Goal: Information Seeking & Learning: Learn about a topic

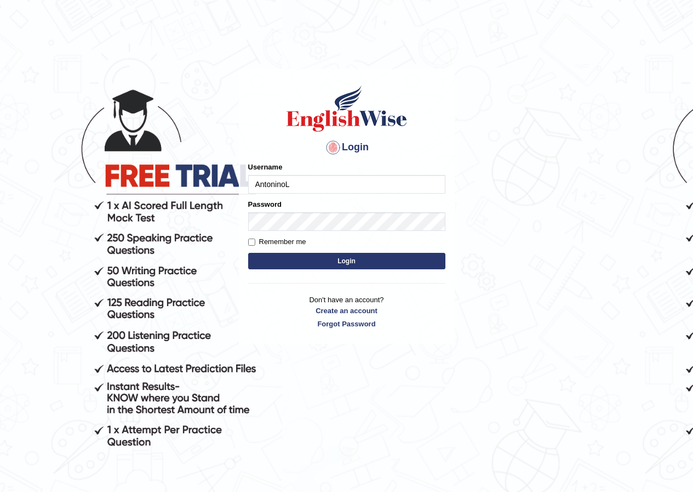
type input "AntoninoL"
click at [312, 269] on button "Login" at bounding box center [346, 261] width 197 height 16
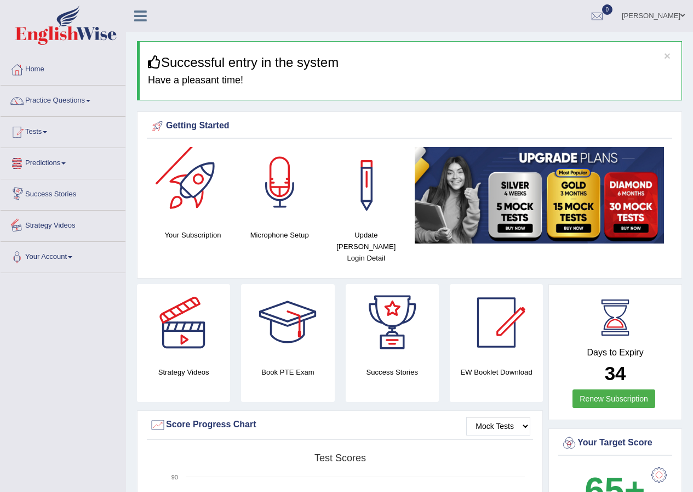
click at [275, 178] on div at bounding box center [280, 185] width 77 height 77
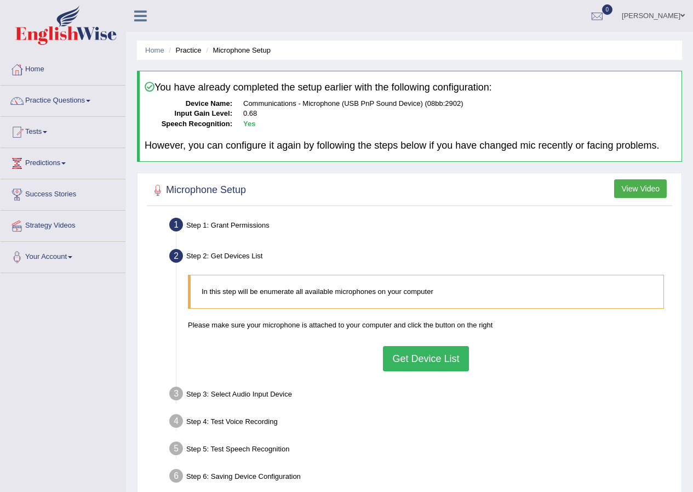
click at [424, 365] on button "Get Device List" at bounding box center [425, 358] width 85 height 25
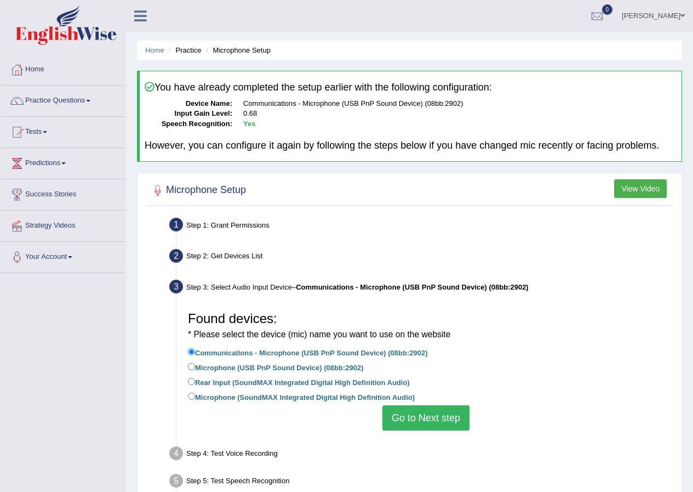
click at [204, 395] on label "Microphone (SoundMAX Integrated Digital High Definition Audio)" at bounding box center [301, 396] width 227 height 12
click at [195, 395] on input "Microphone (SoundMAX Integrated Digital High Definition Audio)" at bounding box center [191, 395] width 7 height 7
radio input "true"
click at [227, 369] on label "Microphone (USB PnP Sound Device) (08bb:2902)" at bounding box center [275, 367] width 175 height 12
click at [195, 369] on input "Microphone (USB PnP Sound Device) (08bb:2902)" at bounding box center [191, 366] width 7 height 7
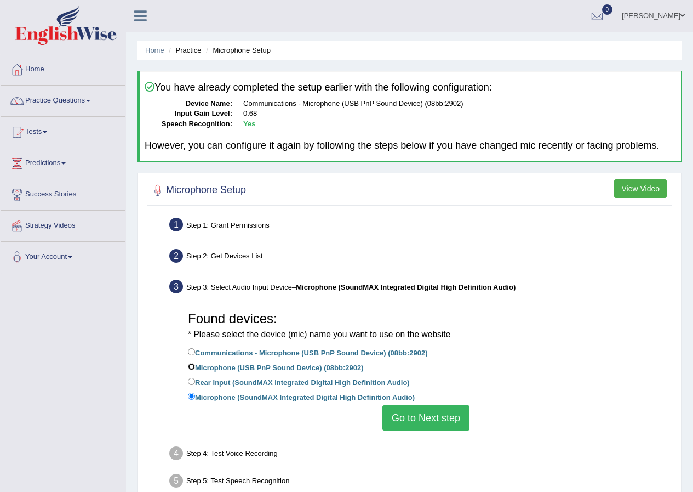
radio input "true"
click at [406, 425] on button "Go to Next step" at bounding box center [426, 417] width 87 height 25
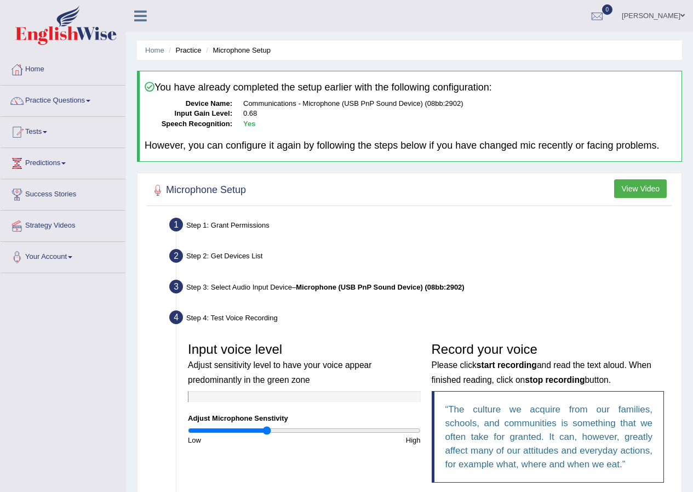
scroll to position [110, 0]
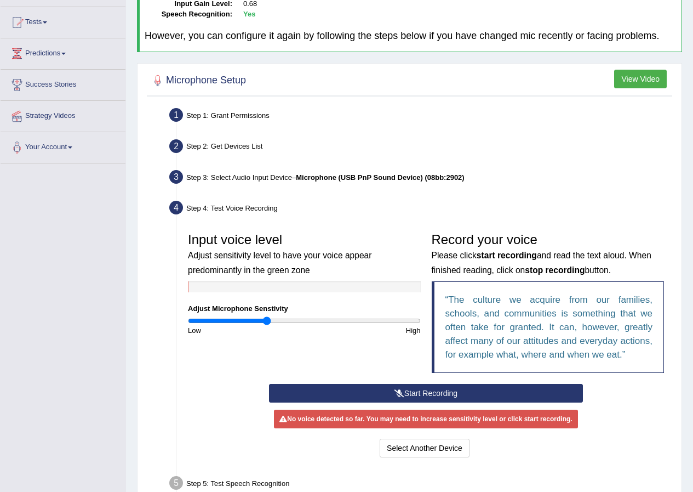
click at [385, 398] on button "Start Recording" at bounding box center [426, 393] width 314 height 19
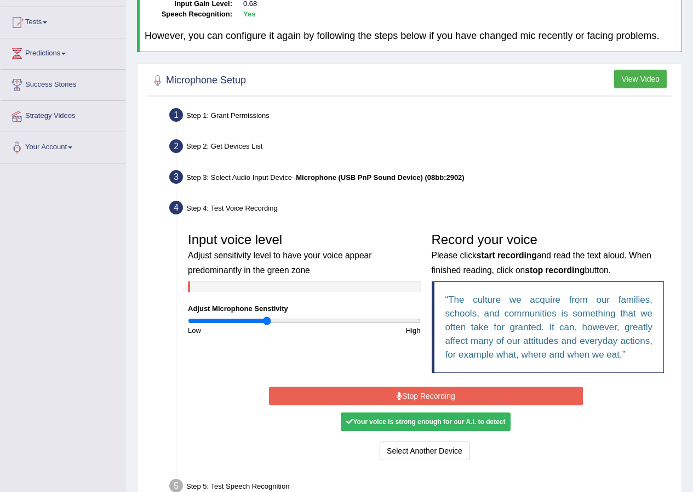
click at [395, 389] on button "Stop Recording" at bounding box center [426, 395] width 314 height 19
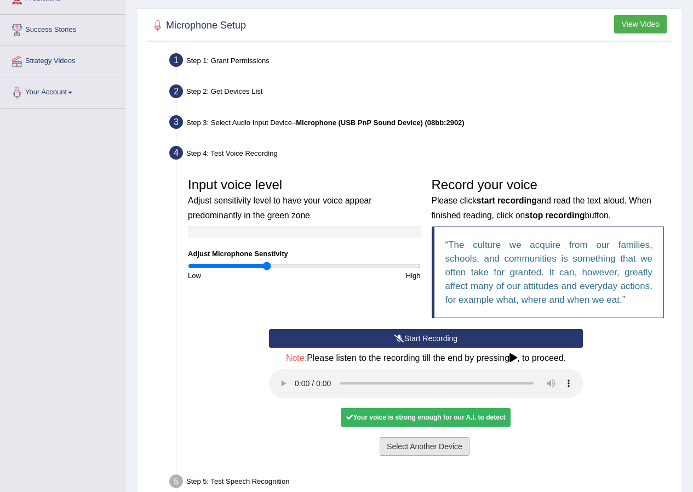
click at [394, 452] on button "Select Another Device" at bounding box center [425, 446] width 90 height 19
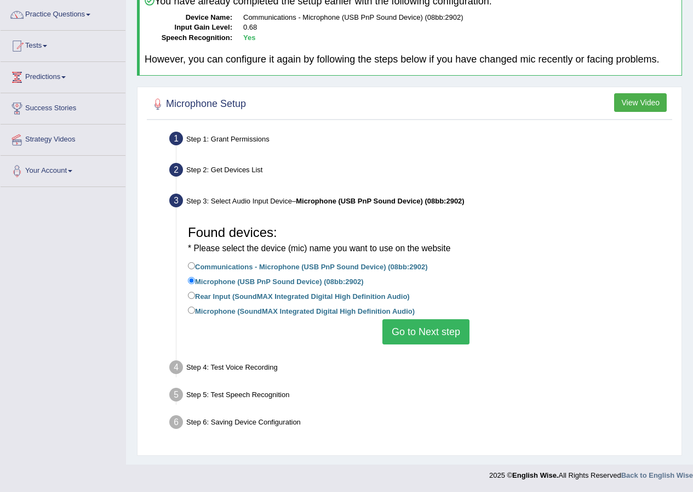
scroll to position [86, 0]
click at [193, 273] on li "Communications - Microphone (USB PnP Sound Device) (08bb:2902)" at bounding box center [426, 267] width 476 height 15
click at [193, 265] on input "Communications - Microphone (USB PnP Sound Device) (08bb:2902)" at bounding box center [191, 265] width 7 height 7
radio input "true"
click at [405, 333] on button "Go to Next step" at bounding box center [426, 331] width 87 height 25
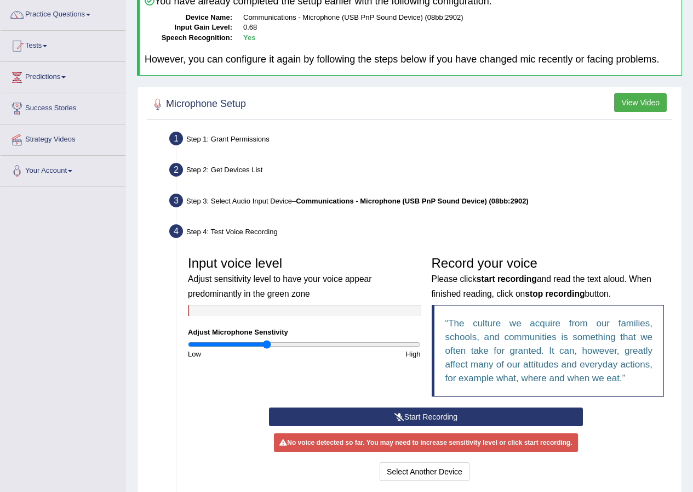
scroll to position [141, 0]
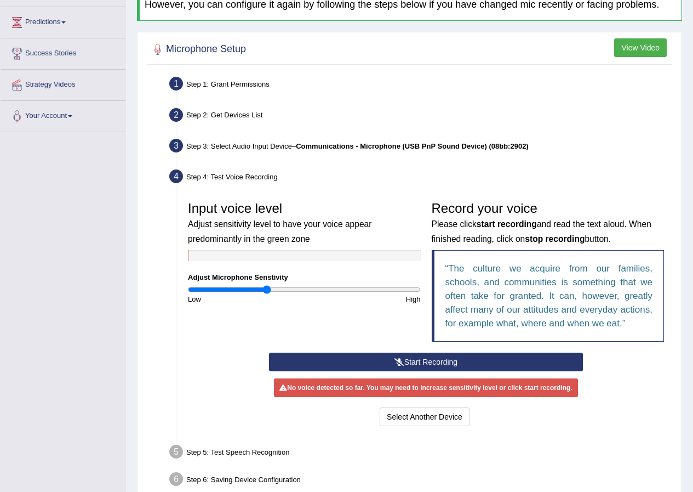
click at [385, 353] on button "Start Recording" at bounding box center [426, 361] width 314 height 19
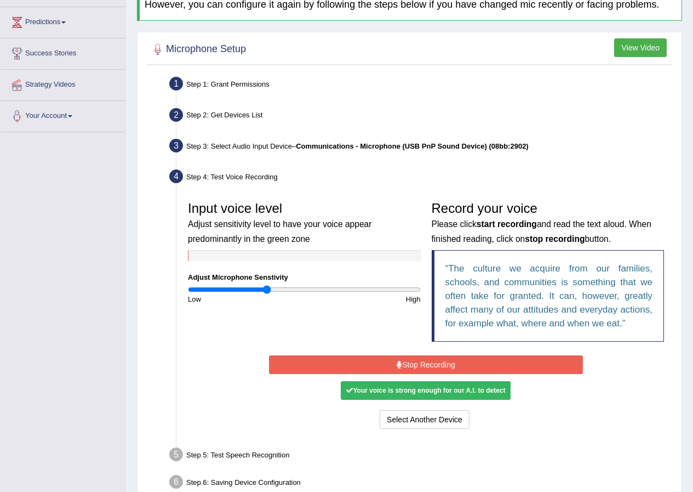
click at [412, 353] on div "Start Recording Stop Recording Note: Please listen to the recording till the en…" at bounding box center [426, 391] width 325 height 79
click at [411, 357] on button "Stop Recording" at bounding box center [426, 364] width 314 height 19
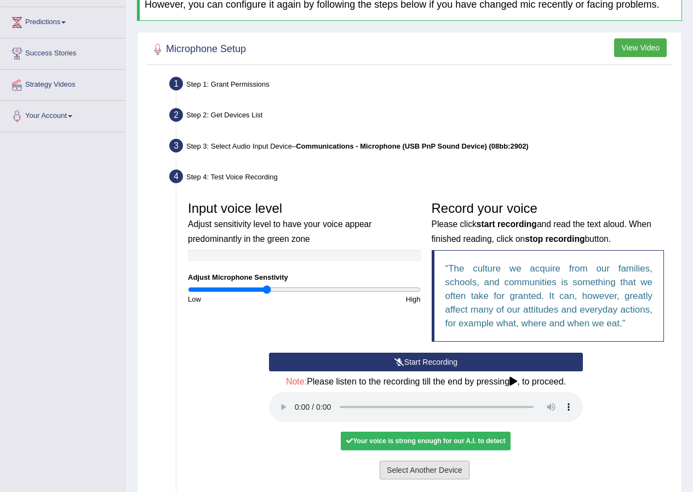
click at [415, 467] on button "Select Another Device" at bounding box center [425, 469] width 90 height 19
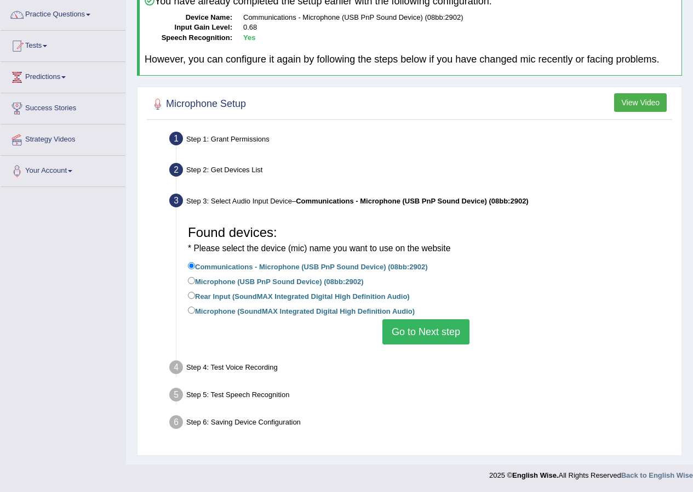
scroll to position [86, 0]
click at [192, 295] on input "Rear Input (SoundMAX Integrated Digital High Definition Audio)" at bounding box center [191, 295] width 7 height 7
radio input "true"
click at [190, 311] on input "Microphone (SoundMAX Integrated Digital High Definition Audio)" at bounding box center [191, 309] width 7 height 7
radio input "true"
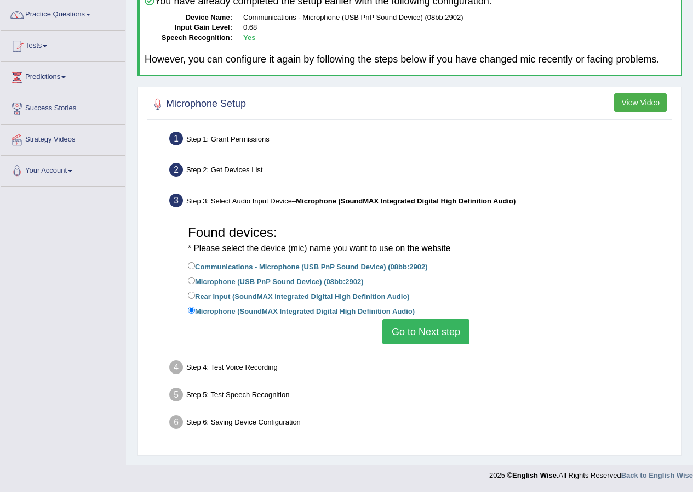
click at [441, 334] on button "Go to Next step" at bounding box center [426, 331] width 87 height 25
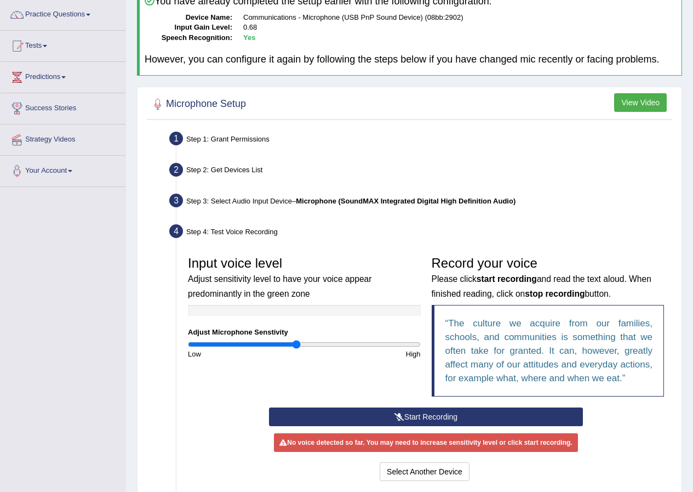
drag, startPoint x: 274, startPoint y: 340, endPoint x: 295, endPoint y: 340, distance: 21.4
type input "0.94"
click at [295, 340] on input "range" at bounding box center [304, 344] width 233 height 9
click at [427, 414] on button "Start Recording" at bounding box center [426, 416] width 314 height 19
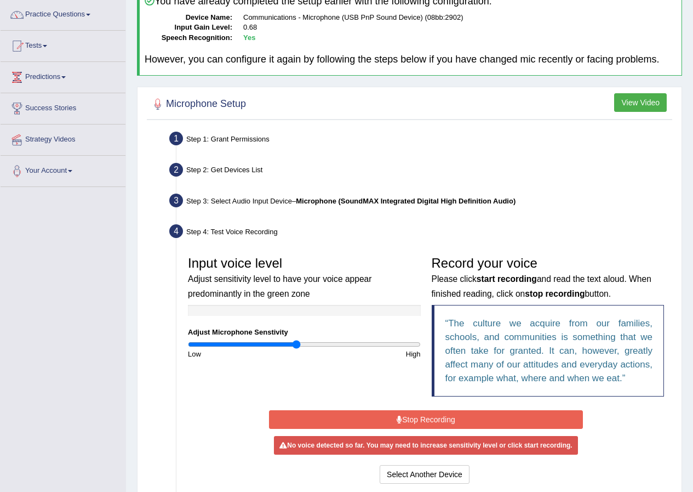
scroll to position [141, 0]
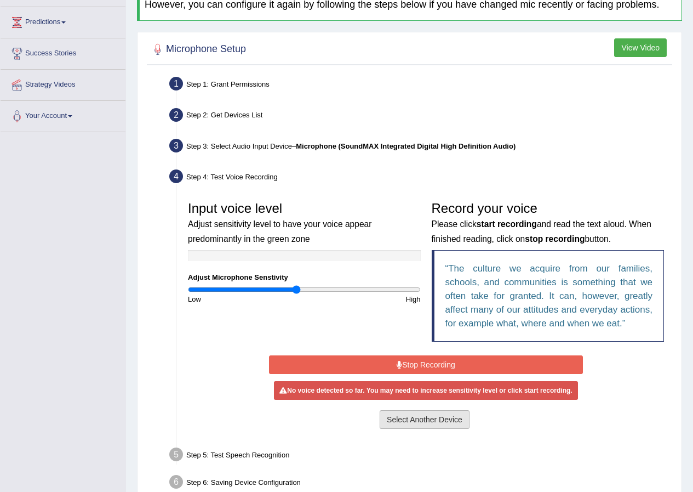
click at [434, 423] on button "Select Another Device" at bounding box center [425, 419] width 90 height 19
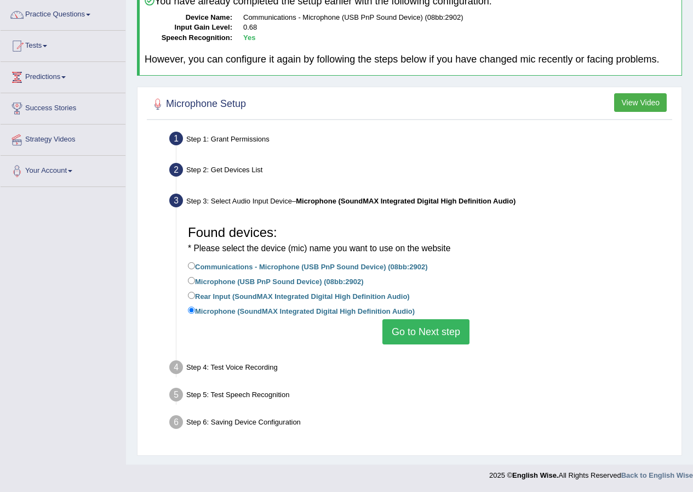
scroll to position [86, 0]
click at [193, 293] on input "Rear Input (SoundMAX Integrated Digital High Definition Audio)" at bounding box center [191, 295] width 7 height 7
radio input "true"
click at [429, 339] on button "Go to Next step" at bounding box center [426, 331] width 87 height 25
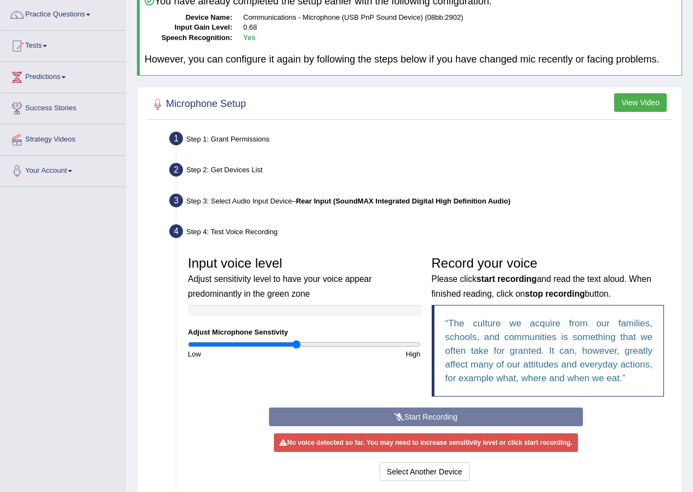
click at [425, 419] on div "Start Recording Stop Recording Note: Please listen to the recording till the en…" at bounding box center [426, 445] width 325 height 76
click at [423, 466] on button "Select Another Device" at bounding box center [425, 471] width 90 height 19
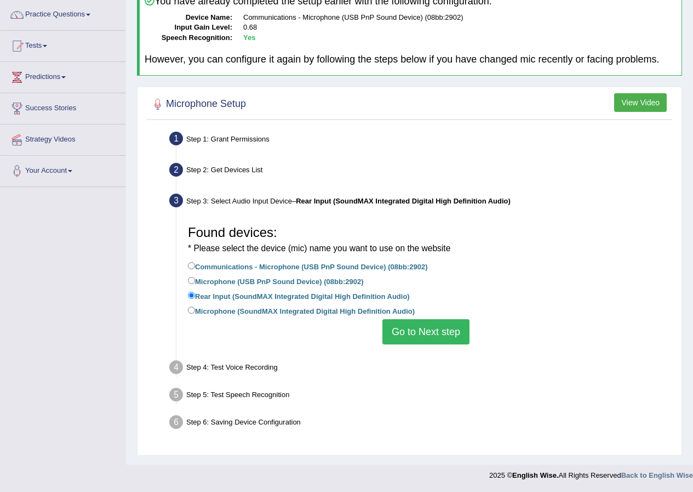
click at [187, 279] on div "Found devices: * Please select the device (mic) name you want to use on the web…" at bounding box center [426, 281] width 487 height 135
click at [195, 278] on input "Microphone (USB PnP Sound Device) (08bb:2902)" at bounding box center [191, 280] width 7 height 7
radio input "true"
click at [469, 332] on button "Go to Next step" at bounding box center [426, 331] width 87 height 25
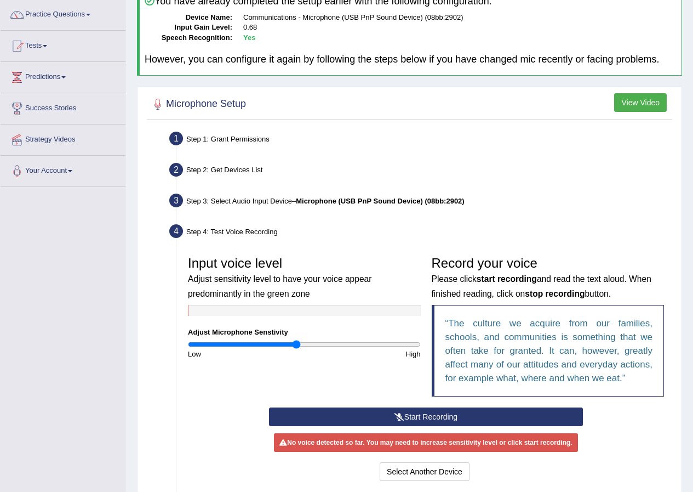
click at [465, 419] on button "Start Recording" at bounding box center [426, 416] width 314 height 19
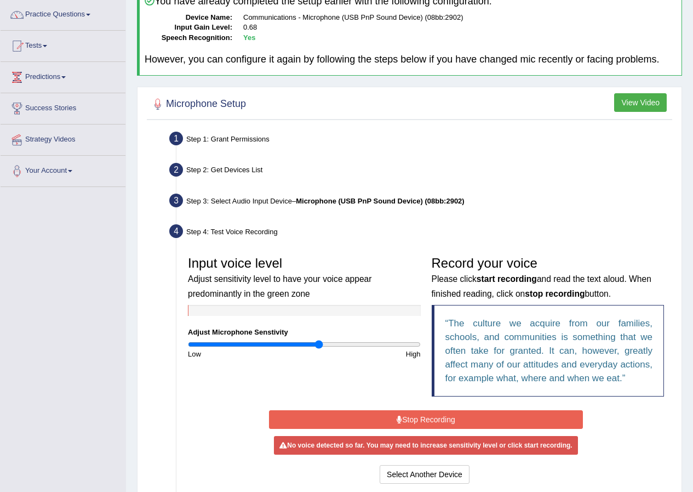
drag, startPoint x: 298, startPoint y: 344, endPoint x: 319, endPoint y: 341, distance: 21.0
click at [319, 341] on input "range" at bounding box center [304, 344] width 233 height 9
drag, startPoint x: 317, startPoint y: 343, endPoint x: 311, endPoint y: 345, distance: 6.1
click at [311, 345] on input "range" at bounding box center [304, 344] width 233 height 9
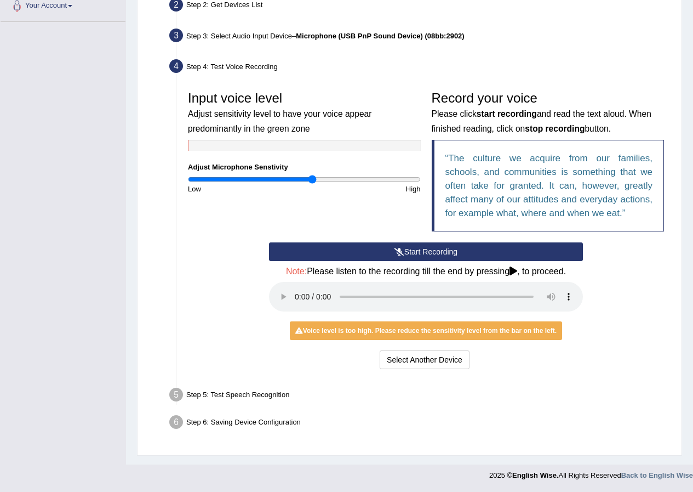
scroll to position [196, 0]
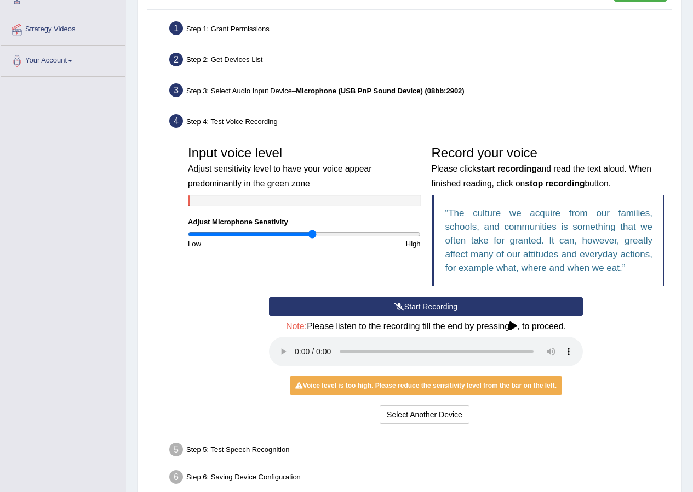
click at [388, 311] on button "Start Recording" at bounding box center [426, 306] width 314 height 19
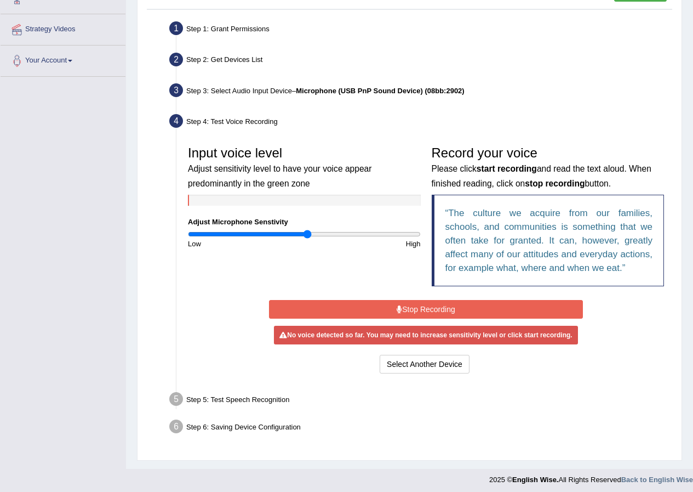
drag, startPoint x: 314, startPoint y: 236, endPoint x: 308, endPoint y: 237, distance: 6.2
click at [308, 237] on input "range" at bounding box center [304, 234] width 233 height 9
drag, startPoint x: 306, startPoint y: 235, endPoint x: 316, endPoint y: 233, distance: 10.0
click at [316, 233] on input "range" at bounding box center [304, 234] width 233 height 9
click at [320, 233] on input "range" at bounding box center [304, 234] width 233 height 9
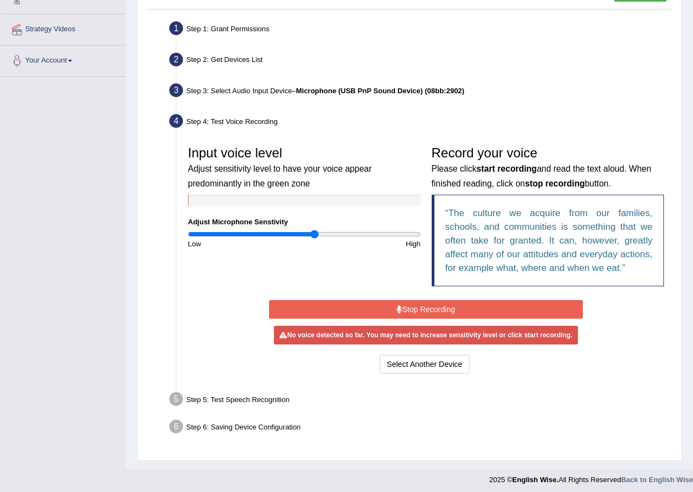
type input "1.1"
click at [314, 233] on input "range" at bounding box center [304, 234] width 233 height 9
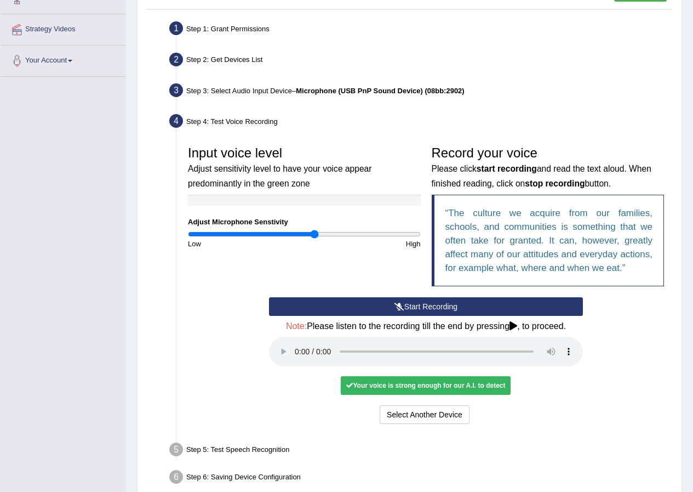
scroll to position [251, 0]
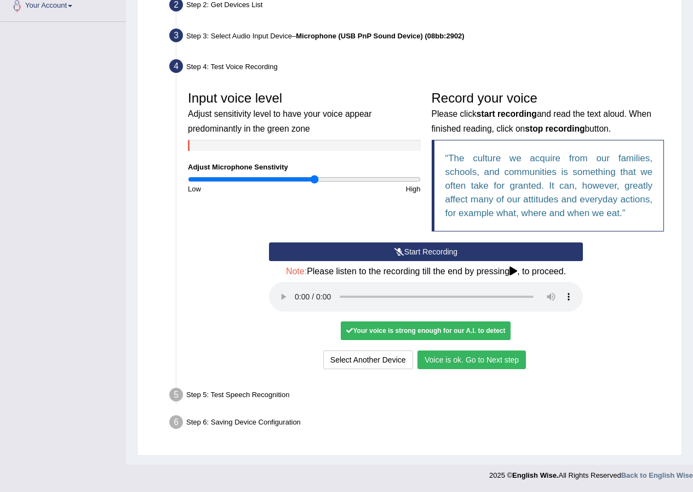
click at [482, 363] on button "Voice is ok. Go to Next step" at bounding box center [472, 359] width 109 height 19
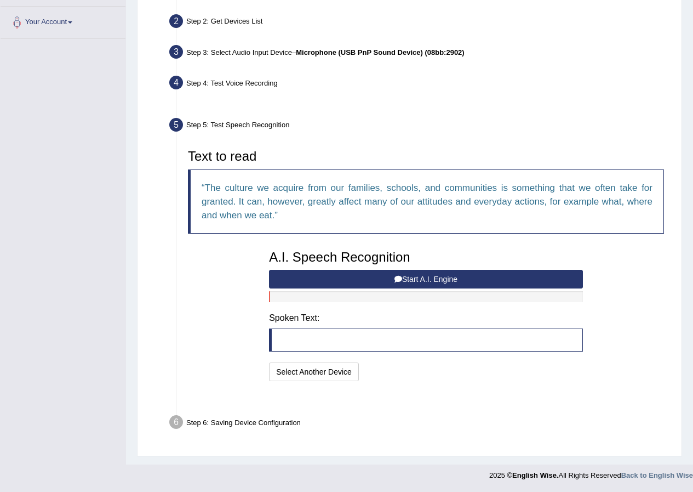
scroll to position [208, 0]
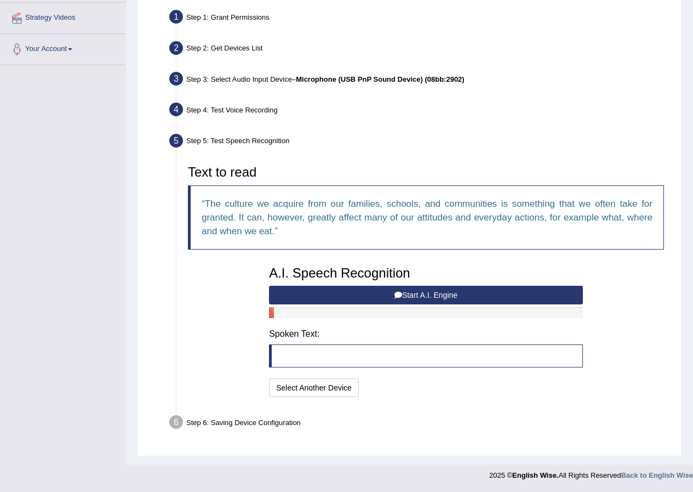
click at [327, 295] on button "Start A.I. Engine" at bounding box center [426, 295] width 314 height 19
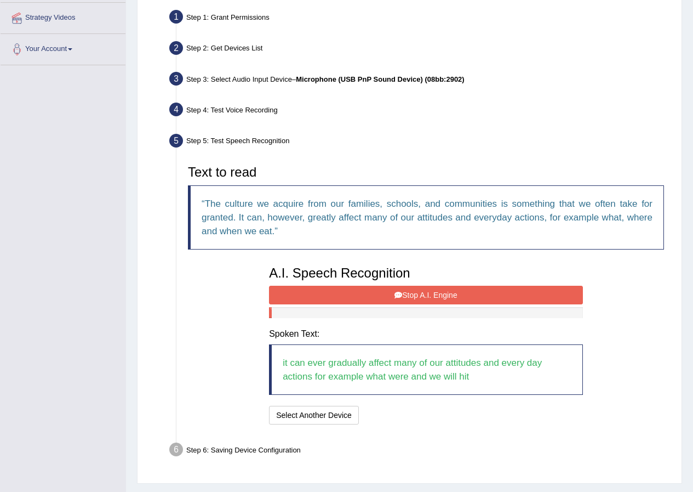
click at [390, 301] on button "Stop A.I. Engine" at bounding box center [426, 295] width 314 height 19
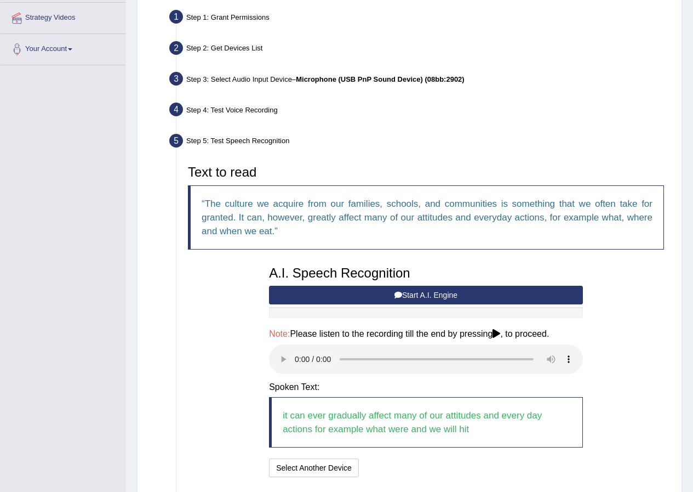
scroll to position [288, 0]
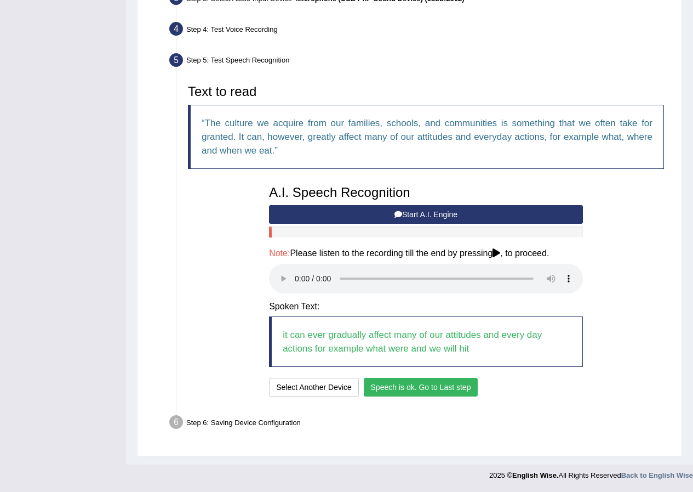
click at [397, 387] on button "Speech is ok. Go to Last step" at bounding box center [421, 387] width 115 height 19
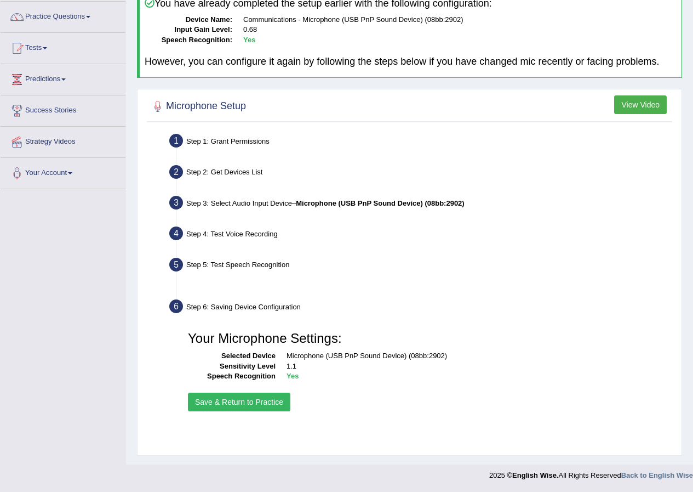
scroll to position [84, 0]
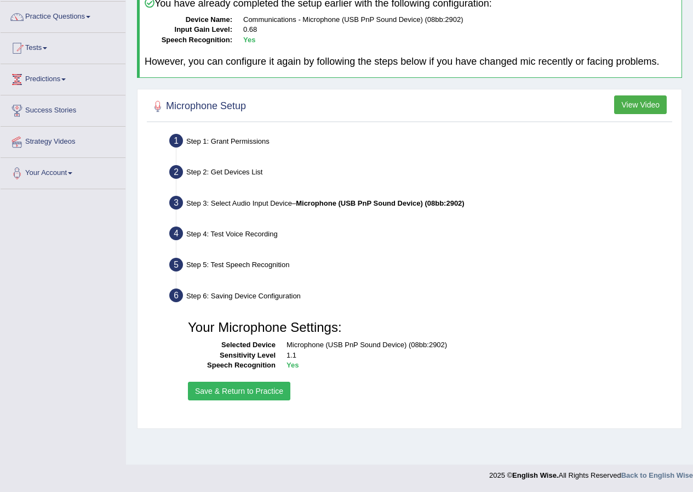
click at [283, 396] on button "Save & Return to Practice" at bounding box center [239, 390] width 102 height 19
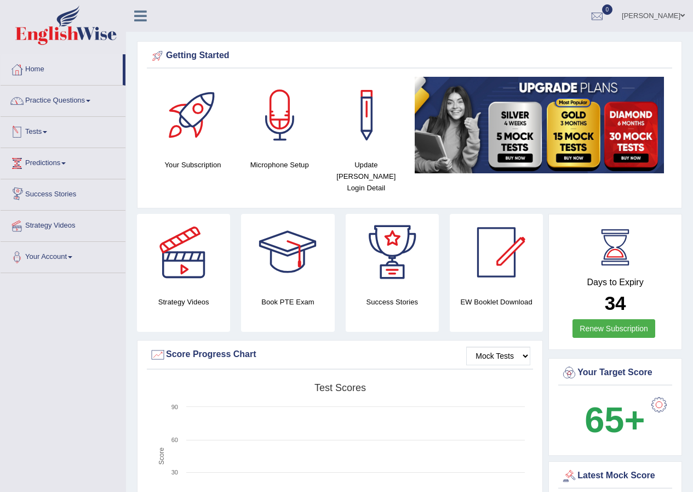
click at [84, 103] on link "Practice Questions" at bounding box center [63, 98] width 125 height 27
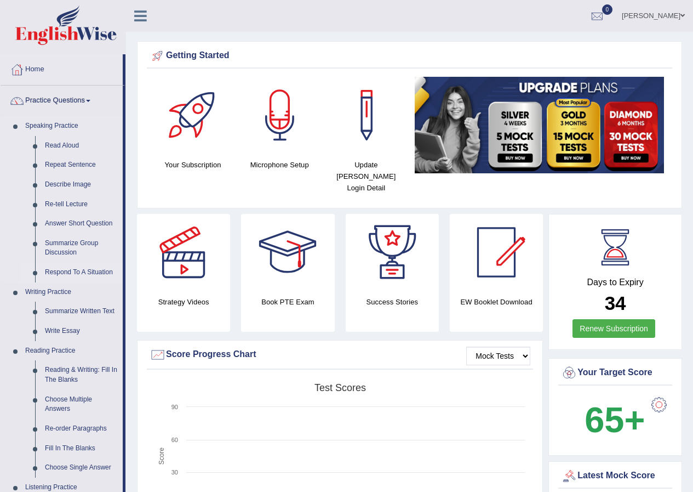
click at [82, 272] on link "Respond To A Situation" at bounding box center [81, 273] width 83 height 20
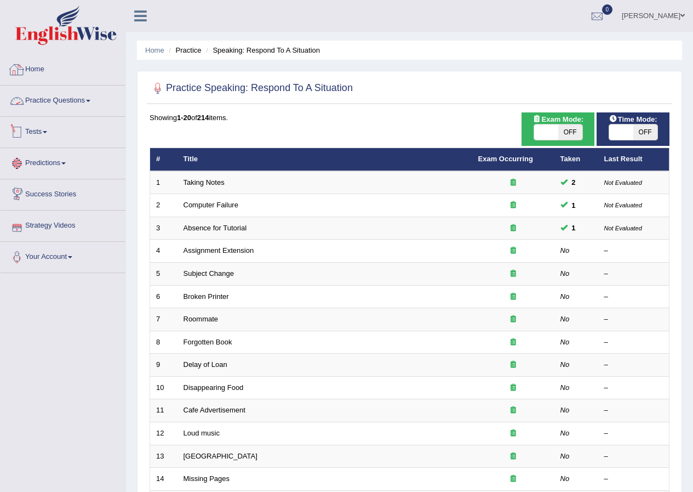
click at [49, 103] on link "Practice Questions" at bounding box center [63, 98] width 125 height 27
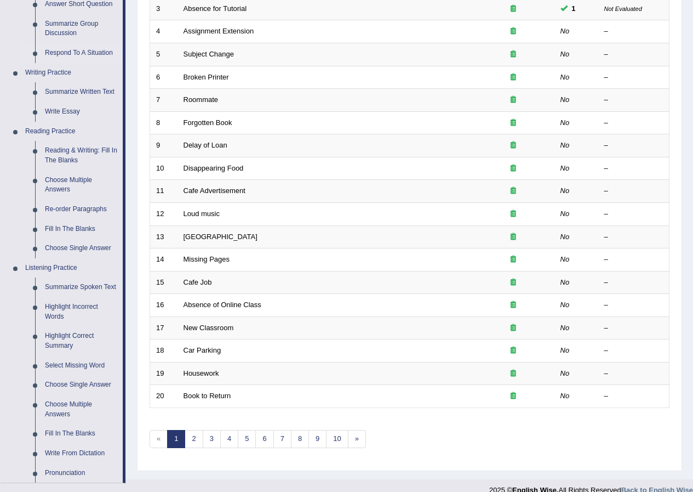
scroll to position [367, 0]
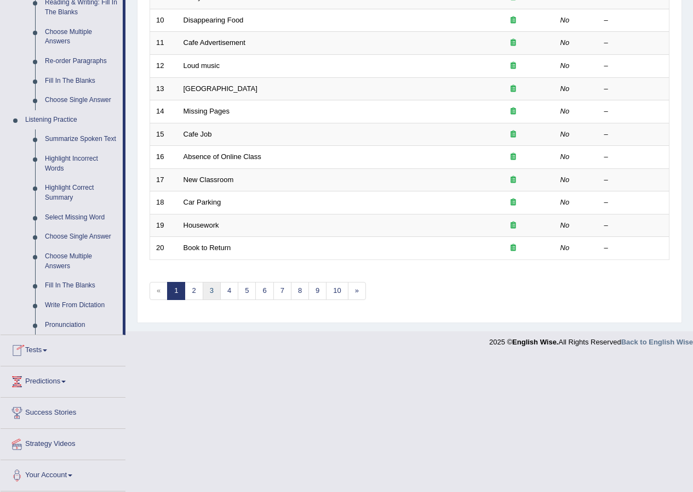
click at [207, 294] on link "3" at bounding box center [212, 291] width 18 height 18
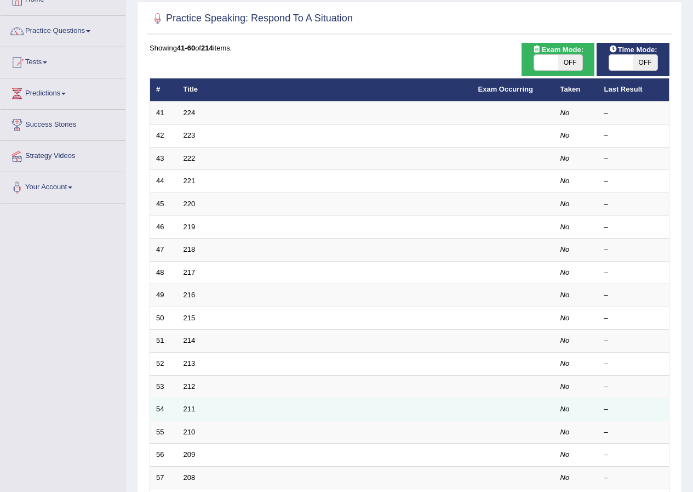
scroll to position [234, 0]
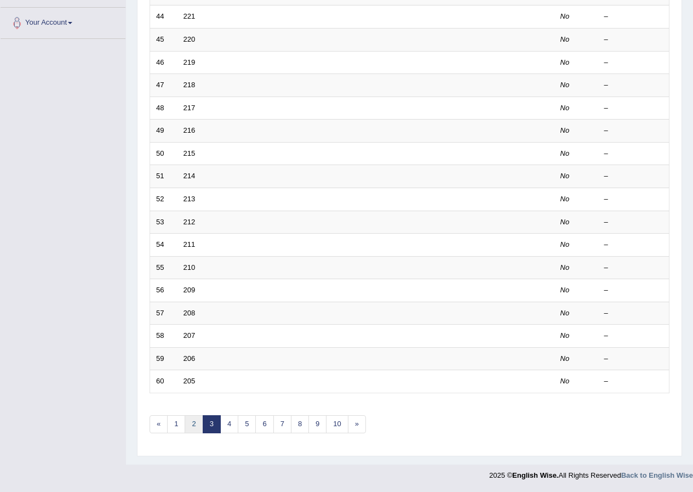
click at [190, 420] on link "2" at bounding box center [194, 424] width 18 height 18
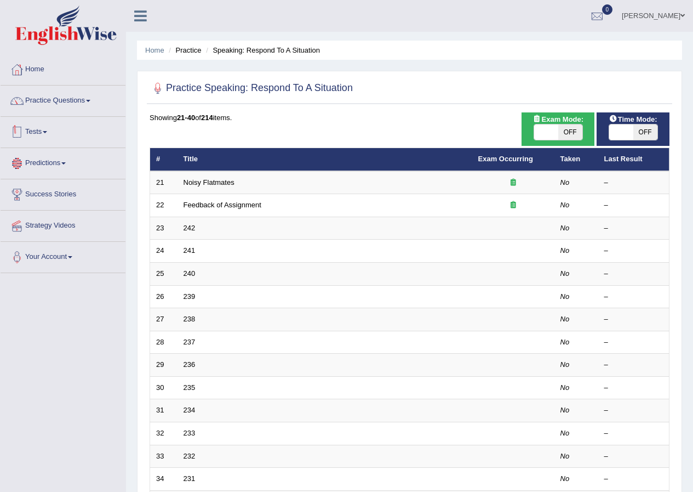
click at [74, 101] on link "Practice Questions" at bounding box center [63, 98] width 125 height 27
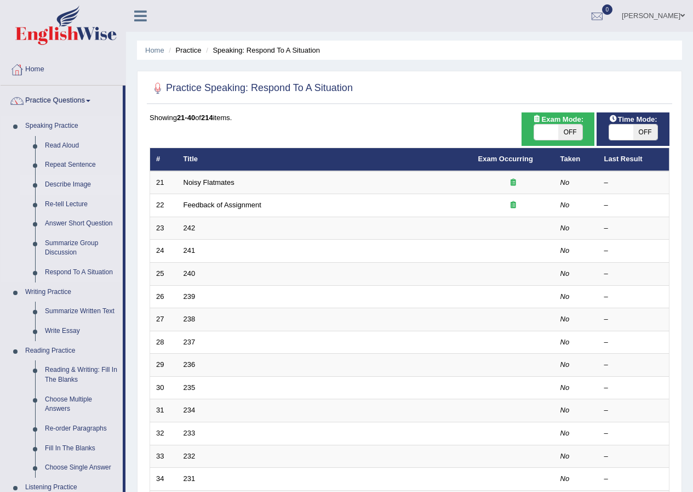
click at [57, 180] on link "Describe Image" at bounding box center [81, 185] width 83 height 20
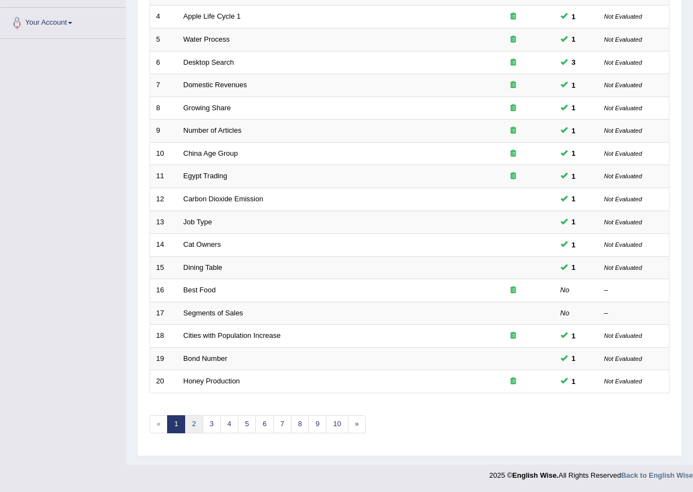
click at [190, 427] on link "2" at bounding box center [194, 424] width 18 height 18
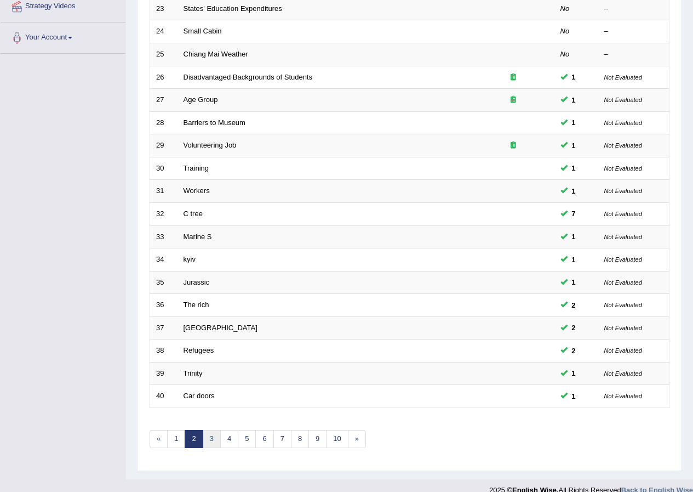
click at [212, 443] on link "3" at bounding box center [212, 439] width 18 height 18
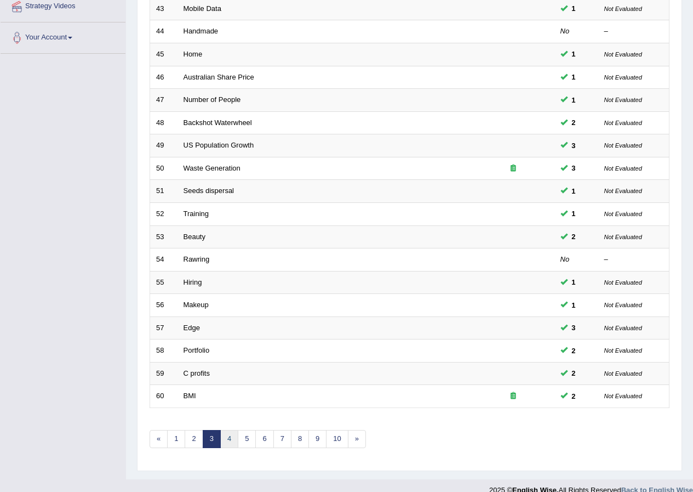
click at [223, 439] on link "4" at bounding box center [229, 439] width 18 height 18
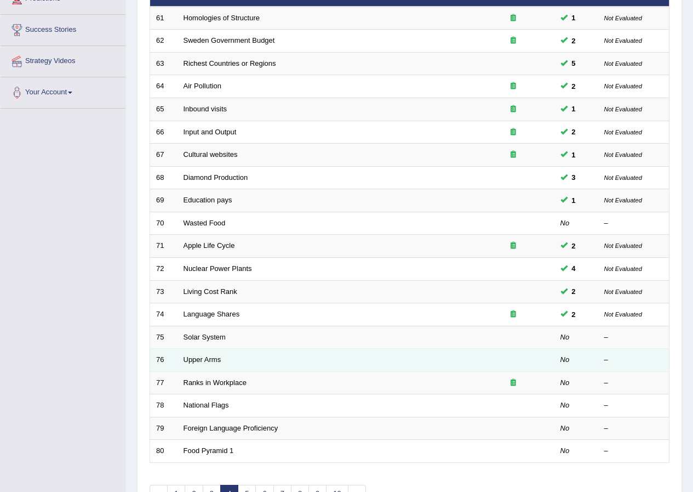
scroll to position [219, 0]
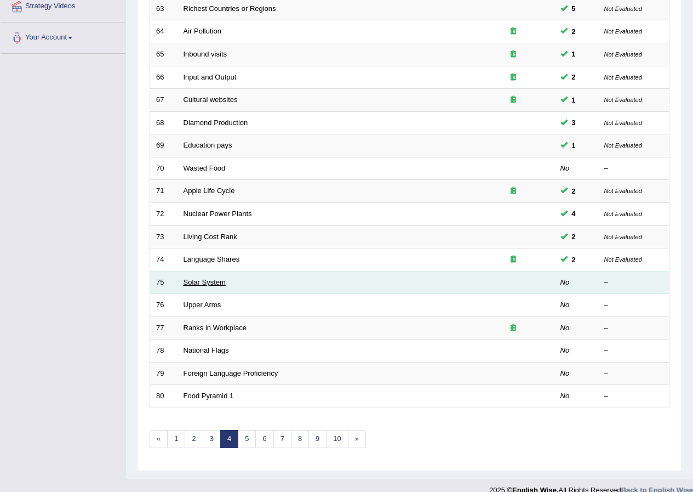
click at [207, 280] on link "Solar System" at bounding box center [205, 282] width 42 height 8
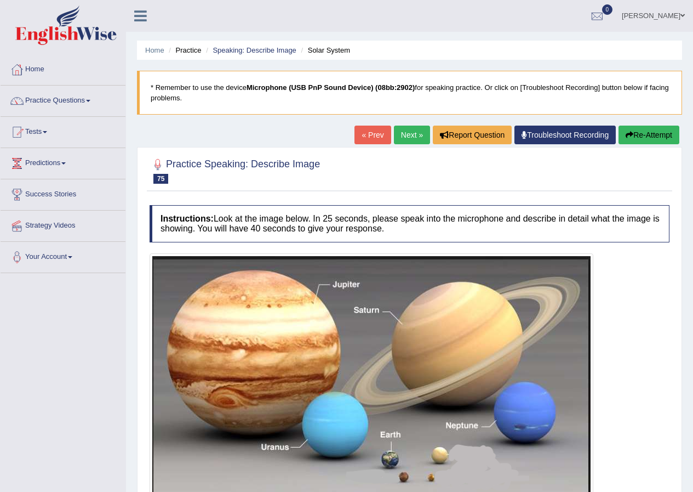
scroll to position [99, 0]
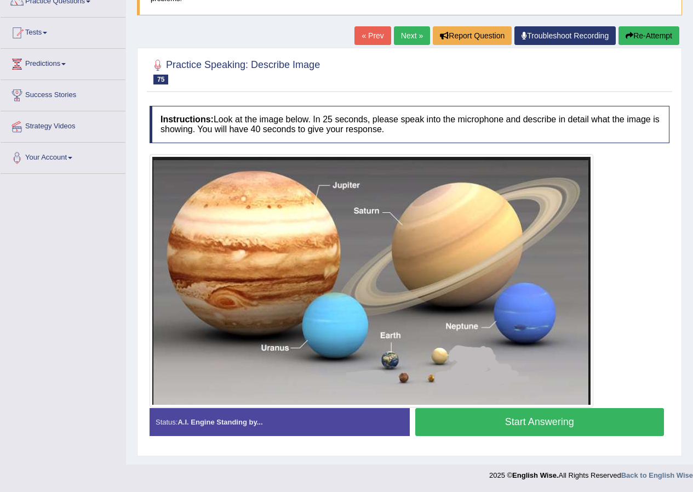
click at [615, 430] on button "Start Answering" at bounding box center [539, 422] width 249 height 28
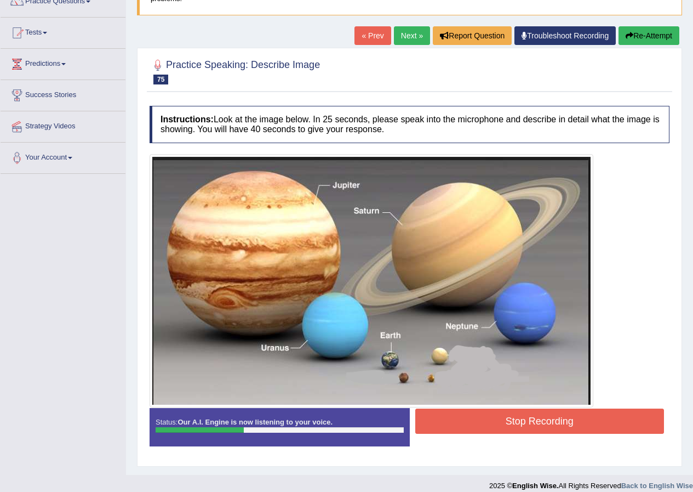
click at [470, 425] on button "Stop Recording" at bounding box center [539, 420] width 249 height 25
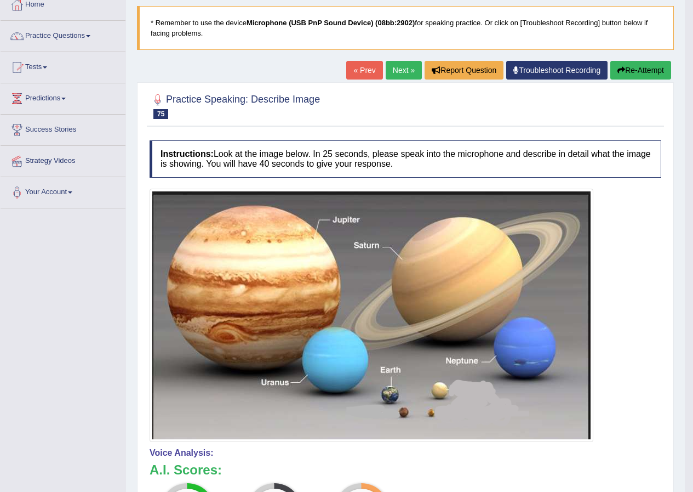
scroll to position [0, 0]
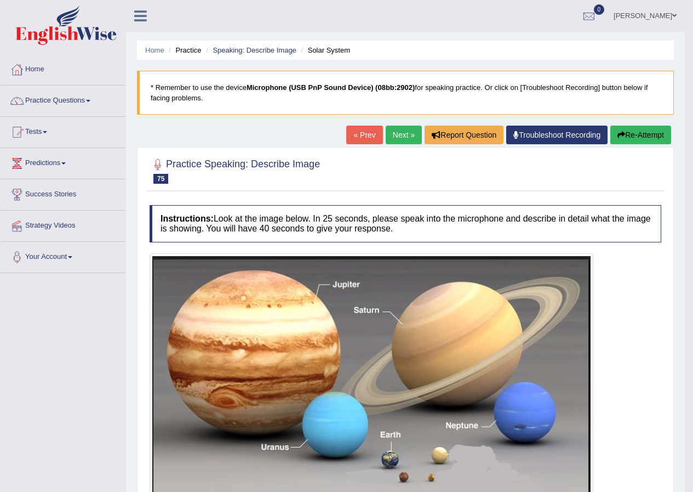
click at [404, 132] on link "Next »" at bounding box center [404, 135] width 36 height 19
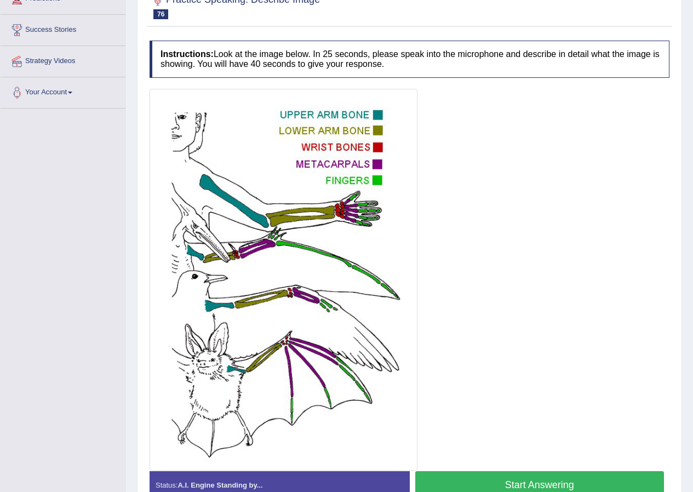
scroll to position [219, 0]
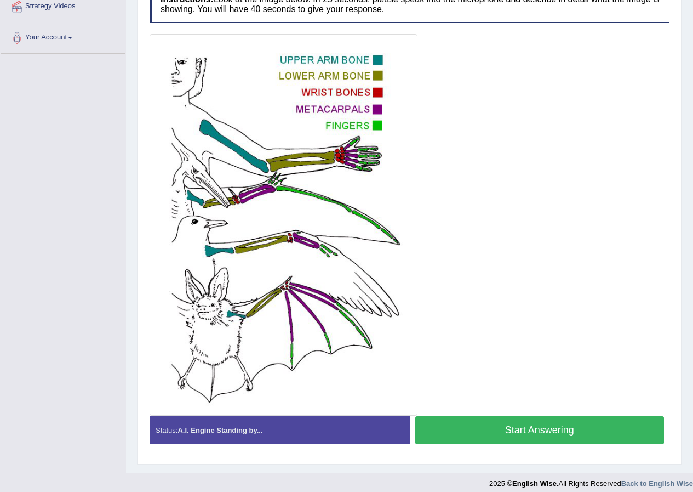
click at [577, 425] on button "Start Answering" at bounding box center [539, 430] width 249 height 28
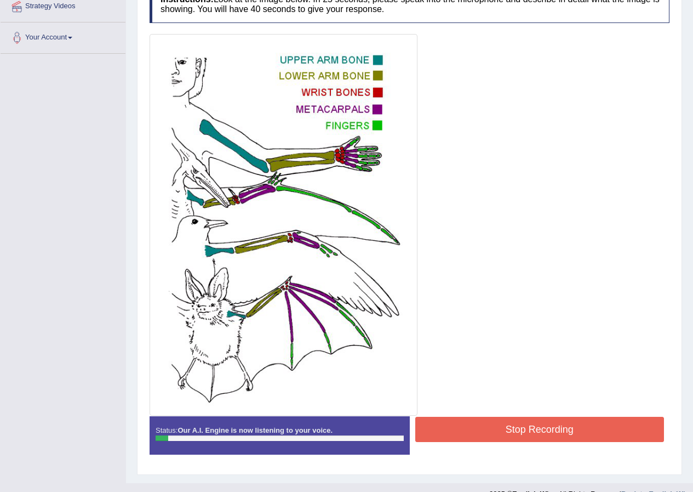
click at [518, 409] on div at bounding box center [410, 224] width 520 height 381
click at [516, 428] on button "Stop Recording" at bounding box center [539, 429] width 249 height 25
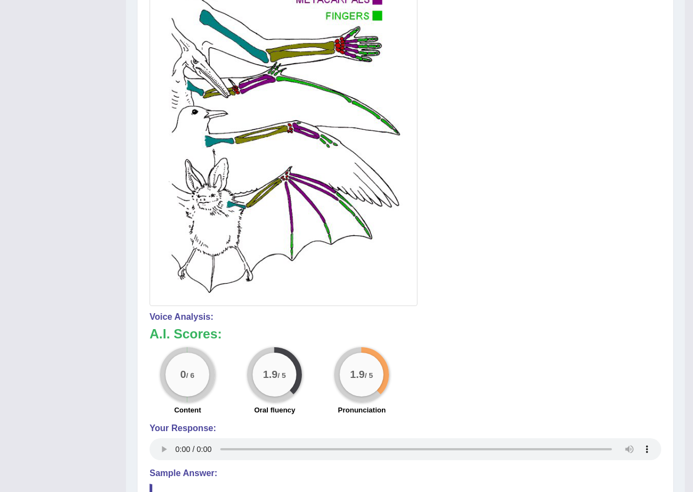
scroll to position [55, 0]
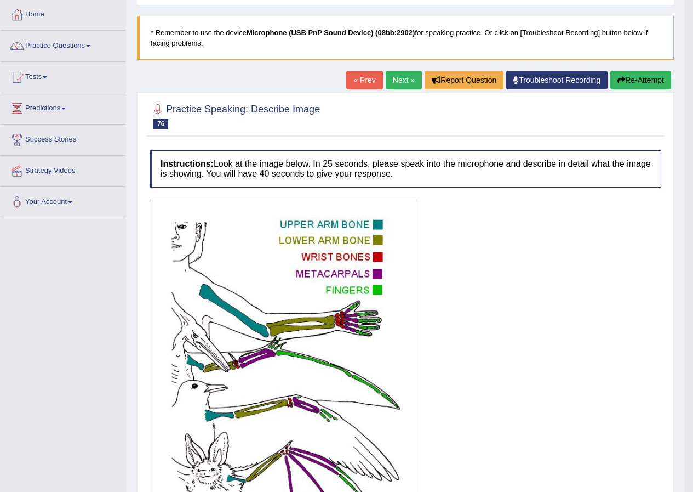
click at [652, 76] on button "Re-Attempt" at bounding box center [641, 80] width 61 height 19
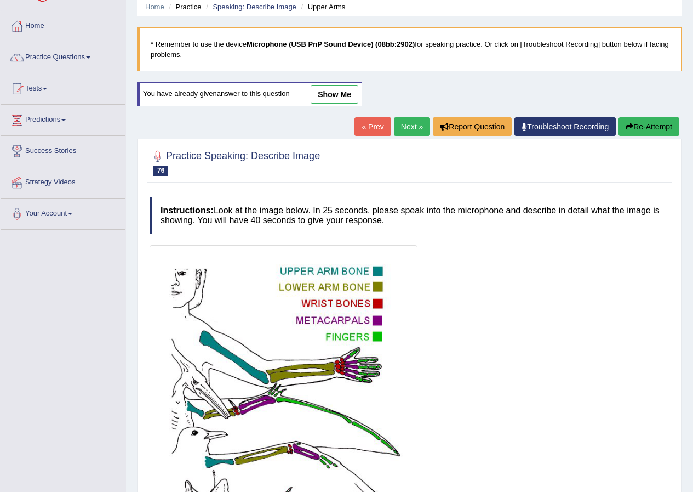
scroll to position [208, 0]
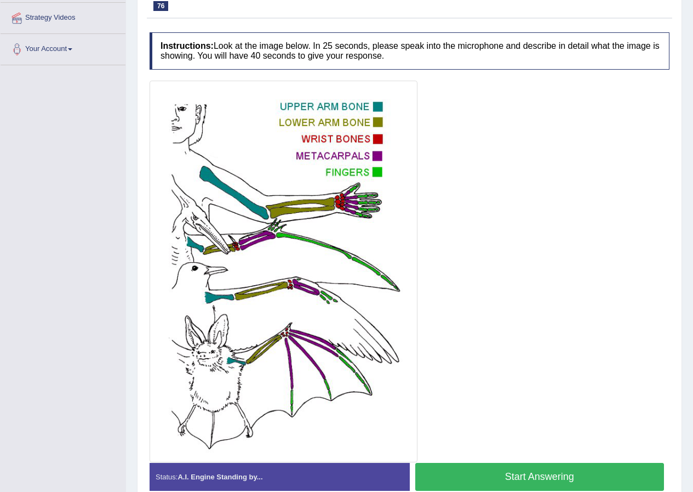
click at [491, 474] on button "Start Answering" at bounding box center [539, 477] width 249 height 28
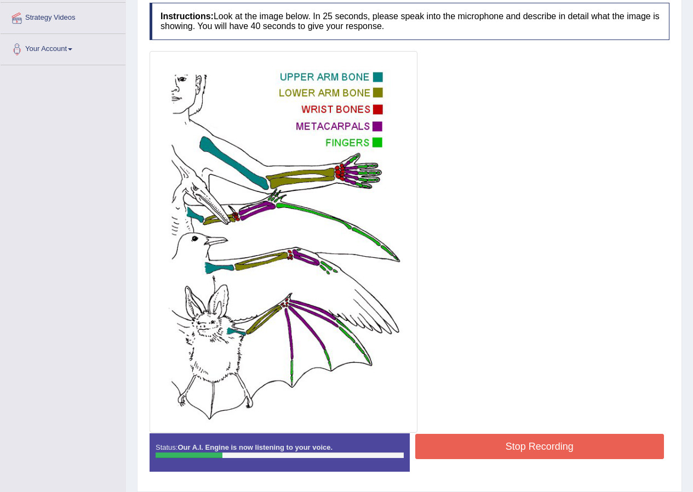
click at [548, 448] on button "Stop Recording" at bounding box center [539, 446] width 249 height 25
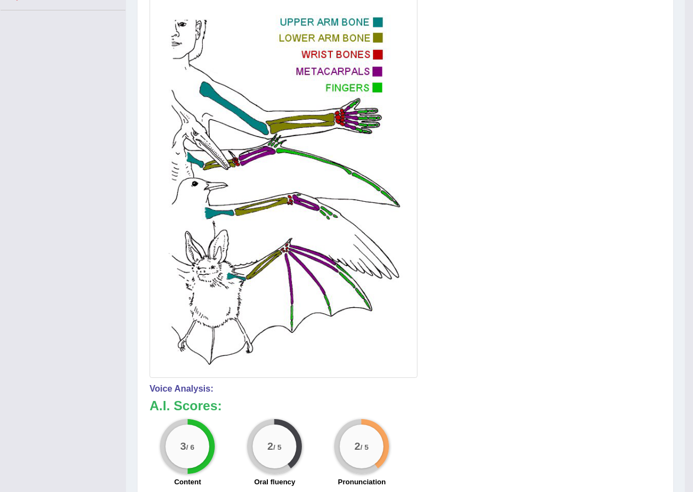
scroll to position [98, 0]
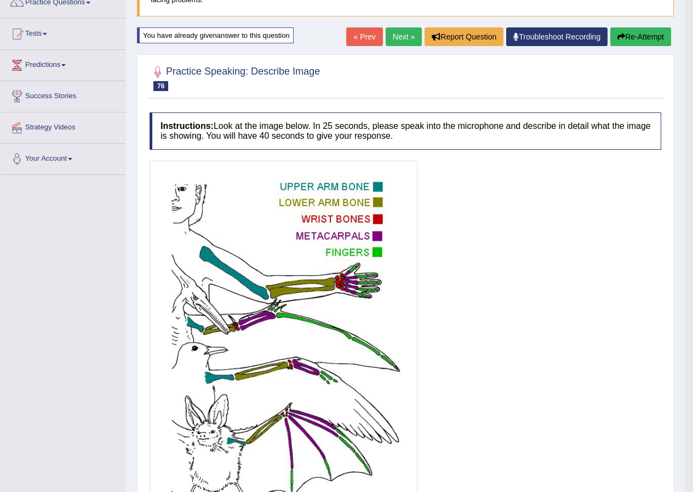
click at [638, 41] on button "Re-Attempt" at bounding box center [641, 36] width 61 height 19
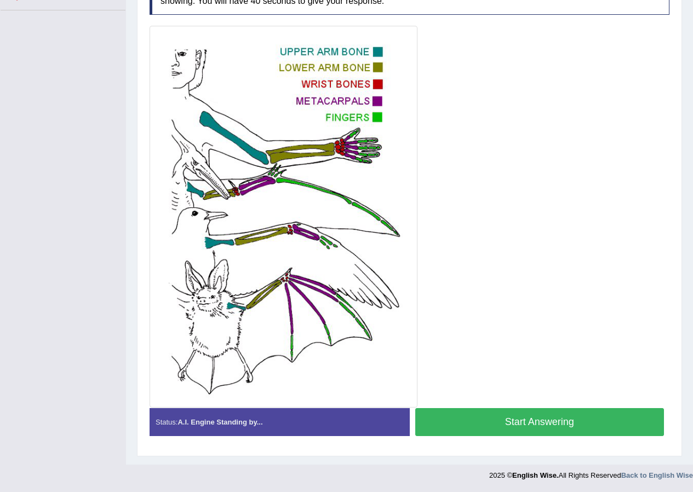
scroll to position [98, 0]
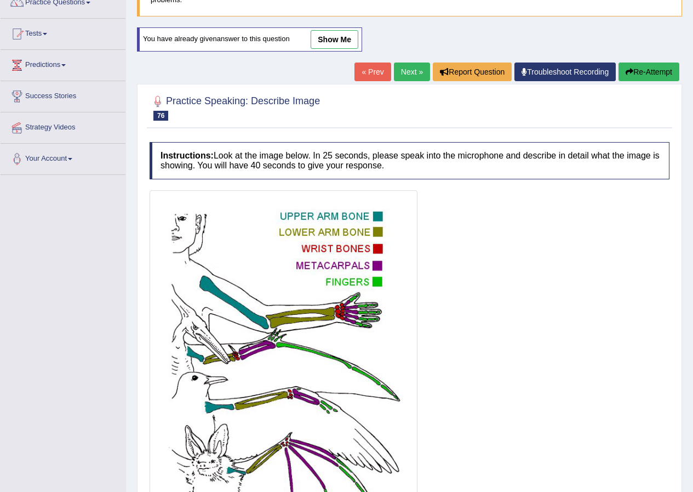
click at [394, 73] on link "Next »" at bounding box center [412, 71] width 36 height 19
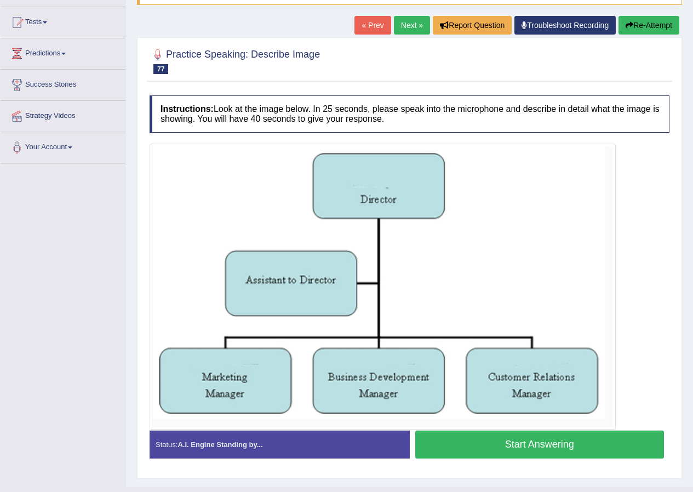
scroll to position [132, 0]
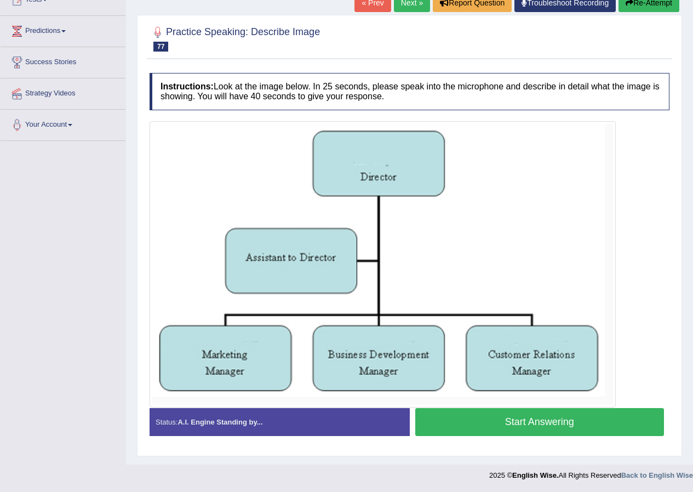
click at [578, 419] on button "Start Answering" at bounding box center [539, 422] width 249 height 28
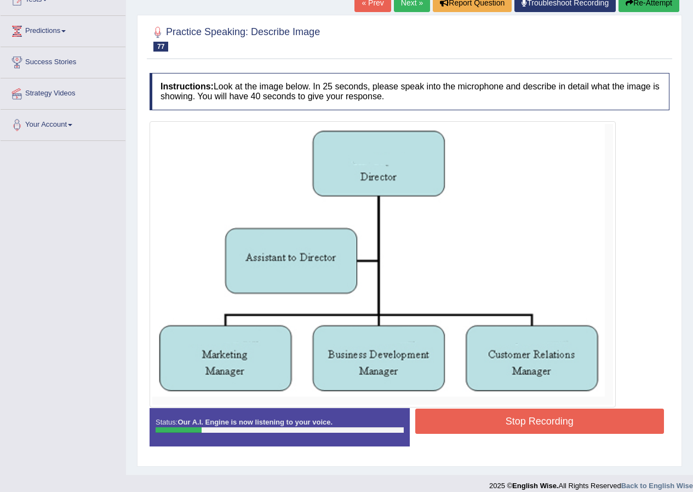
click at [556, 429] on button "Stop Recording" at bounding box center [539, 420] width 249 height 25
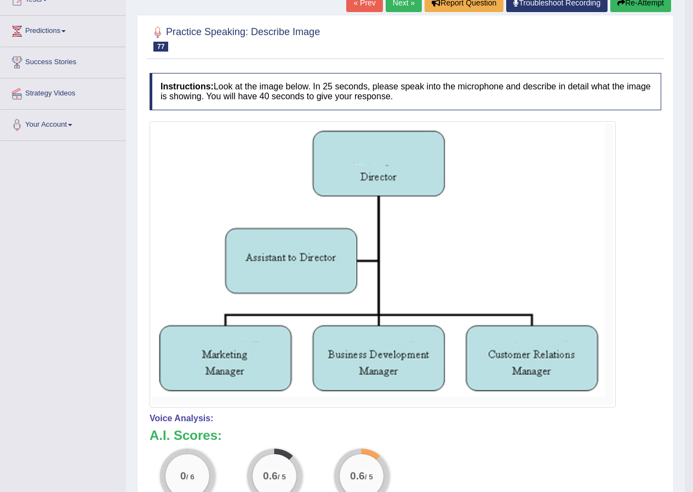
scroll to position [0, 0]
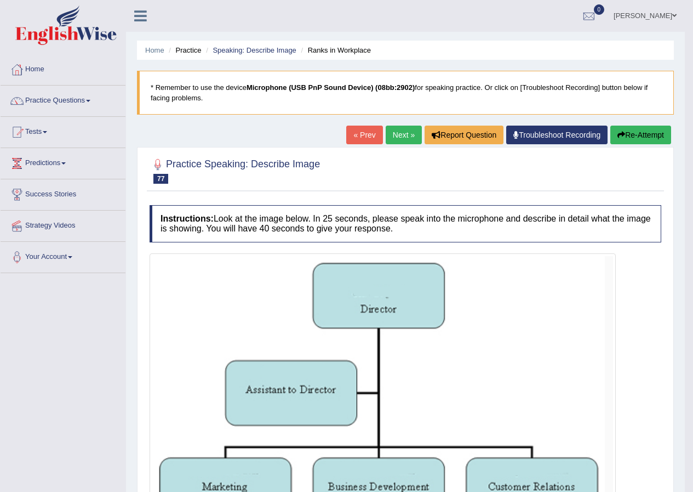
click at [638, 138] on button "Re-Attempt" at bounding box center [641, 135] width 61 height 19
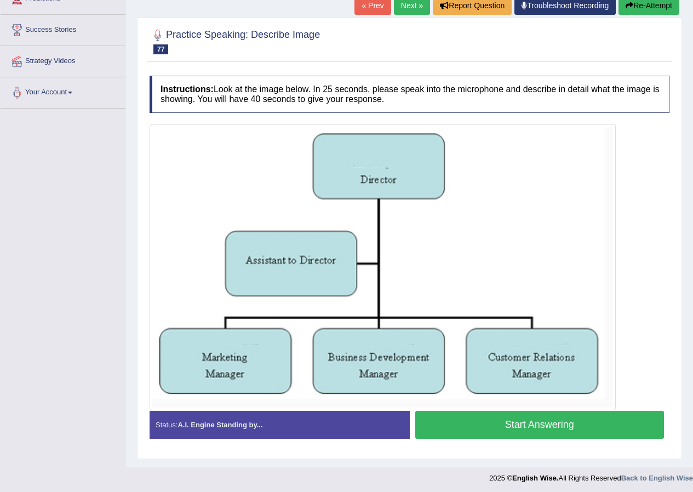
click at [550, 417] on button "Start Answering" at bounding box center [539, 424] width 249 height 28
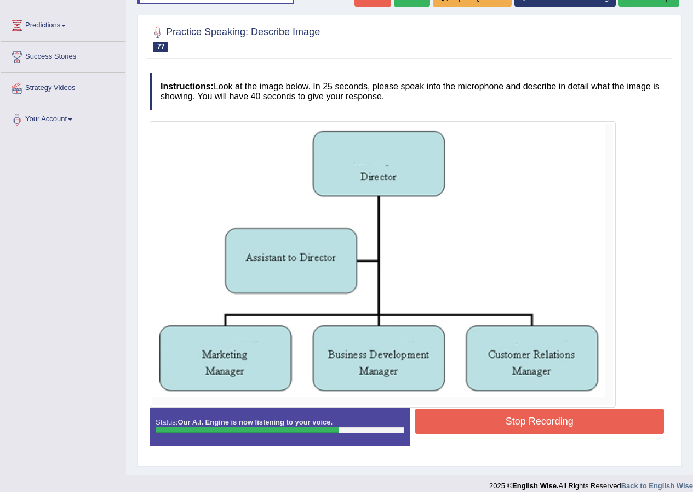
click at [527, 418] on button "Stop Recording" at bounding box center [539, 420] width 249 height 25
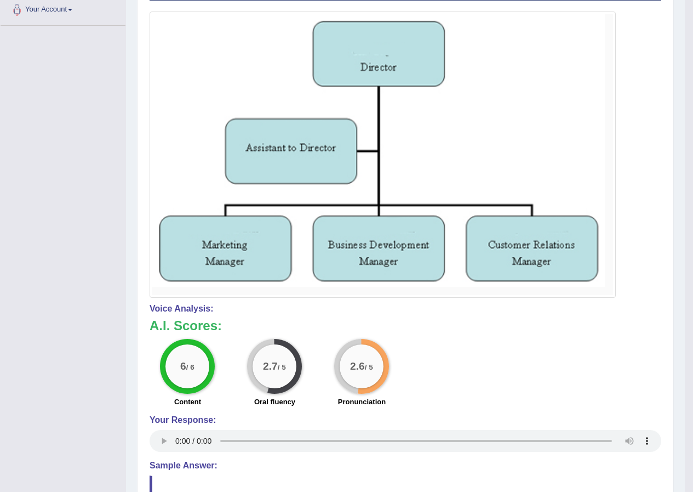
scroll to position [0, 0]
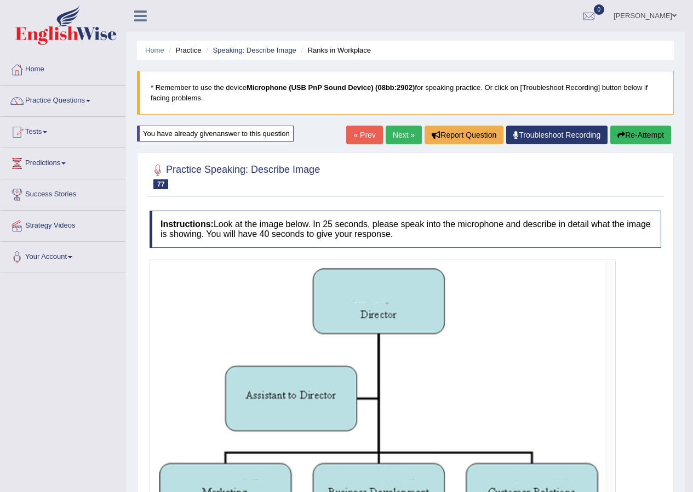
click at [397, 138] on link "Next »" at bounding box center [404, 135] width 36 height 19
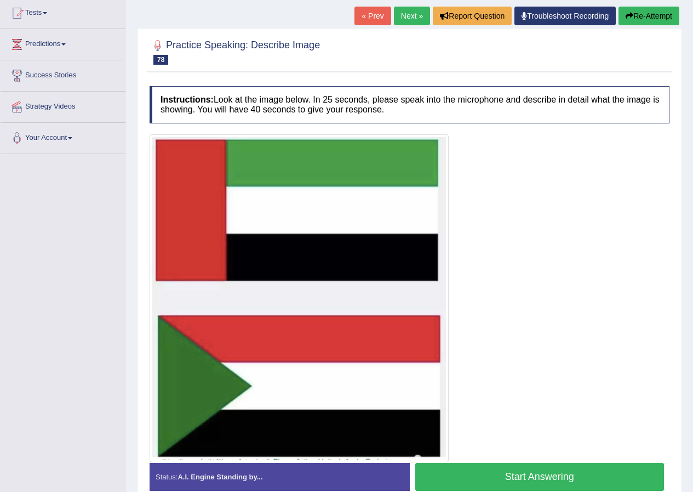
scroll to position [174, 0]
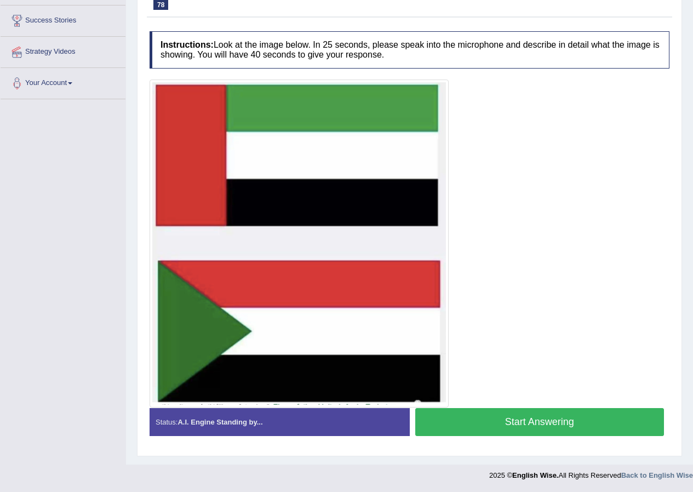
click at [554, 426] on button "Start Answering" at bounding box center [539, 422] width 249 height 28
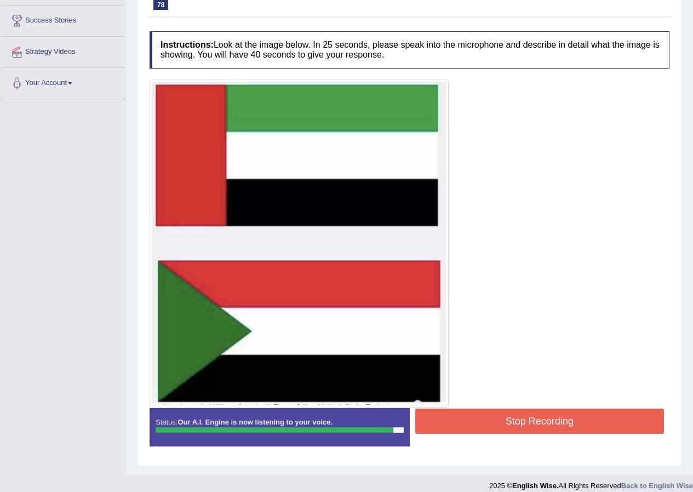
click at [486, 414] on button "Stop Recording" at bounding box center [539, 420] width 249 height 25
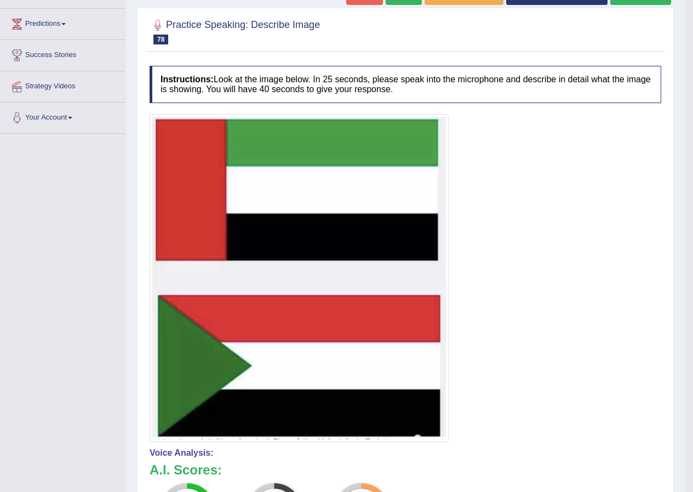
scroll to position [0, 0]
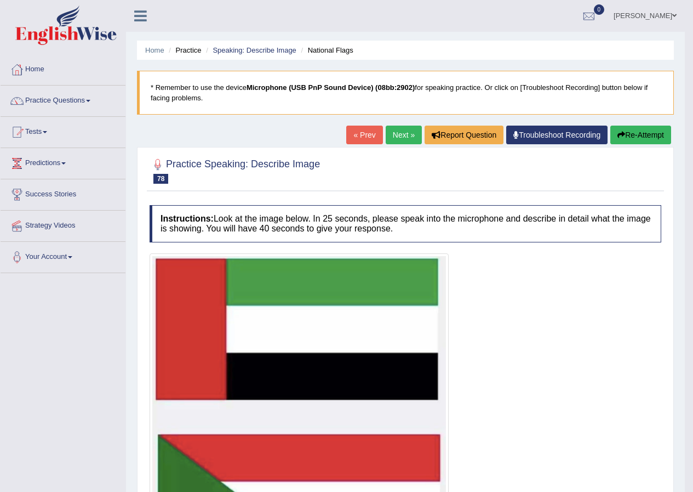
click at [406, 130] on link "Next »" at bounding box center [404, 135] width 36 height 19
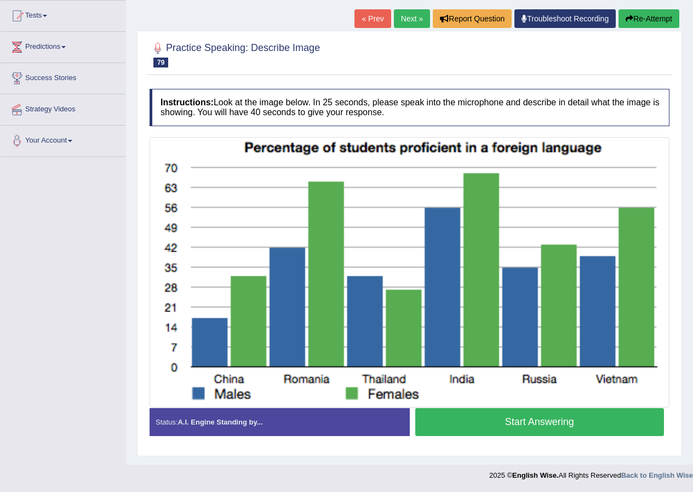
scroll to position [116, 0]
click at [563, 421] on button "Start Answering" at bounding box center [539, 422] width 249 height 28
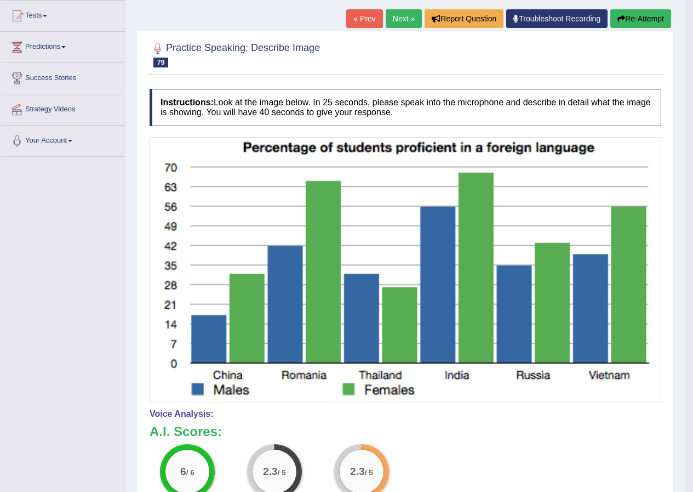
click at [646, 18] on button "Re-Attempt" at bounding box center [641, 18] width 61 height 19
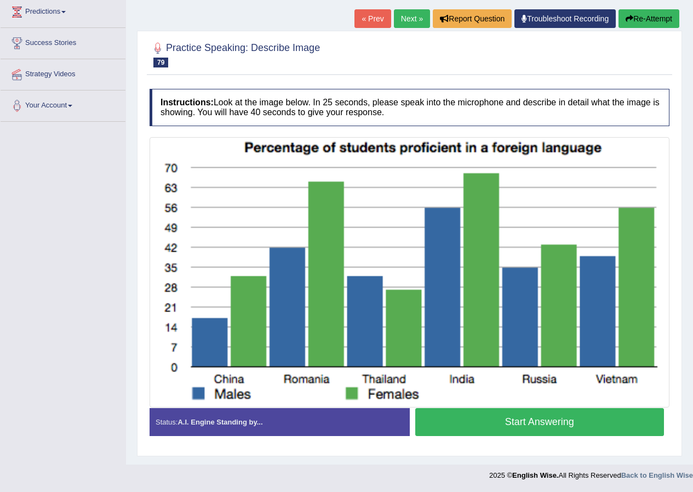
click at [487, 428] on button "Start Answering" at bounding box center [539, 422] width 249 height 28
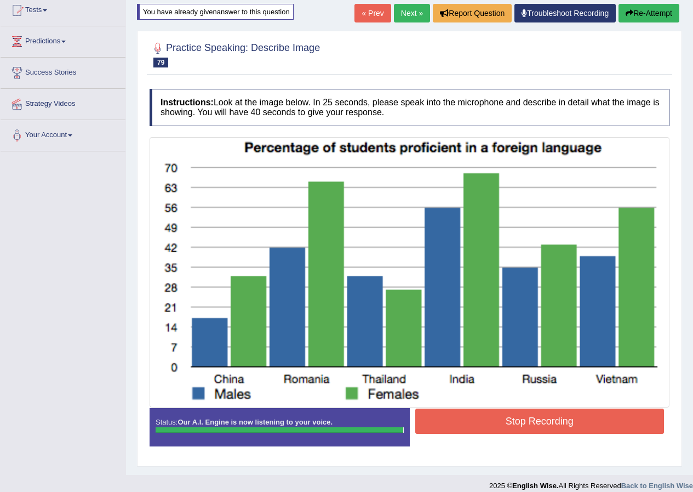
click at [499, 422] on button "Stop Recording" at bounding box center [539, 420] width 249 height 25
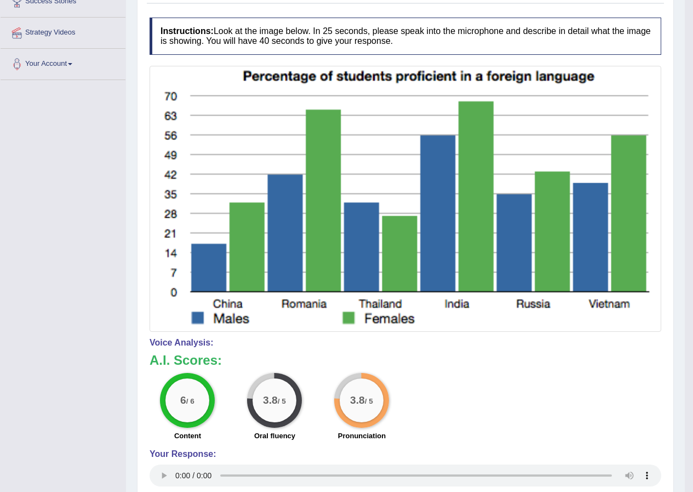
scroll to position [0, 0]
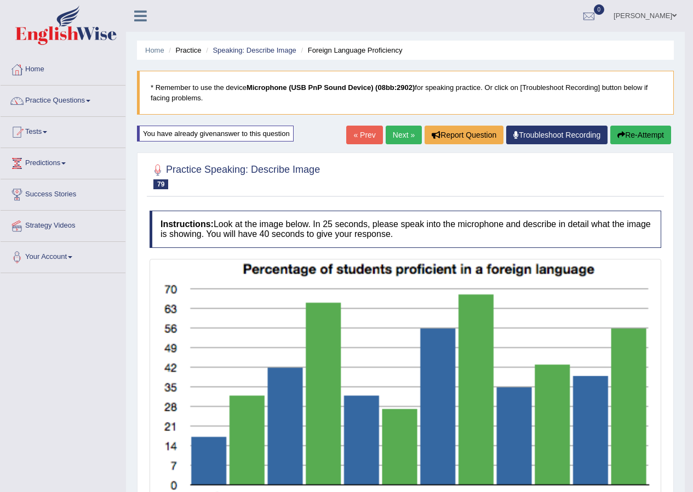
click at [398, 132] on link "Next »" at bounding box center [404, 135] width 36 height 19
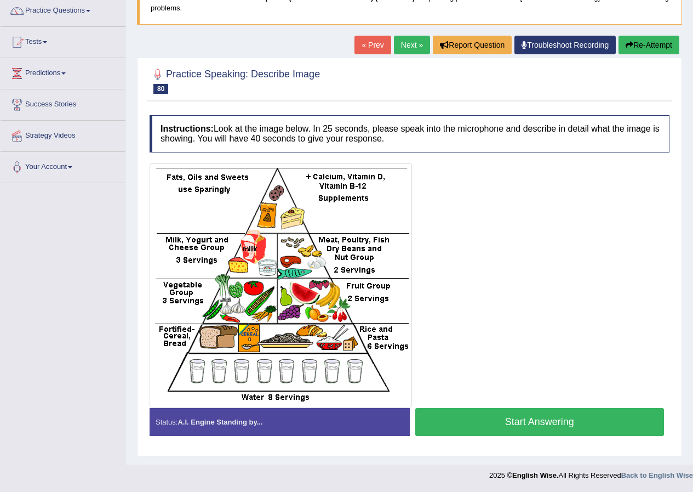
click at [497, 416] on button "Start Answering" at bounding box center [539, 422] width 249 height 28
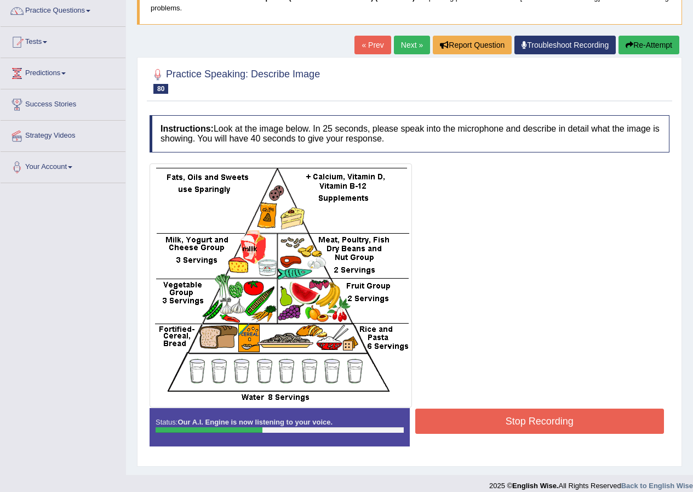
click at [534, 427] on button "Stop Recording" at bounding box center [539, 420] width 249 height 25
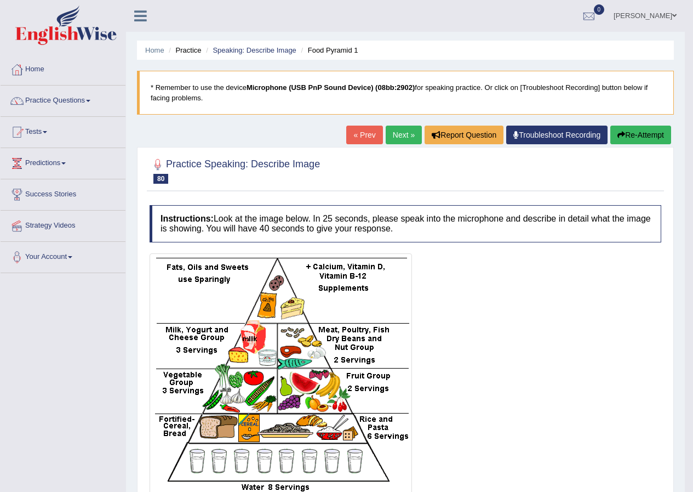
click at [397, 138] on link "Next »" at bounding box center [404, 135] width 36 height 19
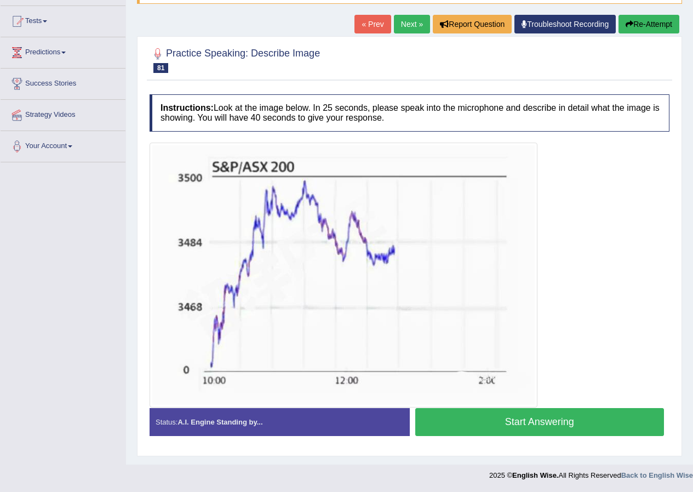
click at [485, 431] on button "Start Answering" at bounding box center [539, 422] width 249 height 28
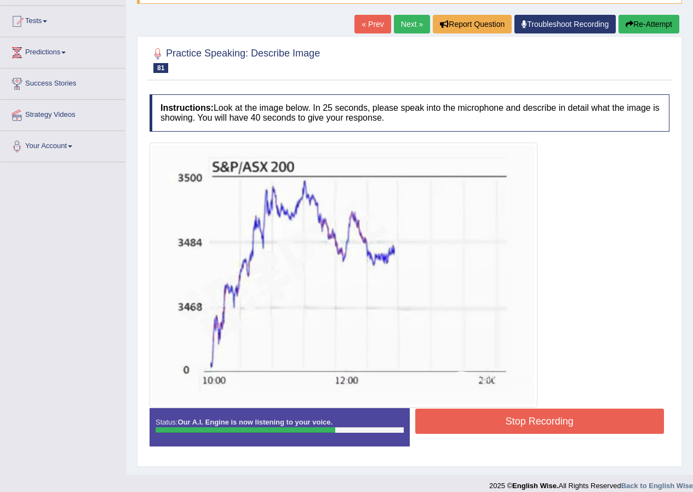
click at [506, 427] on button "Stop Recording" at bounding box center [539, 420] width 249 height 25
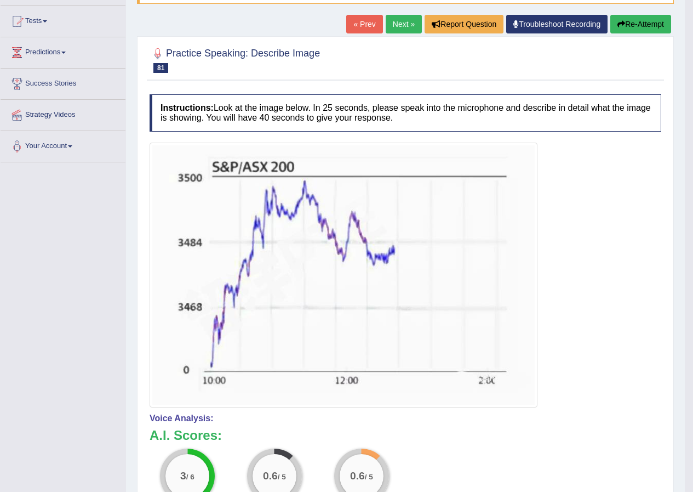
click at [389, 15] on link "Next »" at bounding box center [404, 24] width 36 height 19
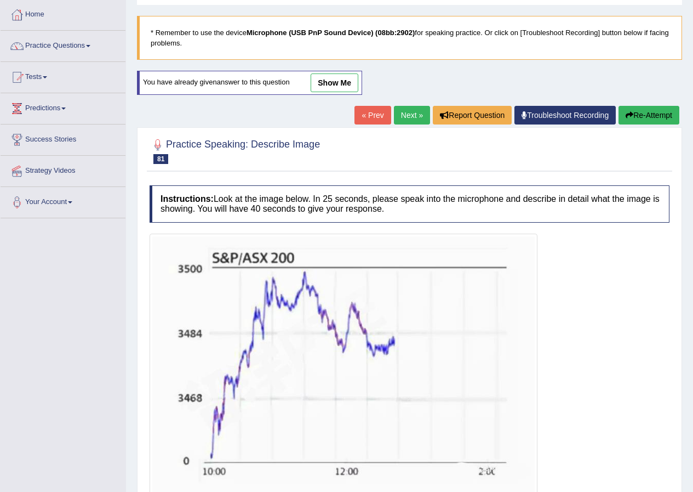
click at [654, 115] on button "Re-Attempt" at bounding box center [649, 115] width 61 height 19
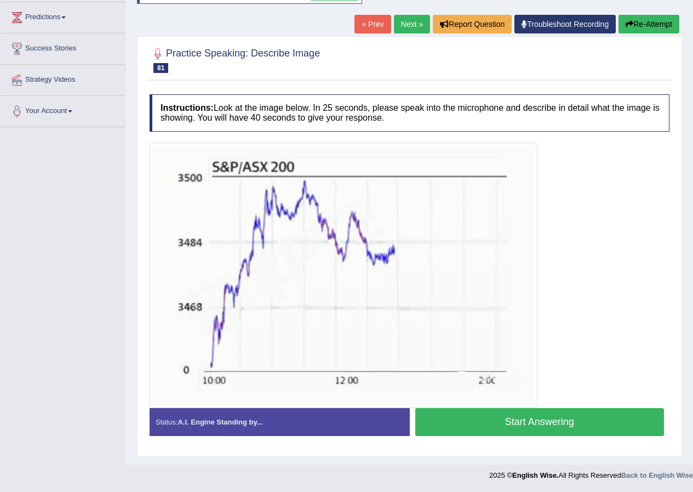
click at [512, 423] on button "Start Answering" at bounding box center [539, 422] width 249 height 28
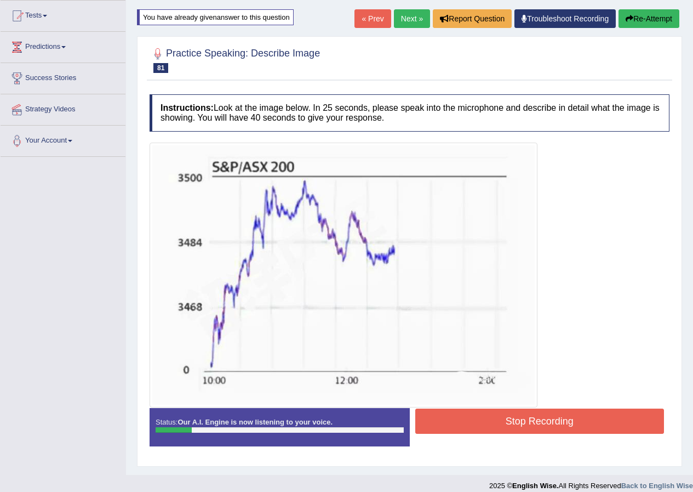
click at [519, 424] on button "Stop Recording" at bounding box center [539, 420] width 249 height 25
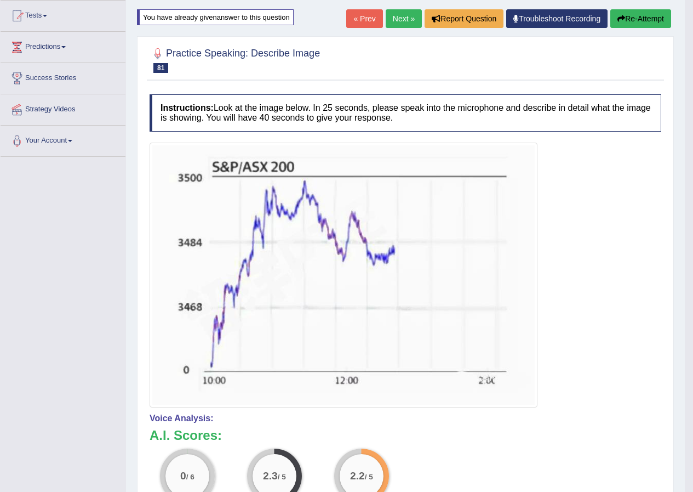
click at [631, 13] on button "Re-Attempt" at bounding box center [641, 18] width 61 height 19
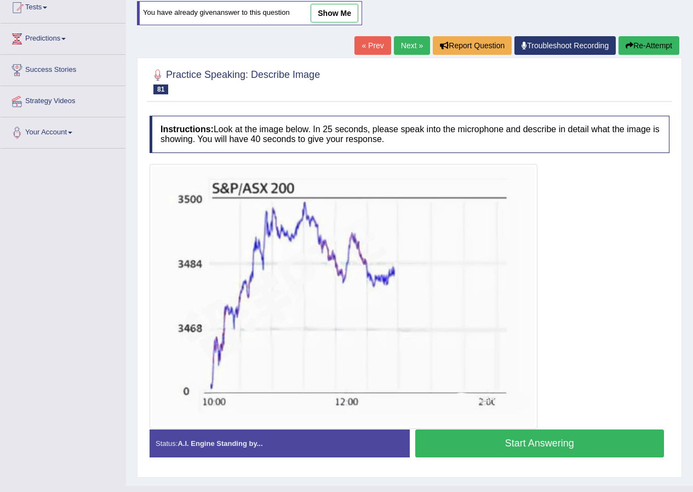
click at [566, 449] on button "Start Answering" at bounding box center [539, 443] width 249 height 28
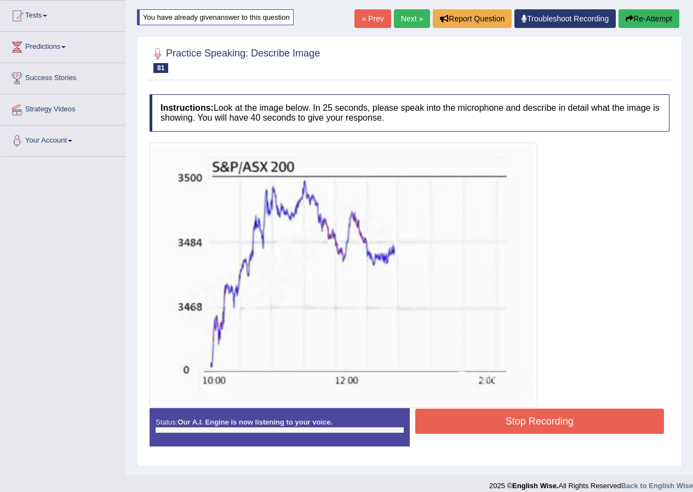
scroll to position [124, 0]
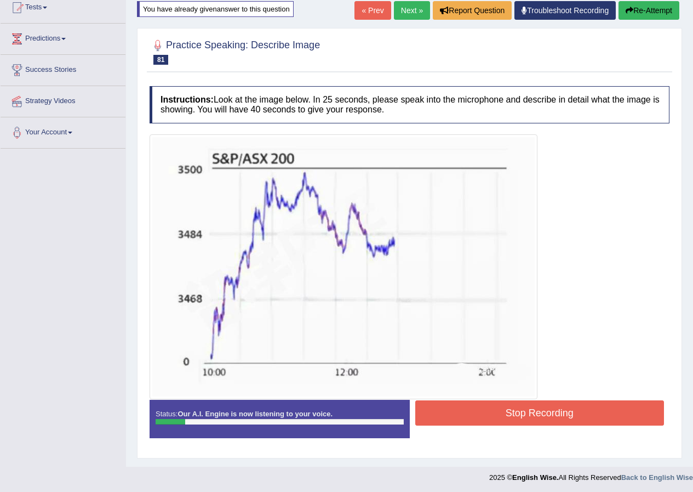
click at [506, 416] on button "Stop Recording" at bounding box center [539, 412] width 249 height 25
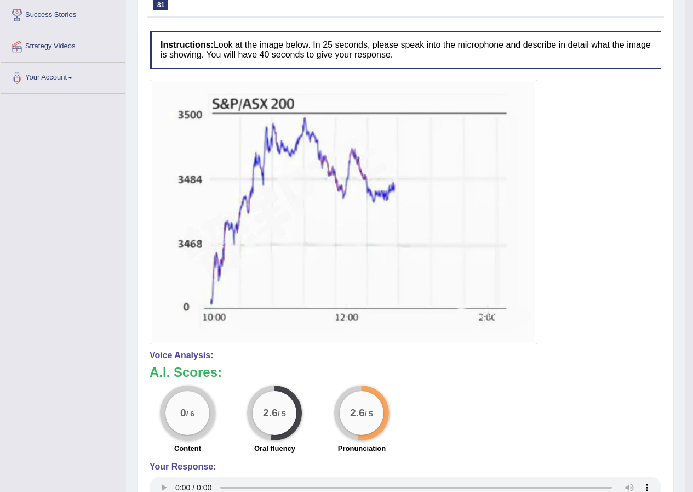
scroll to position [15, 0]
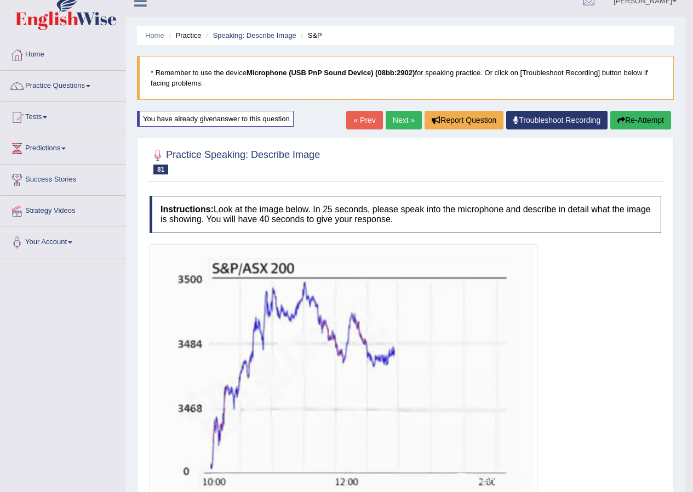
click at [640, 125] on button "Re-Attempt" at bounding box center [641, 120] width 61 height 19
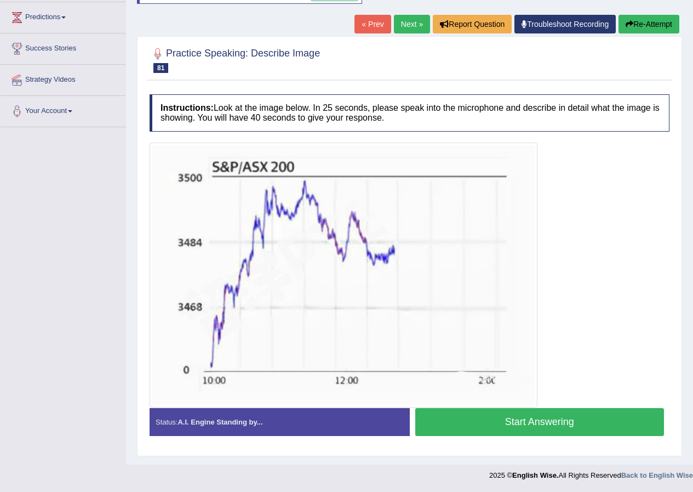
click at [511, 426] on button "Start Answering" at bounding box center [539, 422] width 249 height 28
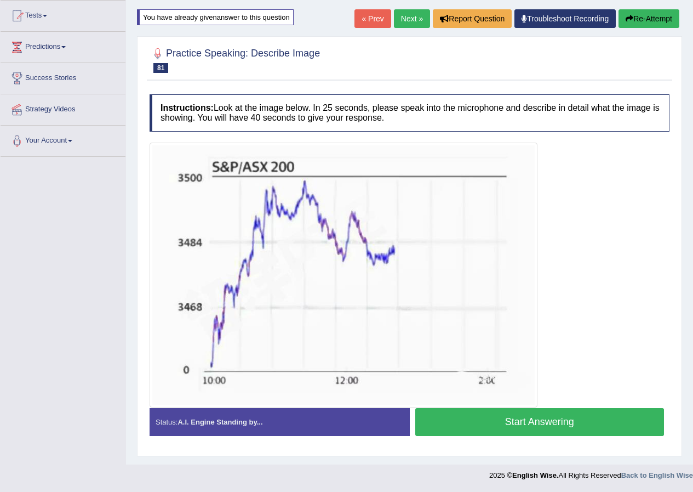
scroll to position [127, 0]
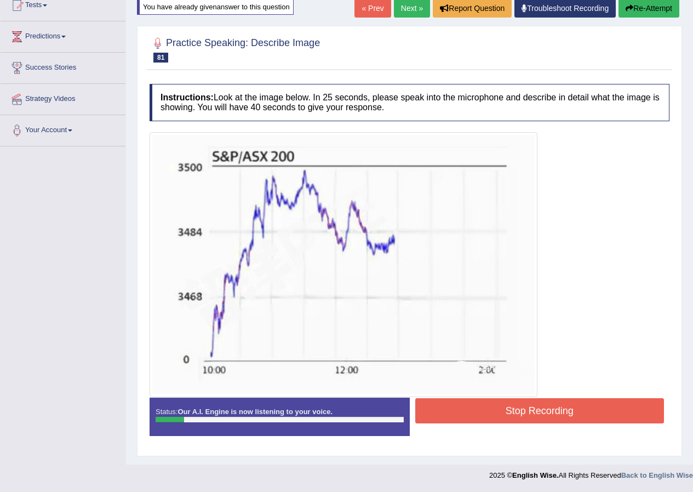
click at [511, 419] on button "Stop Recording" at bounding box center [539, 410] width 249 height 25
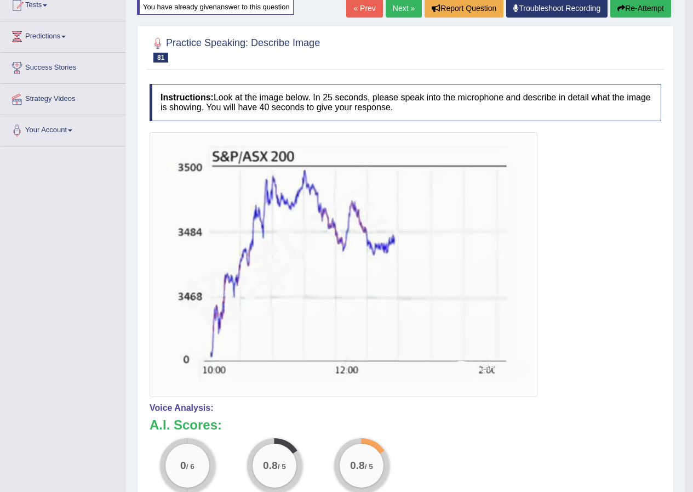
scroll to position [17, 0]
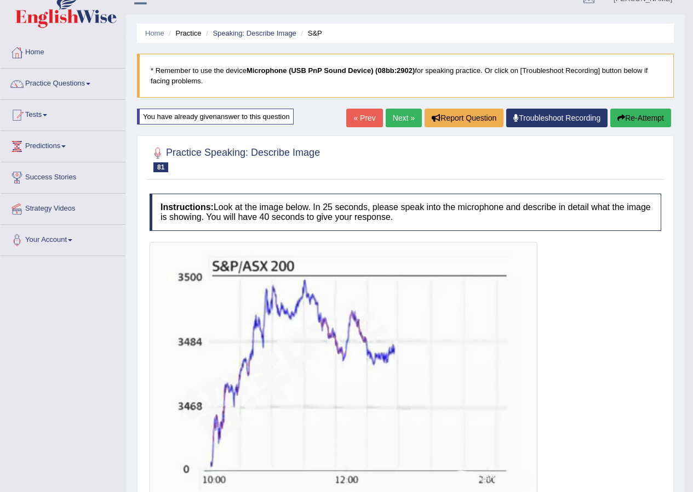
click at [636, 119] on button "Re-Attempt" at bounding box center [641, 118] width 61 height 19
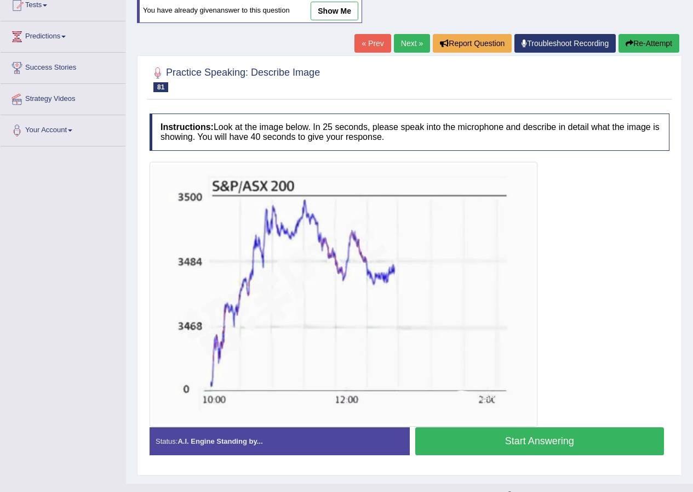
click at [561, 452] on button "Start Answering" at bounding box center [539, 441] width 249 height 28
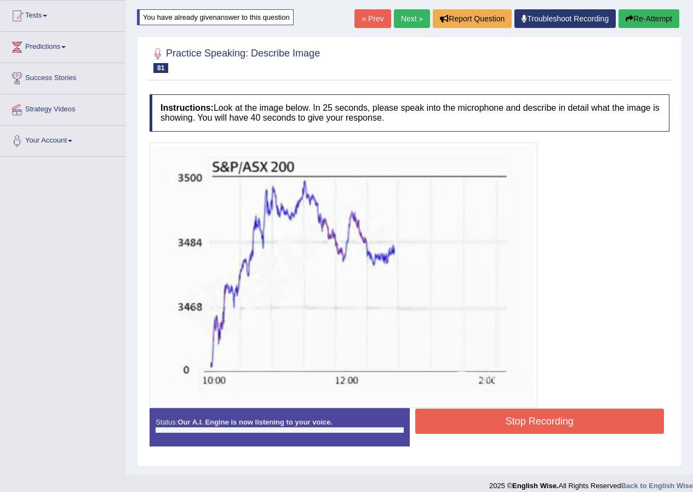
scroll to position [127, 0]
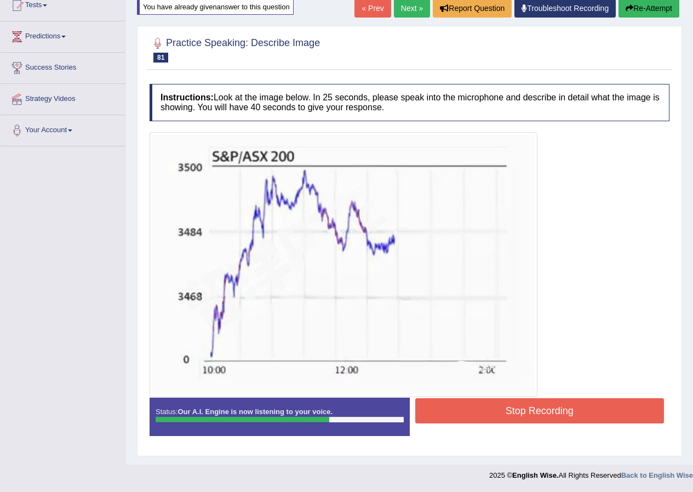
click at [493, 403] on button "Stop Recording" at bounding box center [539, 410] width 249 height 25
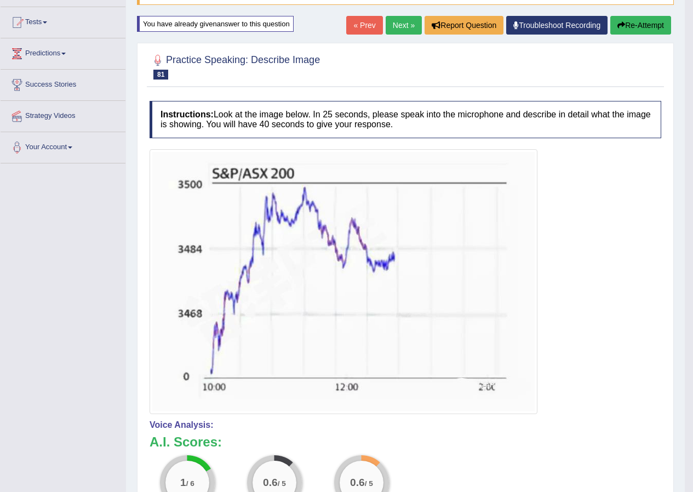
scroll to position [0, 0]
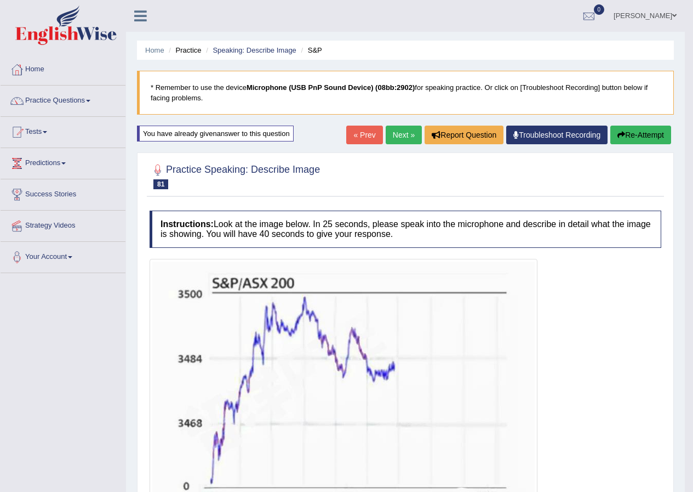
click at [406, 141] on link "Next »" at bounding box center [404, 135] width 36 height 19
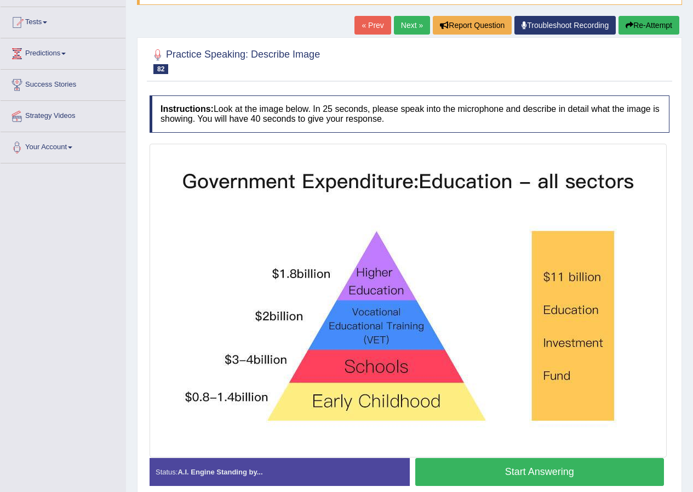
scroll to position [159, 0]
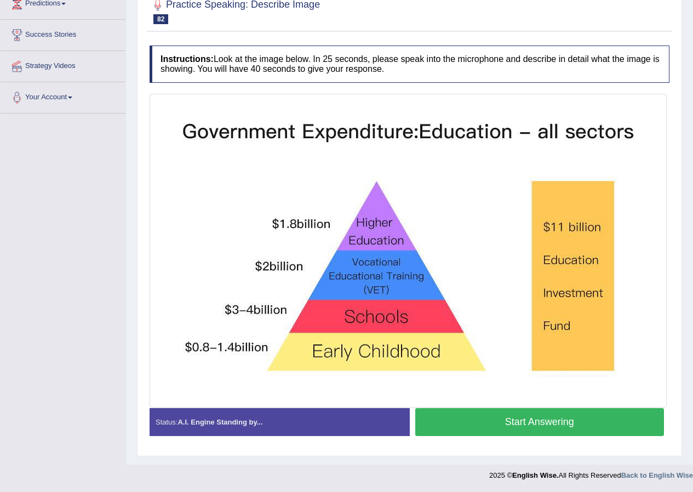
click at [602, 424] on button "Start Answering" at bounding box center [539, 422] width 249 height 28
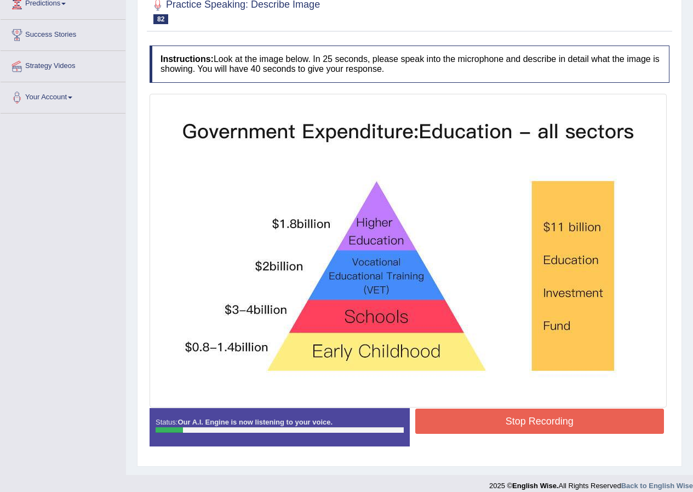
click at [564, 425] on button "Stop Recording" at bounding box center [539, 420] width 249 height 25
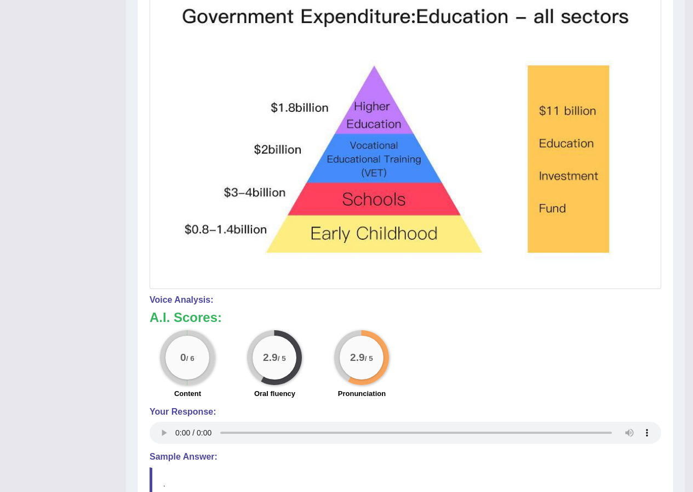
scroll to position [0, 0]
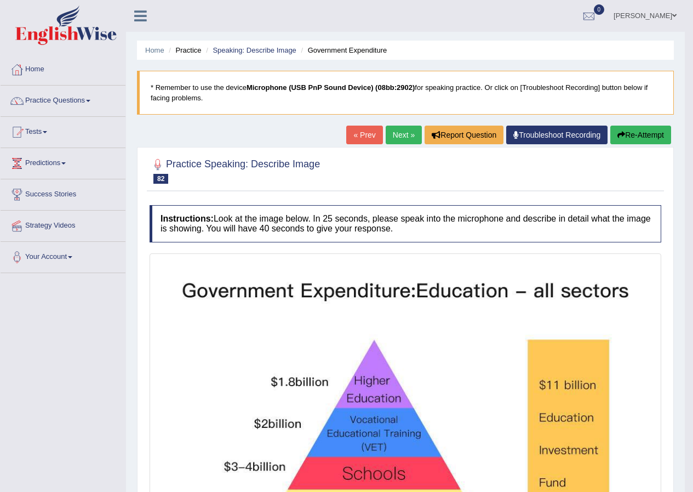
click at [652, 130] on button "Re-Attempt" at bounding box center [641, 135] width 61 height 19
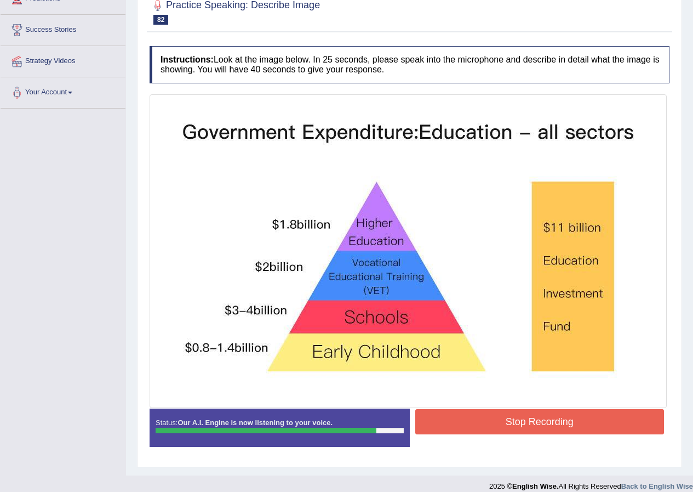
click at [509, 417] on button "Stop Recording" at bounding box center [539, 421] width 249 height 25
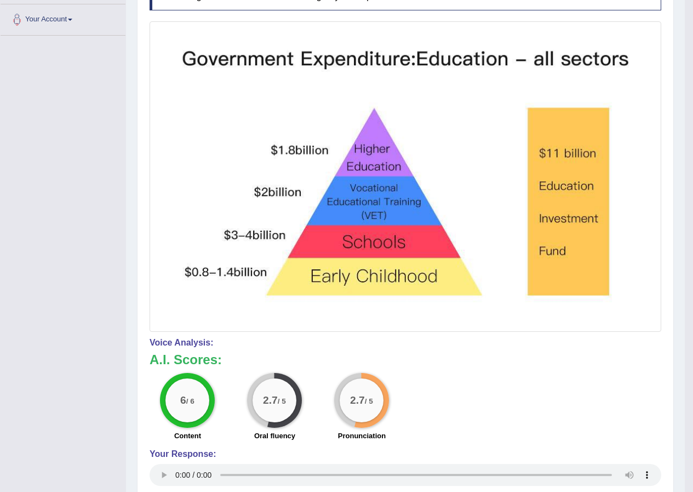
scroll to position [18, 0]
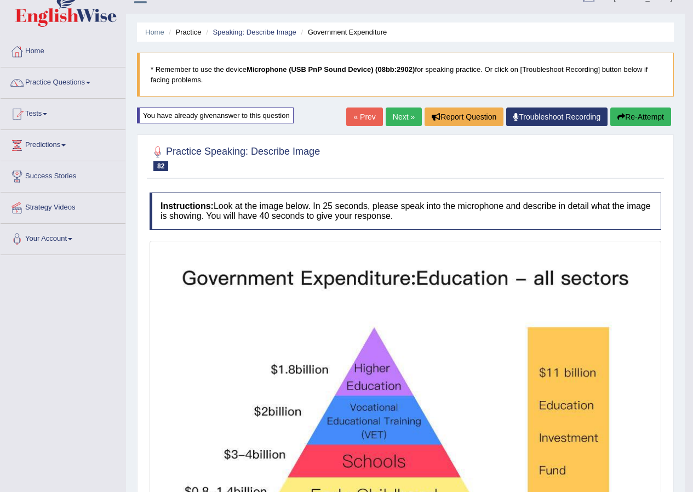
click at [620, 124] on button "Re-Attempt" at bounding box center [641, 116] width 61 height 19
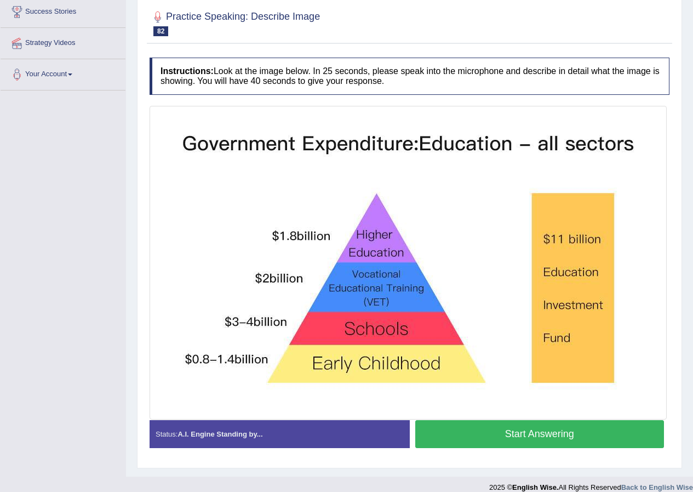
click at [544, 438] on button "Start Answering" at bounding box center [539, 434] width 249 height 28
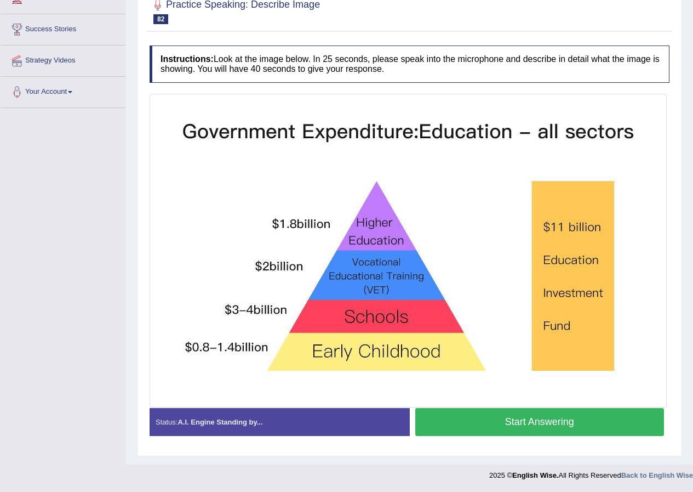
scroll to position [175, 0]
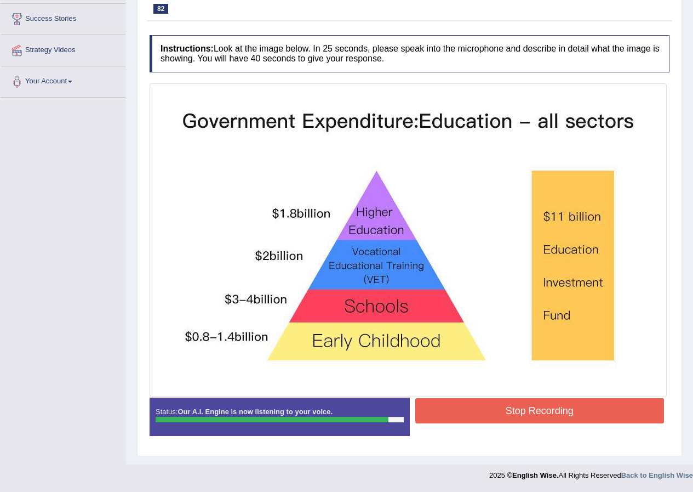
click at [501, 406] on button "Stop Recording" at bounding box center [539, 410] width 249 height 25
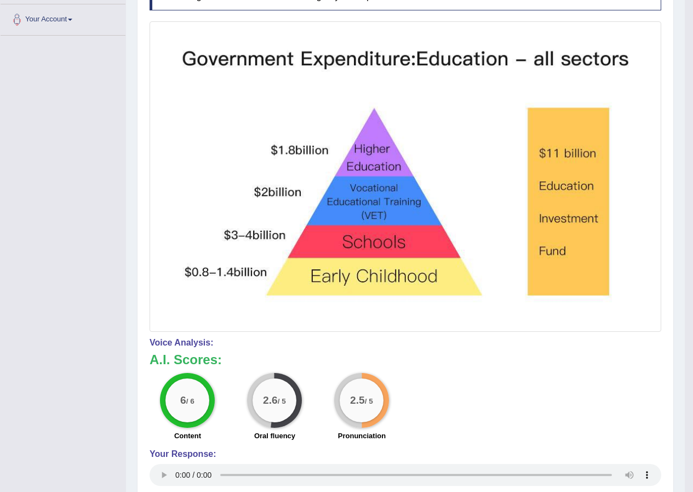
scroll to position [73, 0]
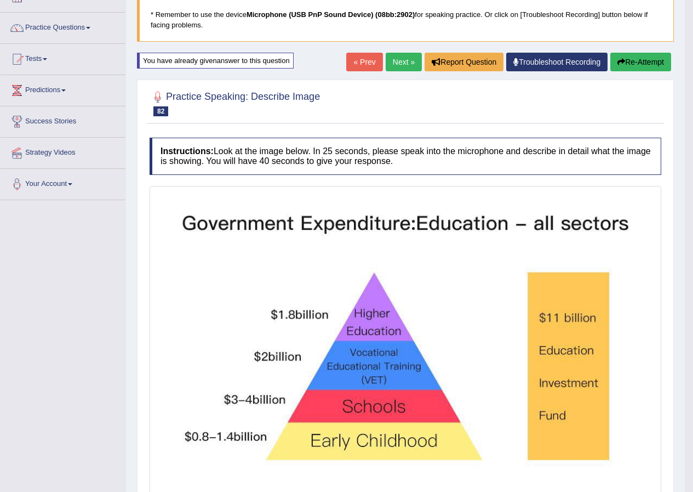
click at [409, 61] on link "Next »" at bounding box center [404, 62] width 36 height 19
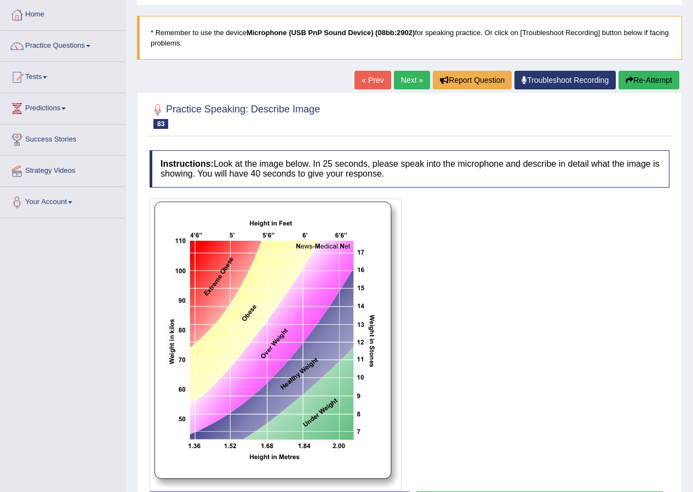
click at [640, 81] on button "Re-Attempt" at bounding box center [649, 80] width 61 height 19
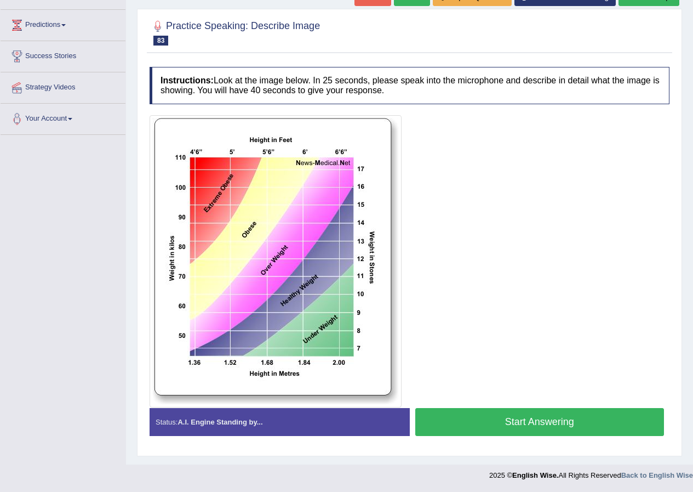
click at [467, 425] on button "Start Answering" at bounding box center [539, 422] width 249 height 28
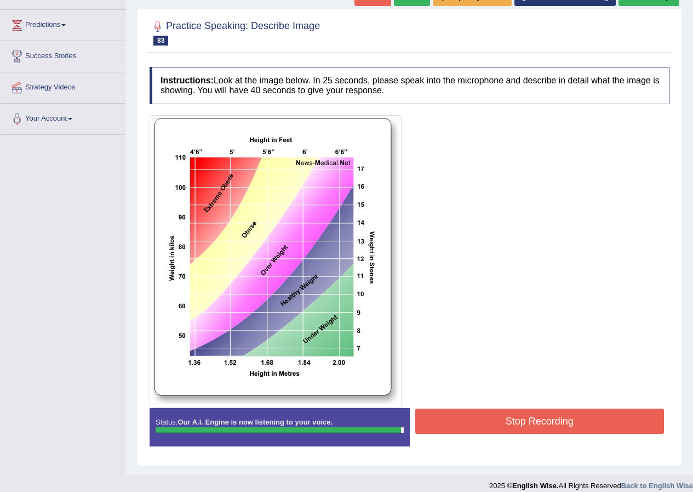
click at [467, 423] on button "Stop Recording" at bounding box center [539, 420] width 249 height 25
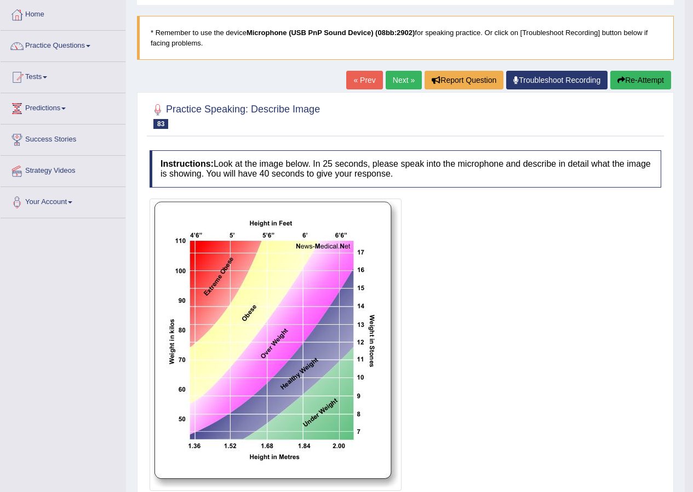
scroll to position [0, 0]
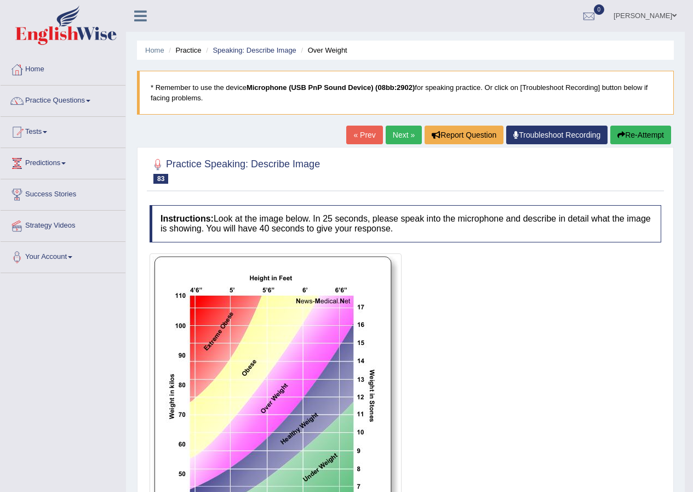
click at [401, 137] on link "Next »" at bounding box center [404, 135] width 36 height 19
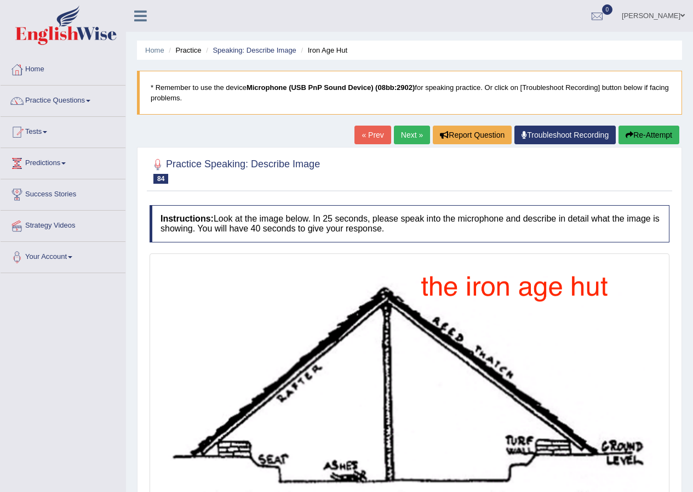
click at [413, 135] on link "Next »" at bounding box center [412, 135] width 36 height 19
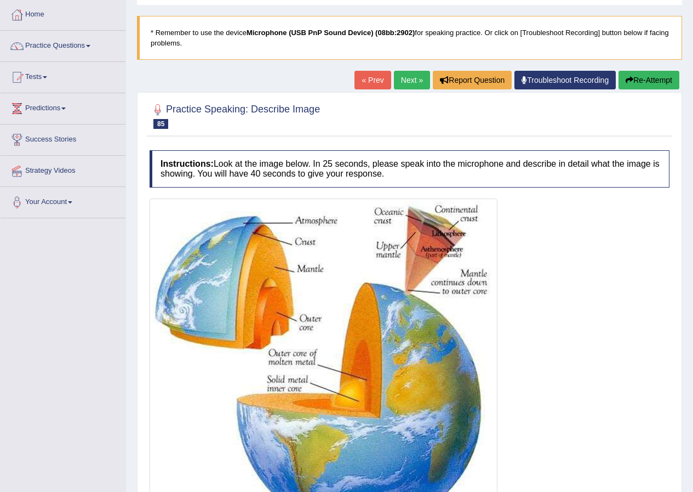
scroll to position [110, 0]
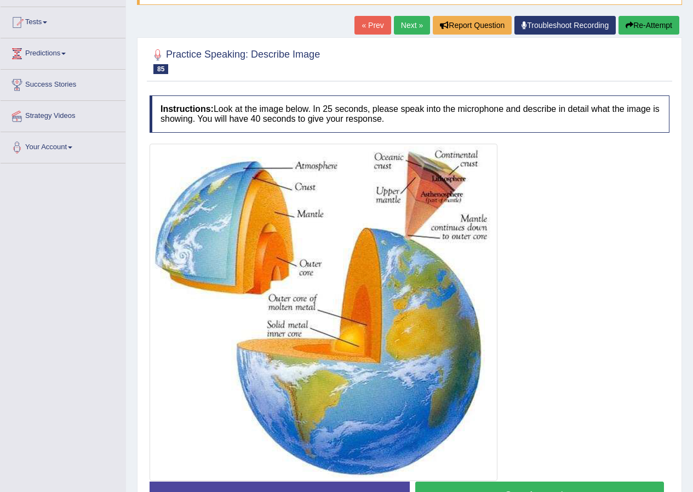
click at [656, 32] on button "Re-Attempt" at bounding box center [649, 25] width 61 height 19
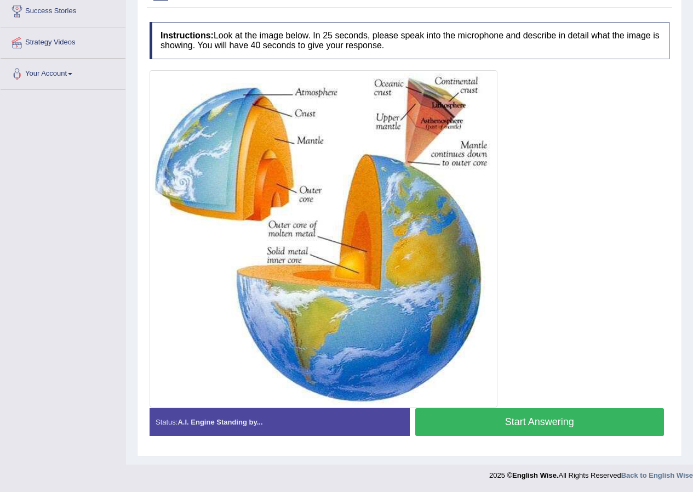
click at [493, 432] on button "Start Answering" at bounding box center [539, 422] width 249 height 28
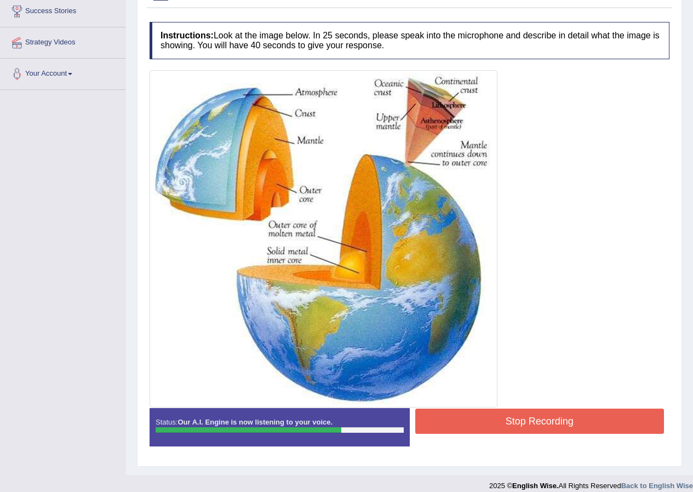
click at [511, 420] on button "Stop Recording" at bounding box center [539, 420] width 249 height 25
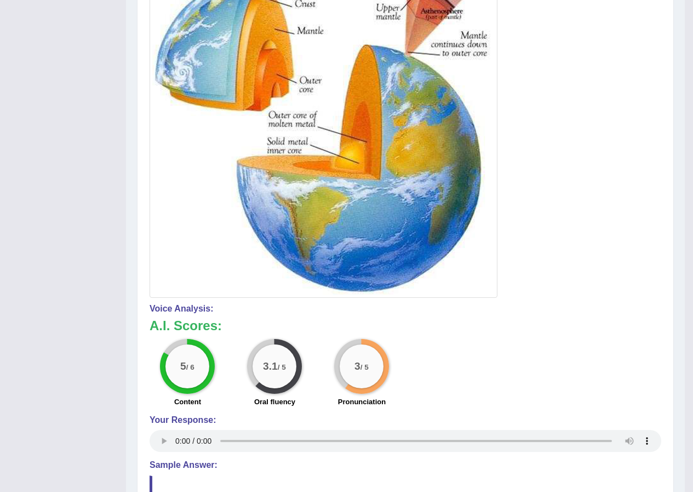
scroll to position [73, 0]
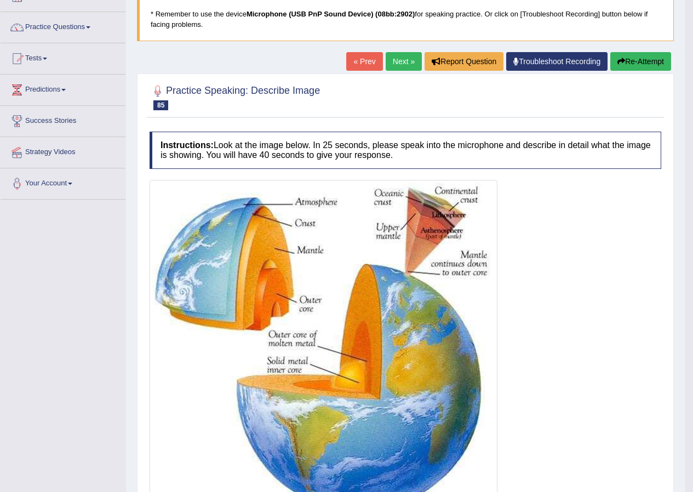
click at [398, 61] on link "Next »" at bounding box center [404, 61] width 36 height 19
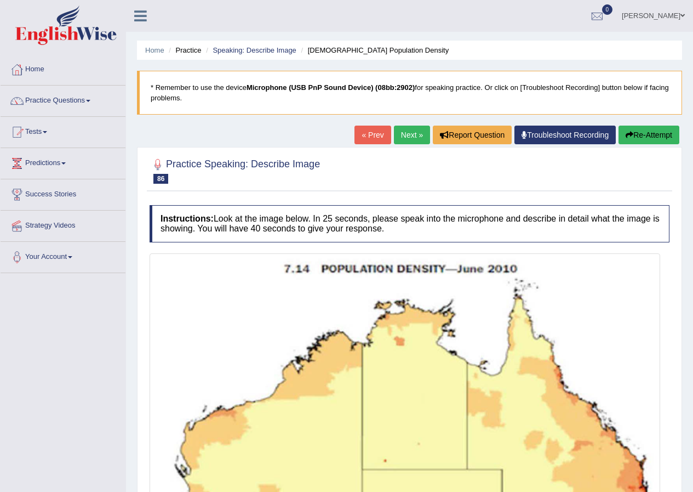
scroll to position [274, 0]
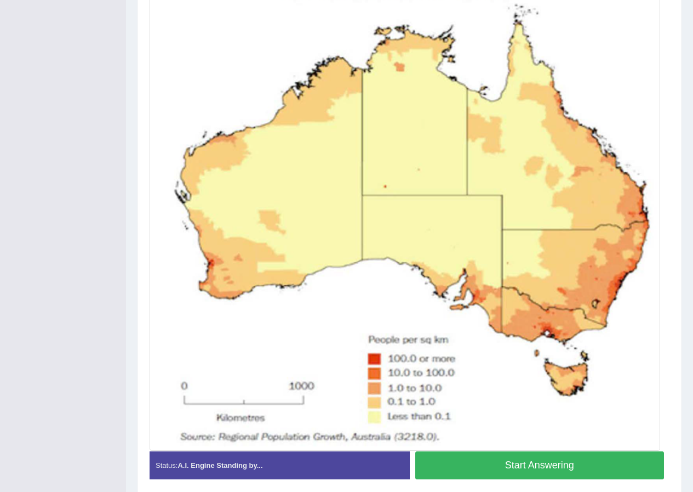
click at [574, 469] on button "Start Answering" at bounding box center [539, 465] width 249 height 28
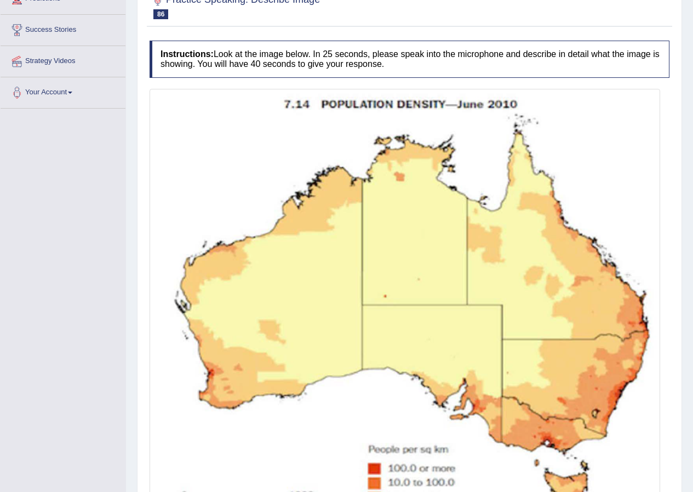
scroll to position [328, 0]
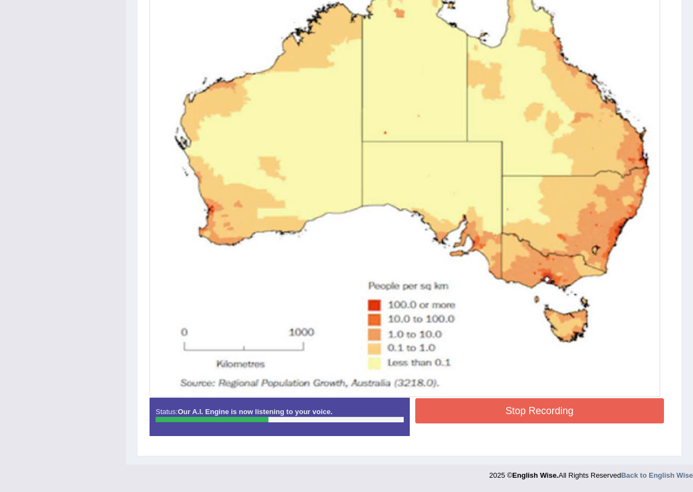
click at [545, 405] on button "Stop Recording" at bounding box center [539, 410] width 249 height 25
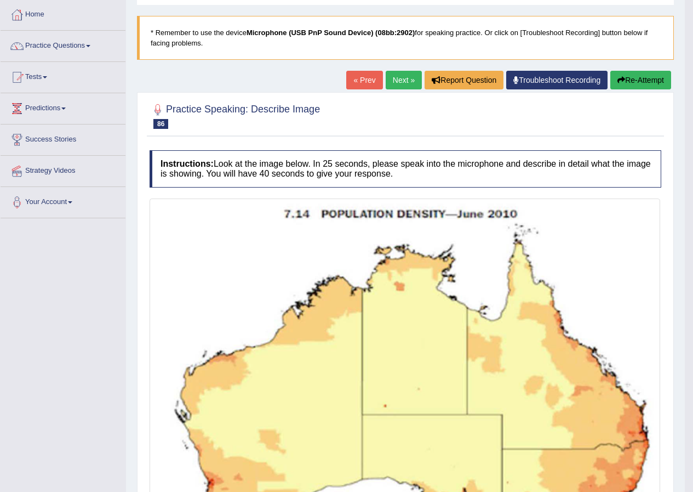
scroll to position [0, 0]
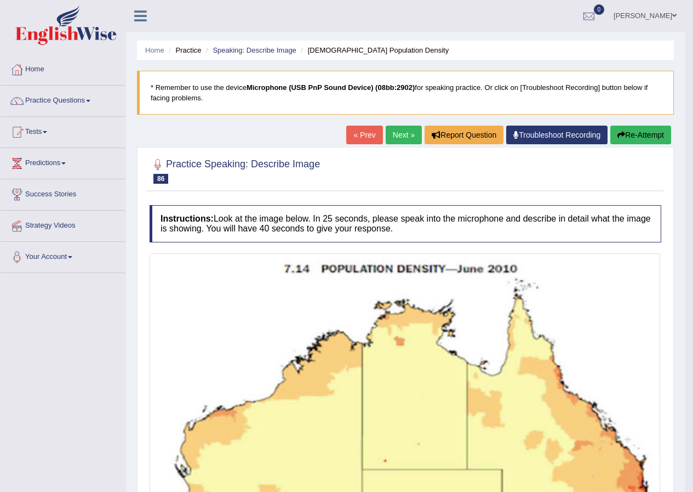
click at [404, 133] on link "Next »" at bounding box center [404, 135] width 36 height 19
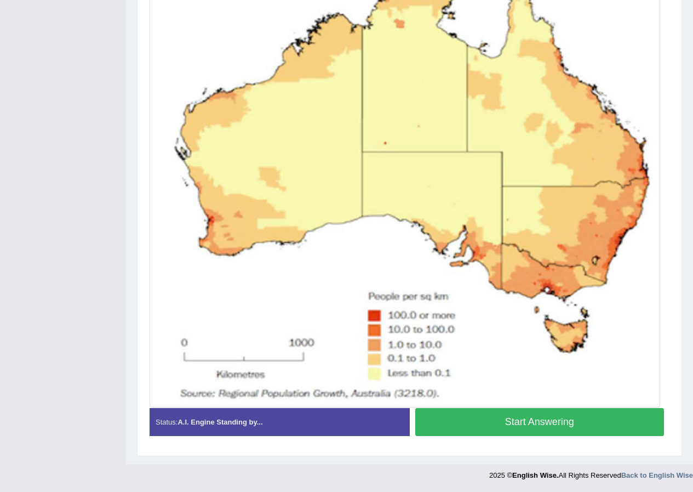
click at [599, 419] on button "Start Answering" at bounding box center [539, 422] width 249 height 28
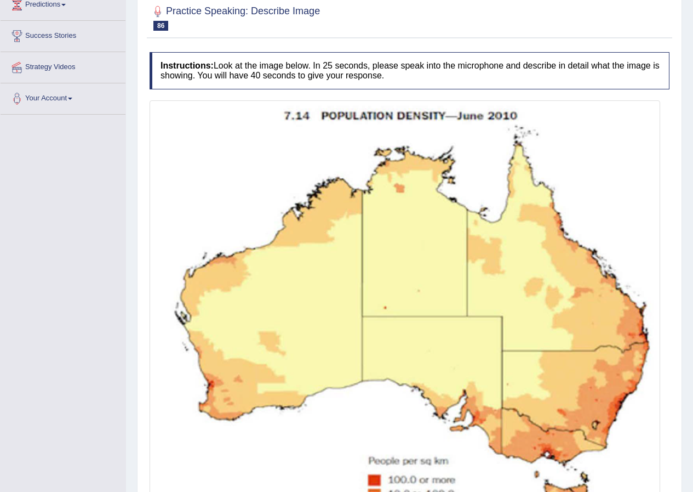
scroll to position [268, 0]
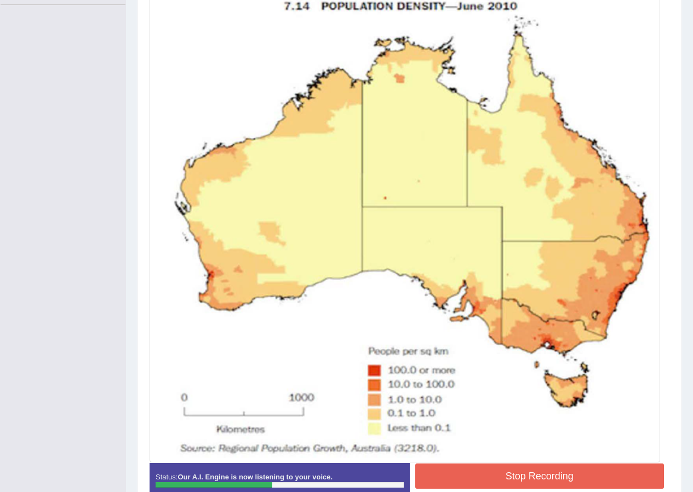
click at [551, 477] on button "Stop Recording" at bounding box center [539, 475] width 249 height 25
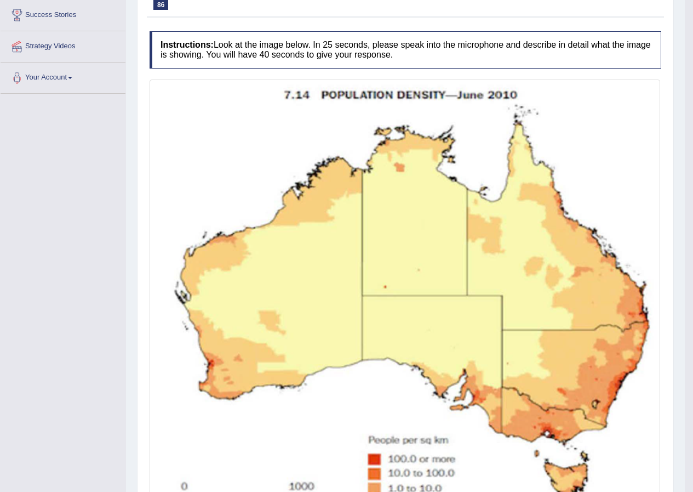
scroll to position [15, 0]
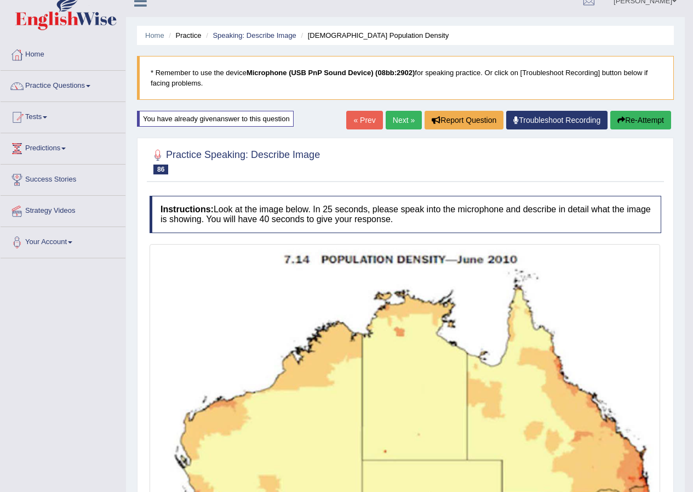
click at [386, 117] on link "Next »" at bounding box center [404, 120] width 36 height 19
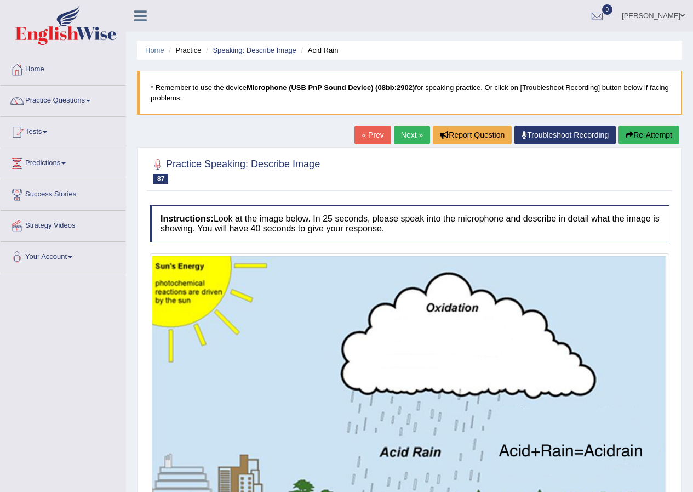
scroll to position [110, 0]
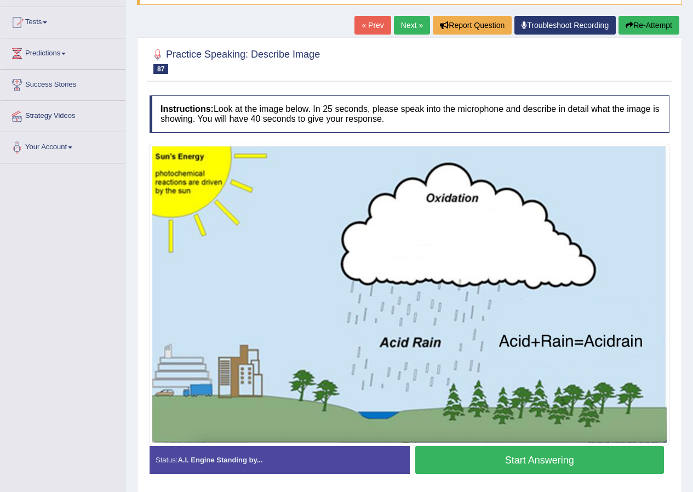
click at [526, 450] on button "Start Answering" at bounding box center [539, 460] width 249 height 28
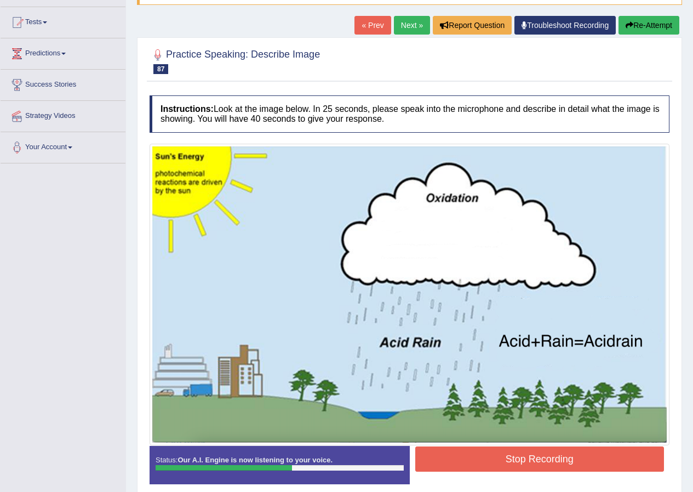
click at [549, 462] on button "Stop Recording" at bounding box center [539, 458] width 249 height 25
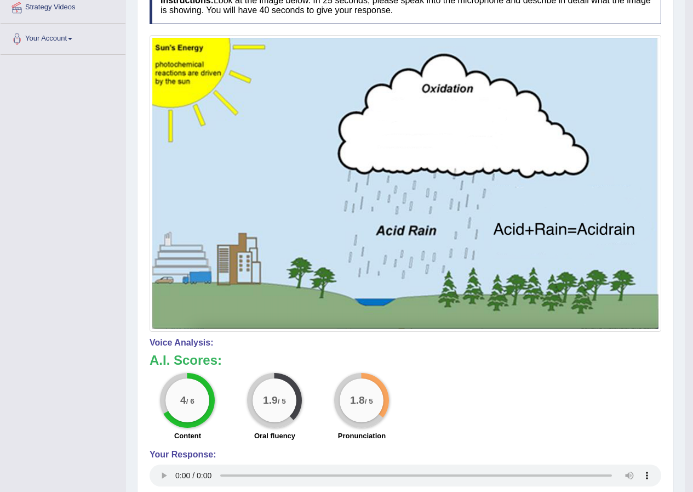
scroll to position [0, 0]
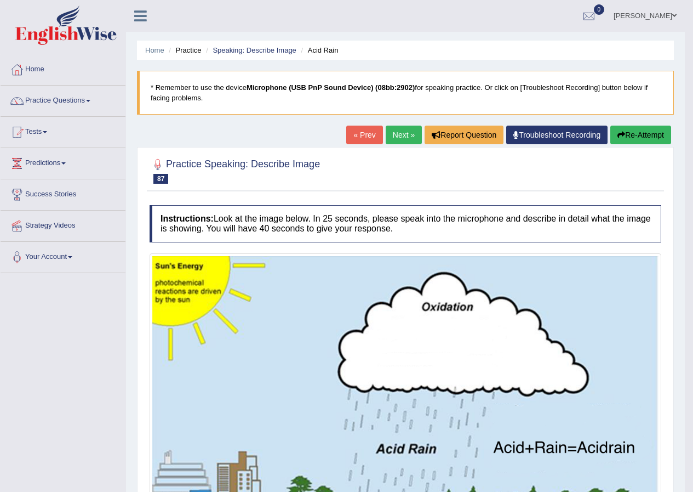
click at [388, 128] on link "Next »" at bounding box center [404, 135] width 36 height 19
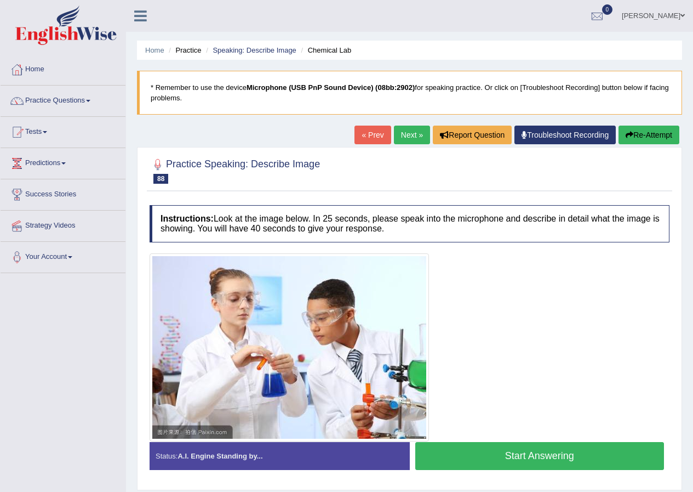
click at [480, 456] on button "Start Answering" at bounding box center [539, 456] width 249 height 28
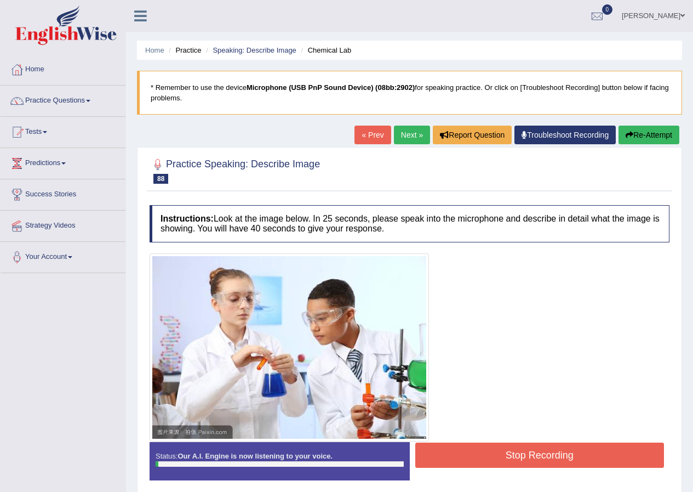
click at [464, 455] on button "Stop Recording" at bounding box center [539, 454] width 249 height 25
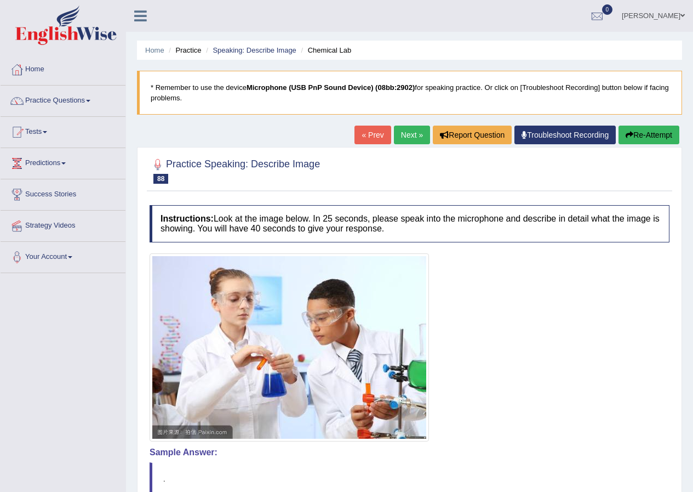
click at [407, 134] on link "Next »" at bounding box center [412, 135] width 36 height 19
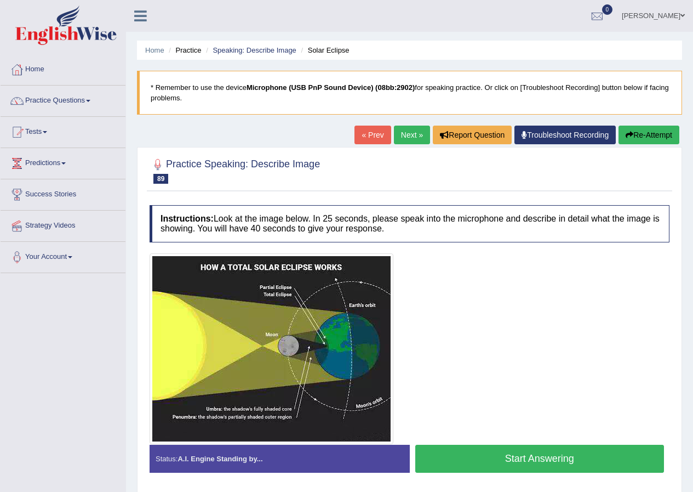
click at [511, 460] on button "Start Answering" at bounding box center [539, 458] width 249 height 28
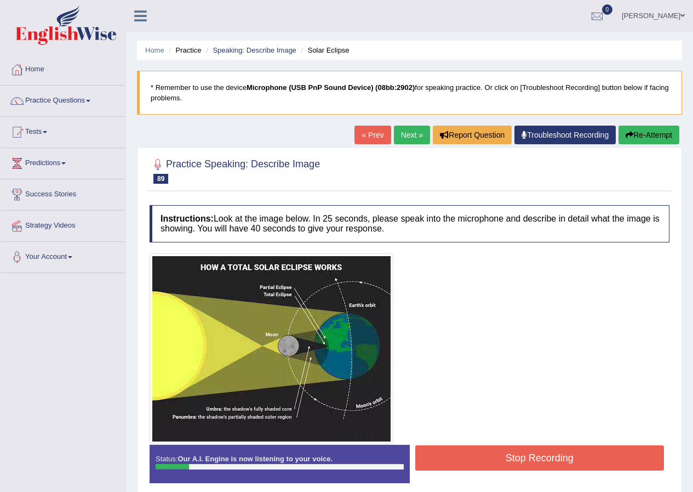
click at [561, 460] on button "Stop Recording" at bounding box center [539, 457] width 249 height 25
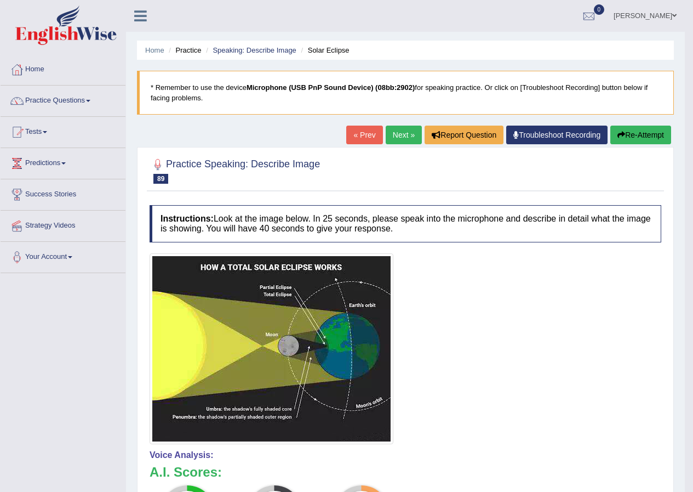
click at [625, 137] on button "Re-Attempt" at bounding box center [641, 135] width 61 height 19
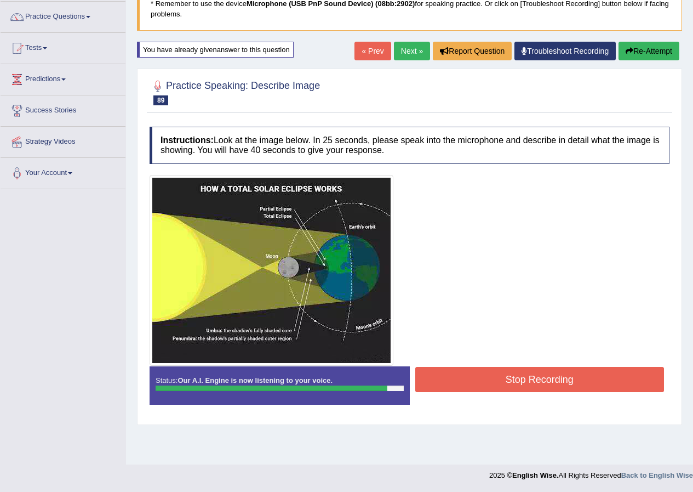
click at [494, 380] on button "Stop Recording" at bounding box center [539, 379] width 249 height 25
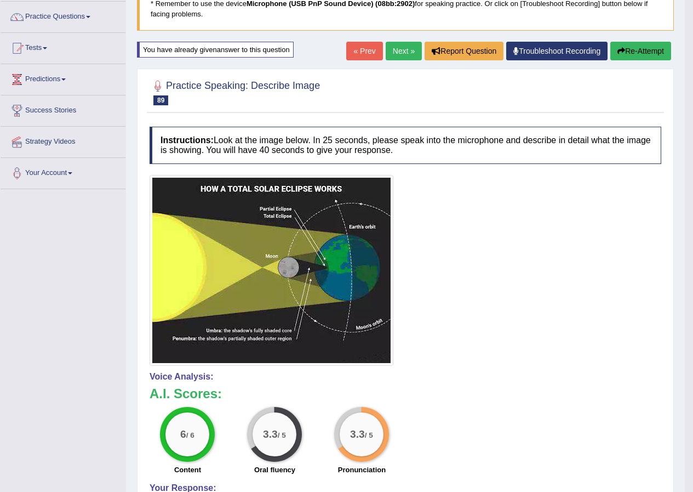
click at [396, 56] on link "Next »" at bounding box center [404, 51] width 36 height 19
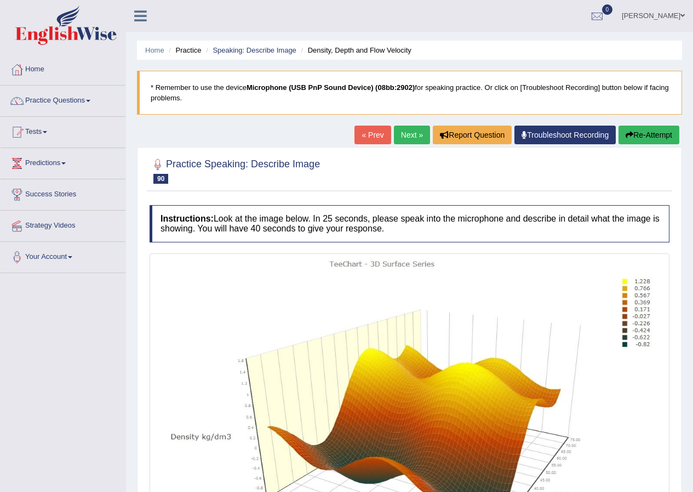
click at [418, 130] on link "Next »" at bounding box center [412, 135] width 36 height 19
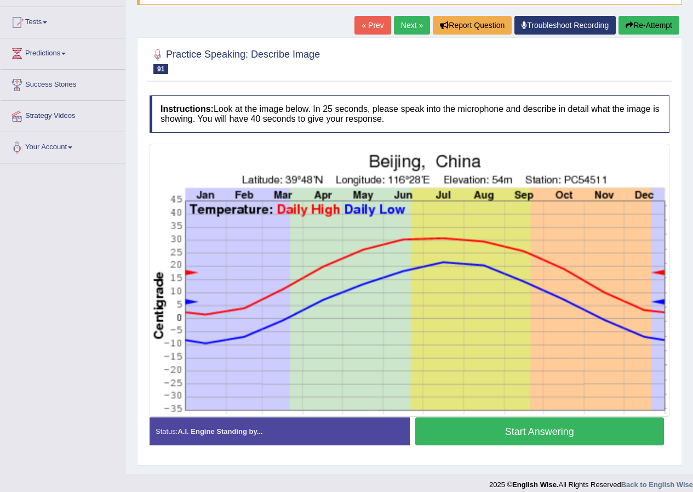
click at [489, 429] on button "Start Answering" at bounding box center [539, 431] width 249 height 28
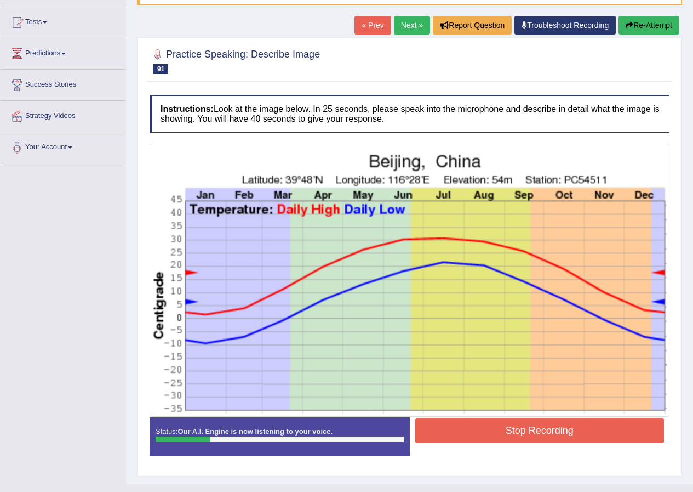
click at [516, 431] on button "Stop Recording" at bounding box center [539, 430] width 249 height 25
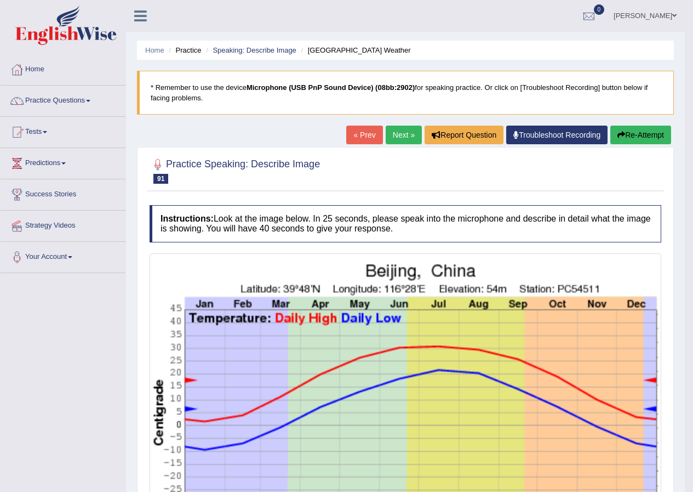
click at [645, 137] on button "Re-Attempt" at bounding box center [641, 135] width 61 height 19
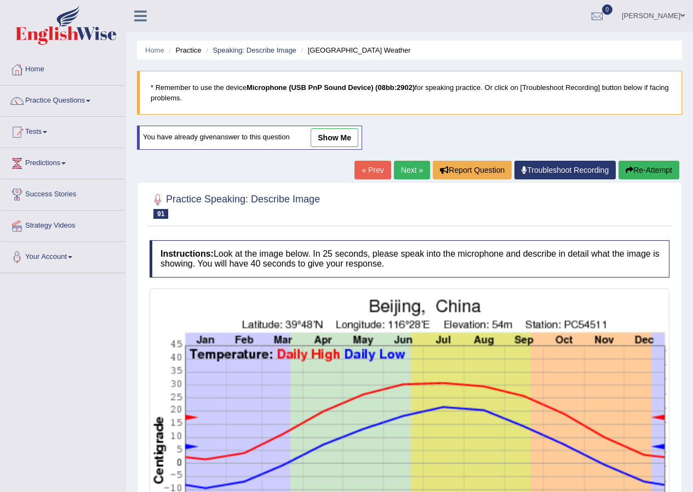
scroll to position [154, 0]
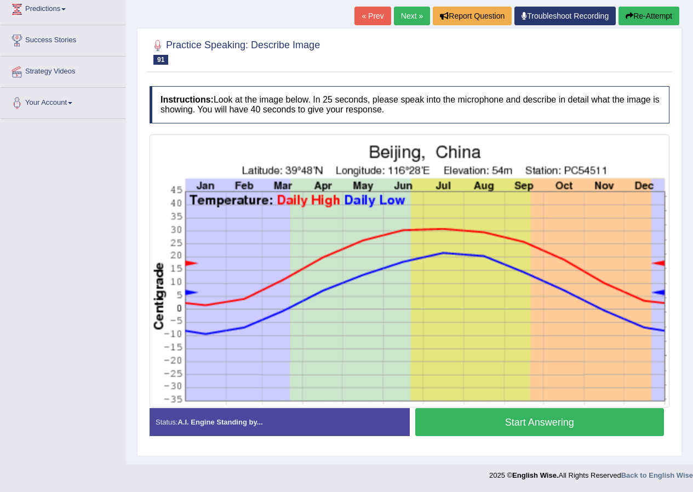
click at [515, 428] on button "Start Answering" at bounding box center [539, 422] width 249 height 28
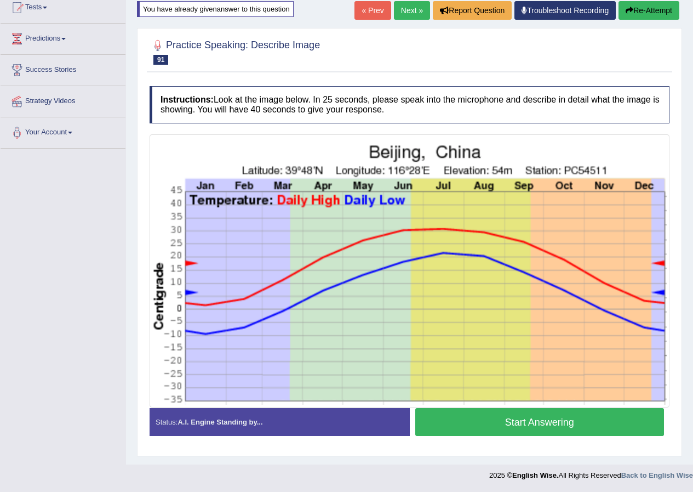
scroll to position [135, 0]
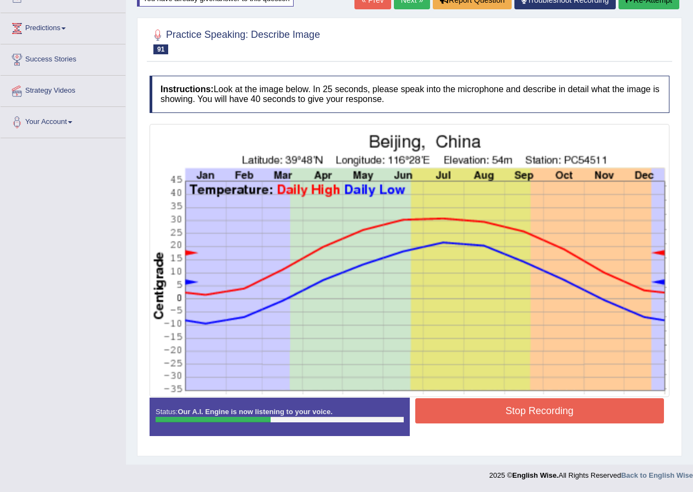
click at [460, 420] on button "Stop Recording" at bounding box center [539, 410] width 249 height 25
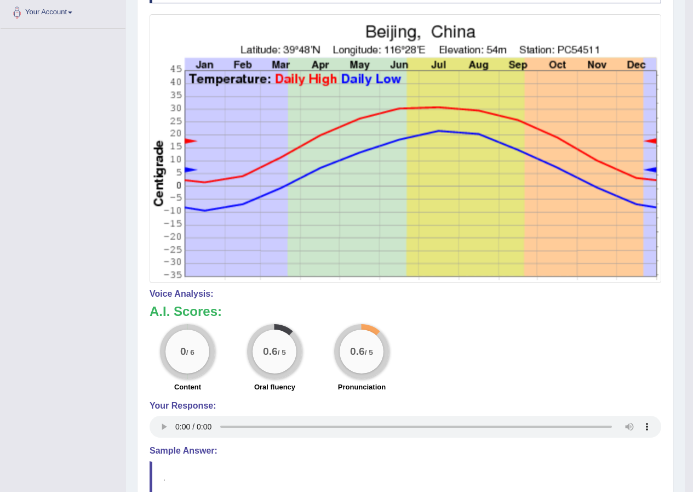
scroll to position [25, 0]
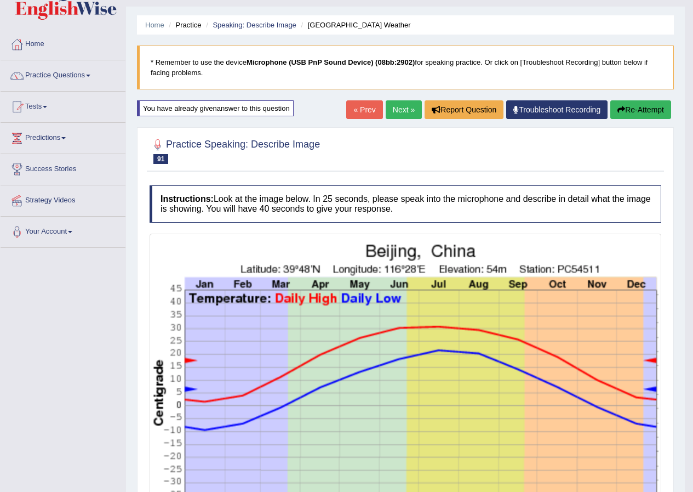
click at [630, 102] on button "Re-Attempt" at bounding box center [641, 109] width 61 height 19
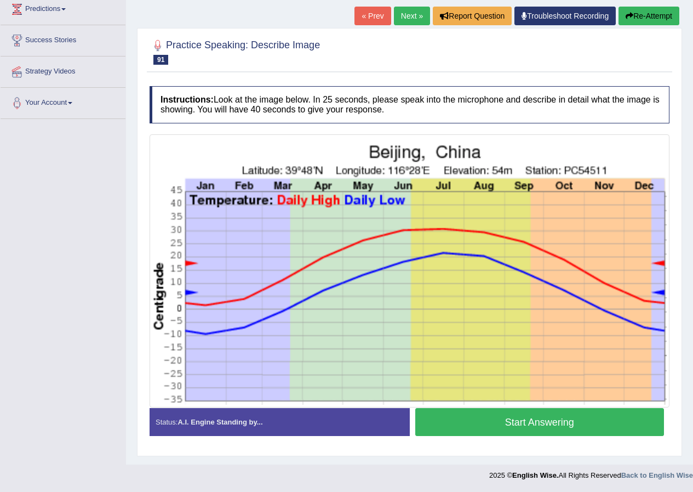
click at [526, 422] on button "Start Answering" at bounding box center [539, 422] width 249 height 28
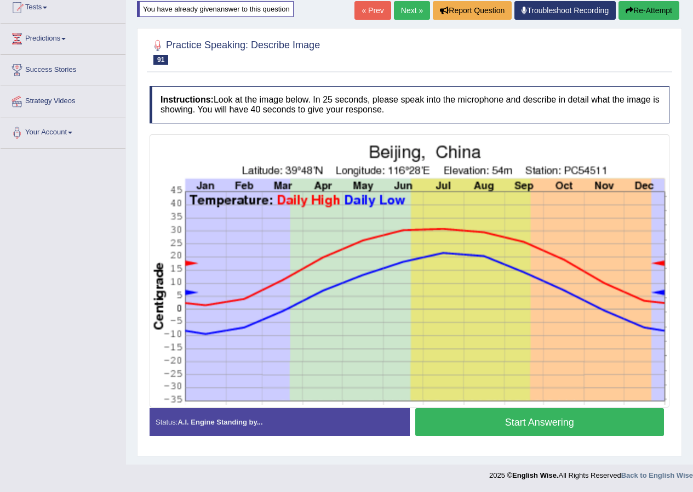
scroll to position [135, 0]
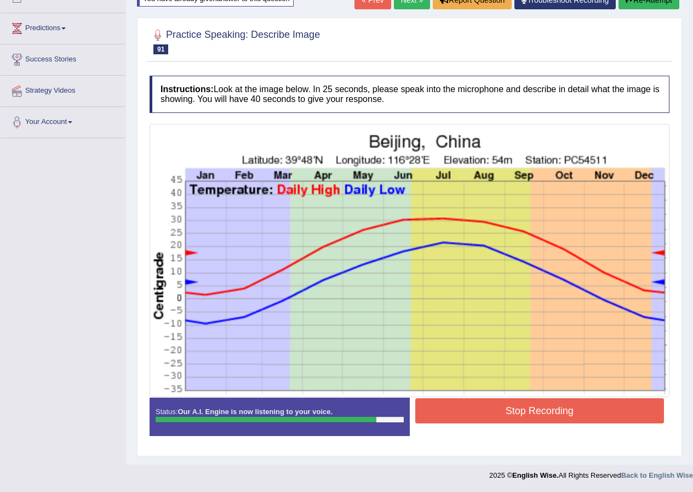
click at [502, 414] on button "Stop Recording" at bounding box center [539, 410] width 249 height 25
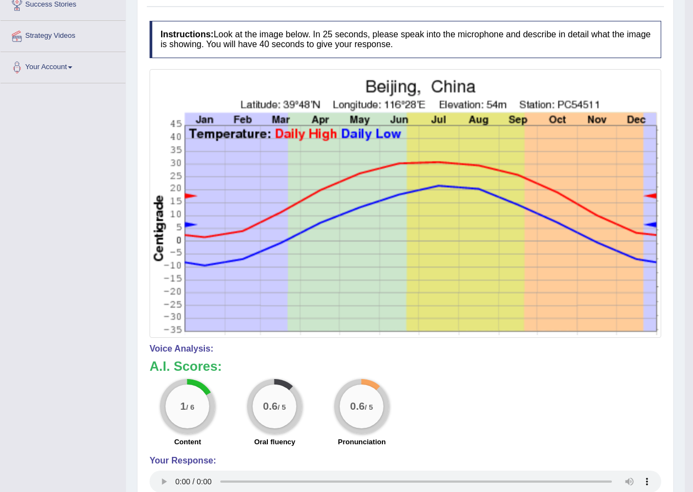
scroll to position [25, 0]
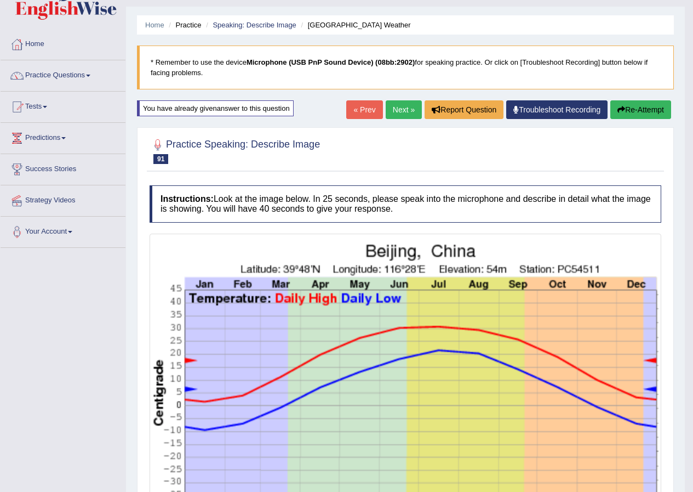
click at [639, 112] on button "Re-Attempt" at bounding box center [641, 109] width 61 height 19
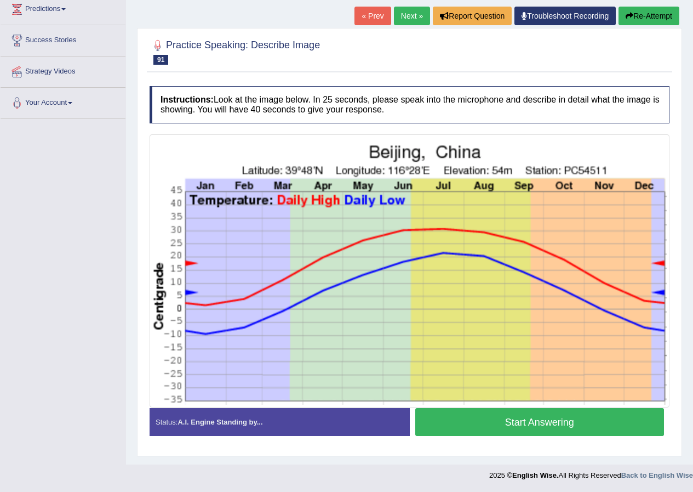
click at [519, 430] on button "Start Answering" at bounding box center [539, 422] width 249 height 28
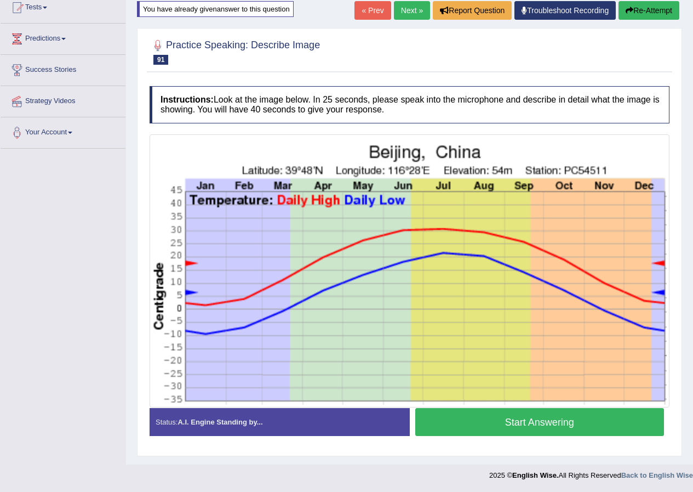
scroll to position [135, 0]
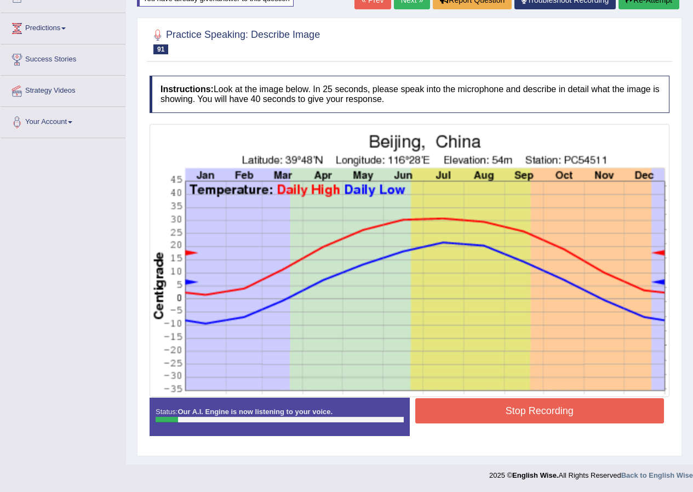
click at [584, 411] on button "Stop Recording" at bounding box center [539, 410] width 249 height 25
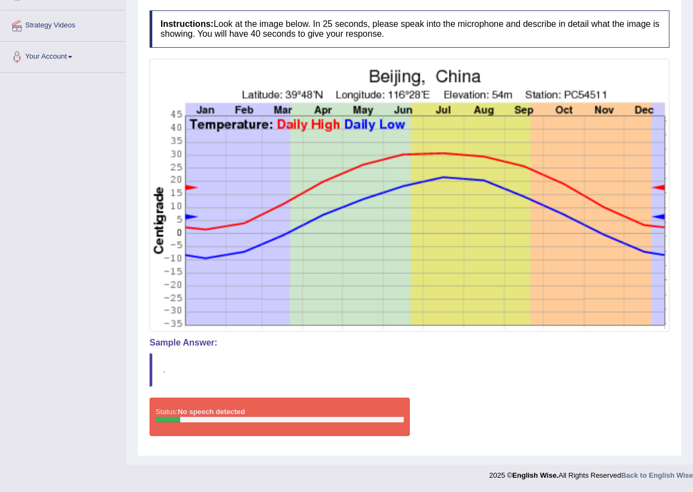
scroll to position [90, 0]
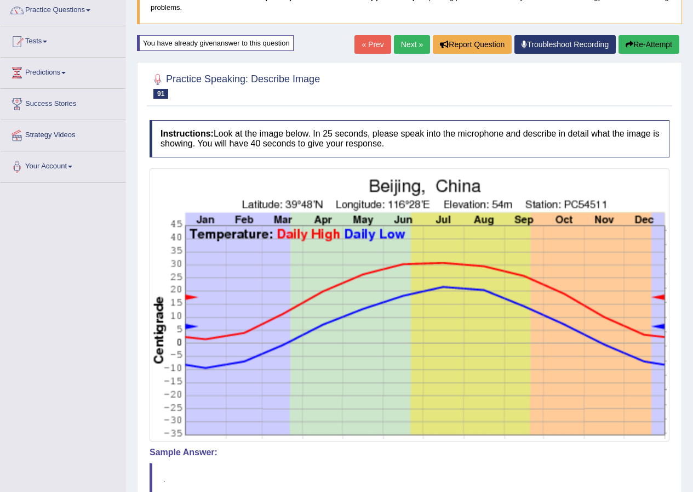
click at [652, 45] on button "Re-Attempt" at bounding box center [649, 44] width 61 height 19
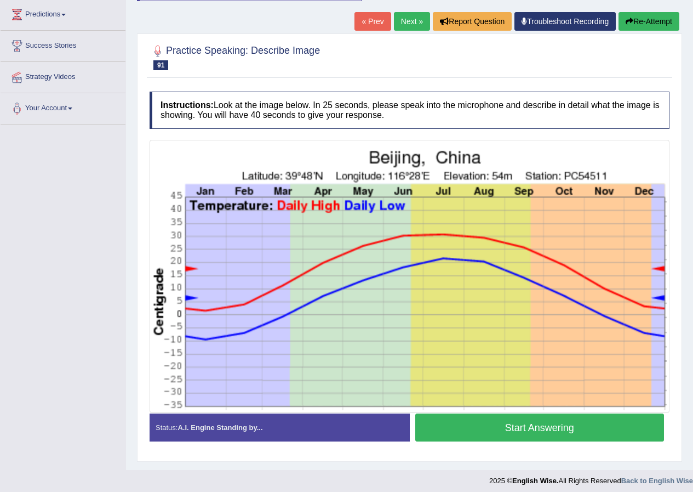
click at [522, 434] on button "Start Answering" at bounding box center [539, 427] width 249 height 28
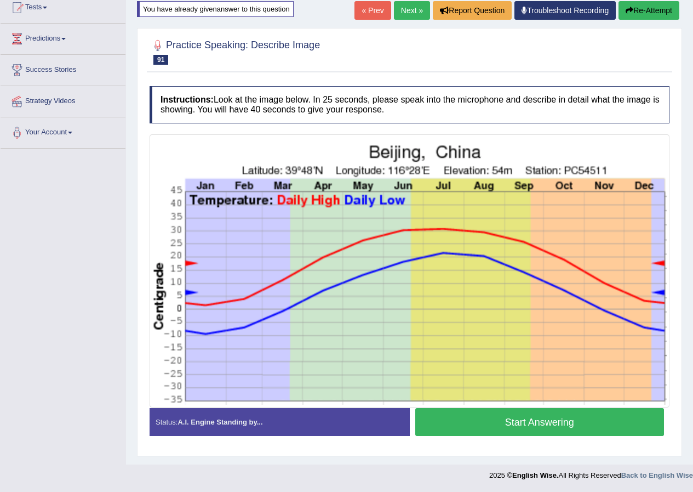
scroll to position [124, 0]
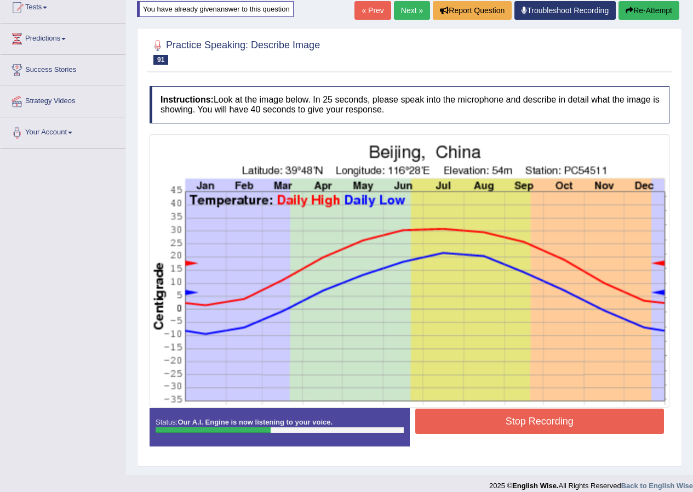
click at [505, 421] on button "Stop Recording" at bounding box center [539, 420] width 249 height 25
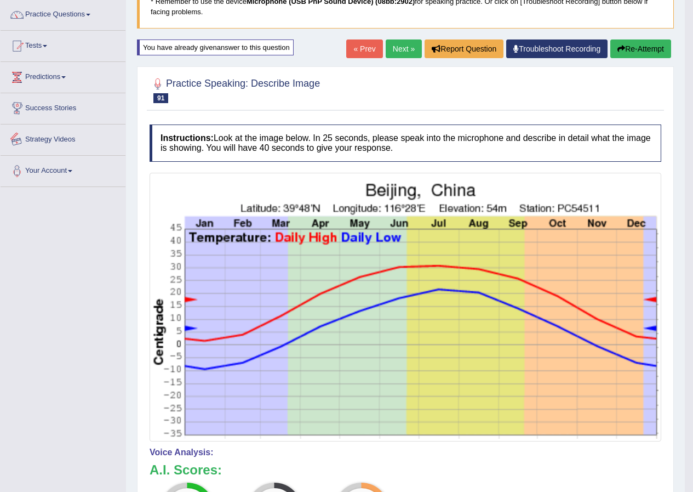
scroll to position [0, 0]
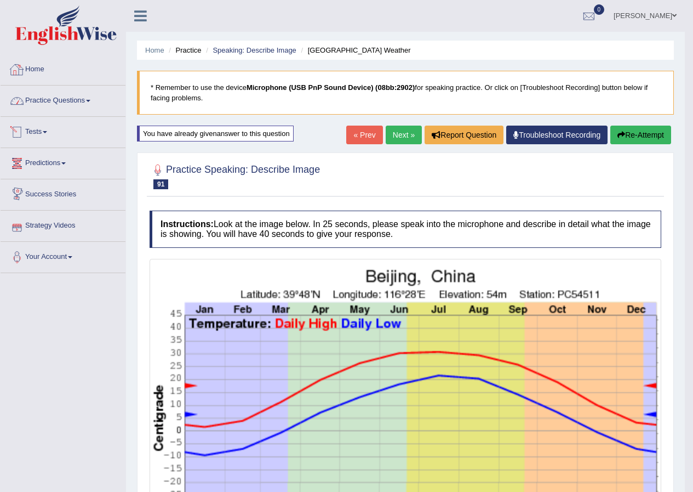
click at [65, 61] on link "Home" at bounding box center [63, 67] width 125 height 27
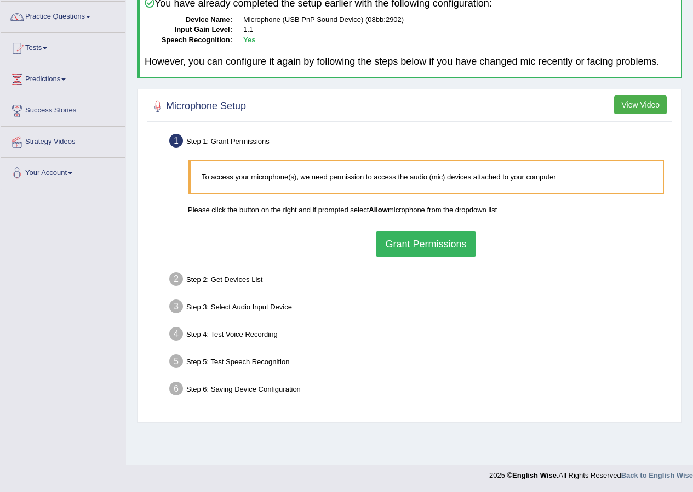
click at [401, 245] on button "Grant Permissions" at bounding box center [426, 243] width 100 height 25
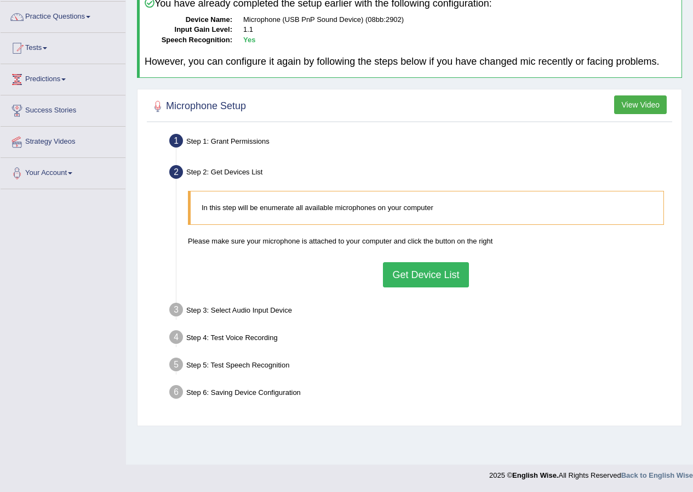
click at [388, 272] on button "Get Device List" at bounding box center [425, 274] width 85 height 25
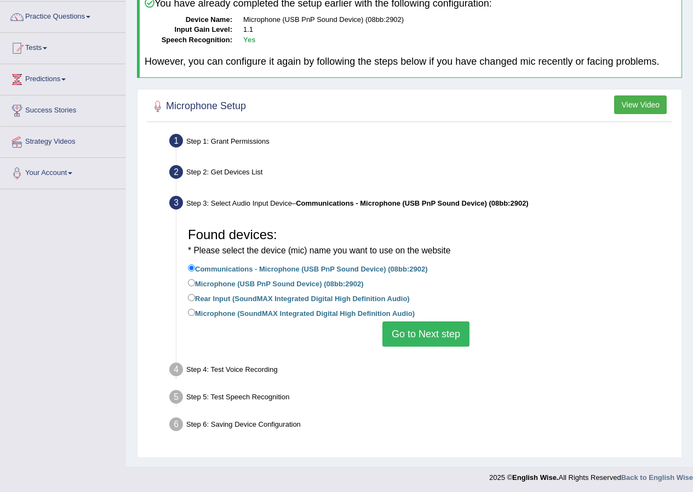
click at [419, 337] on button "Go to Next step" at bounding box center [426, 333] width 87 height 25
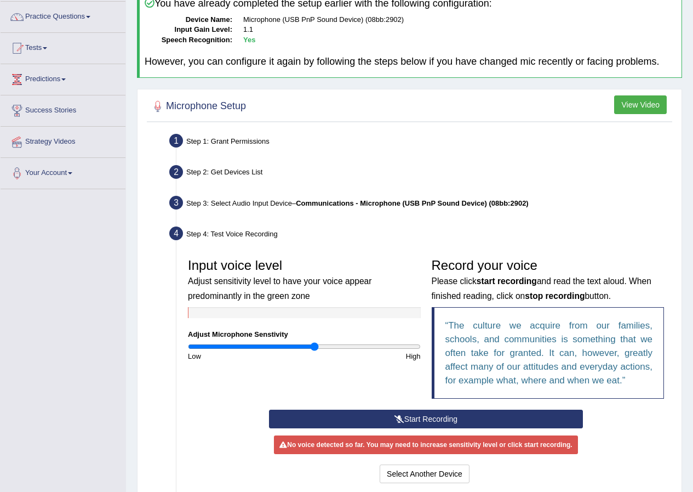
click at [375, 416] on button "Start Recording" at bounding box center [426, 418] width 314 height 19
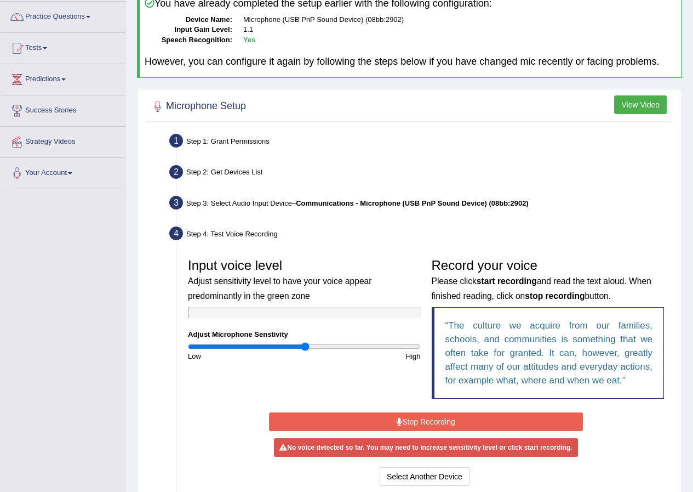
type input "1.02"
click at [306, 347] on input "range" at bounding box center [304, 346] width 233 height 9
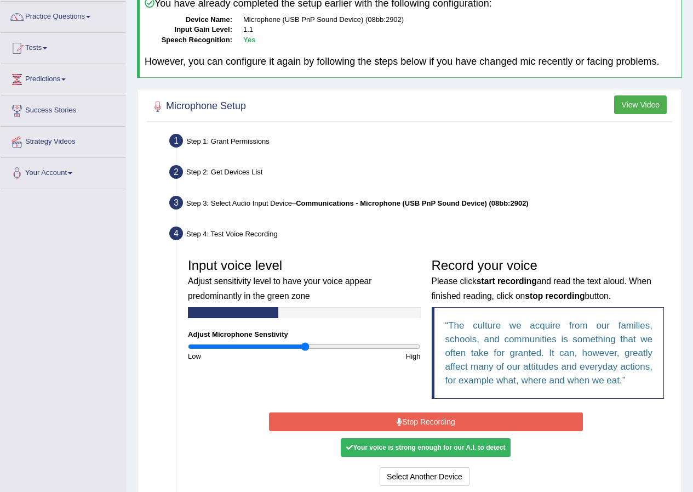
scroll to position [139, 0]
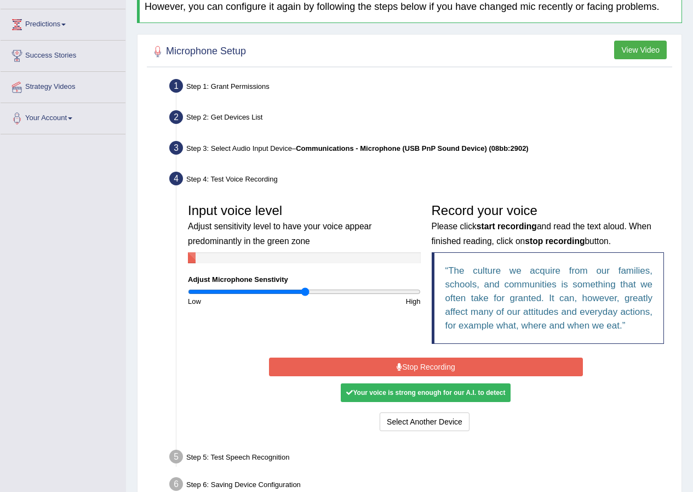
click at [428, 373] on button "Stop Recording" at bounding box center [426, 366] width 314 height 19
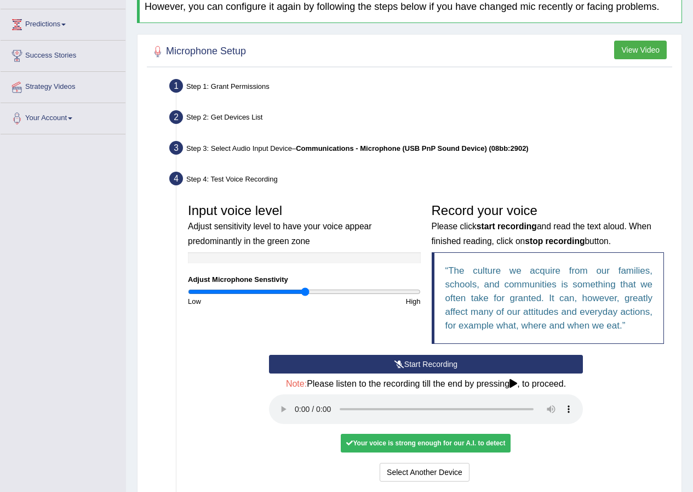
scroll to position [193, 0]
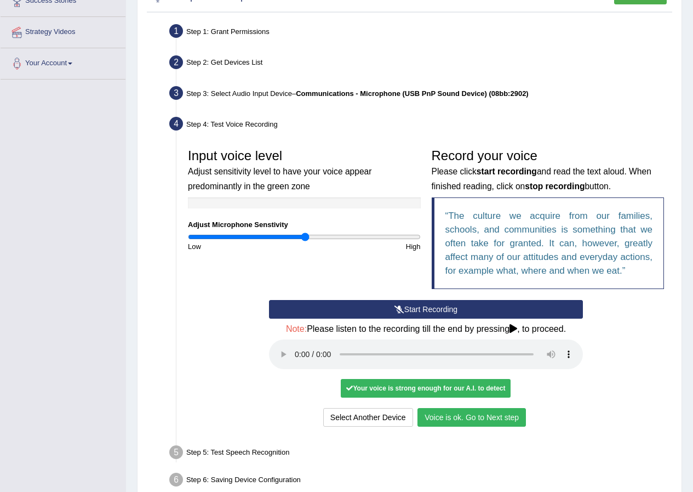
click at [514, 327] on icon at bounding box center [514, 328] width 8 height 9
click at [492, 412] on button "Voice is ok. Go to Next step" at bounding box center [472, 417] width 109 height 19
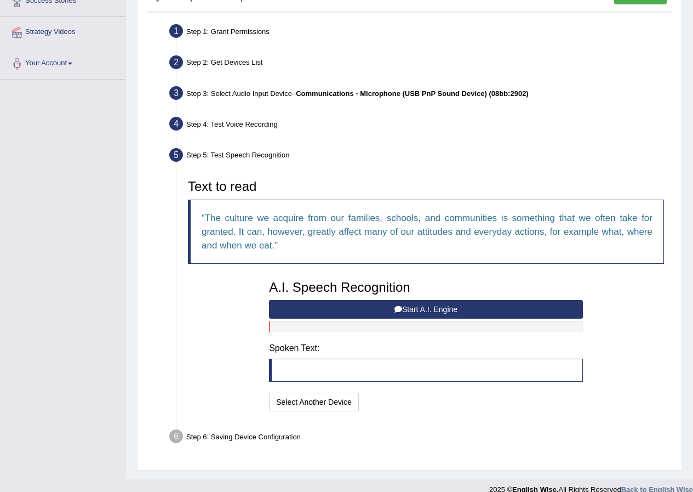
click at [432, 309] on button "Start A.I. Engine" at bounding box center [426, 309] width 314 height 19
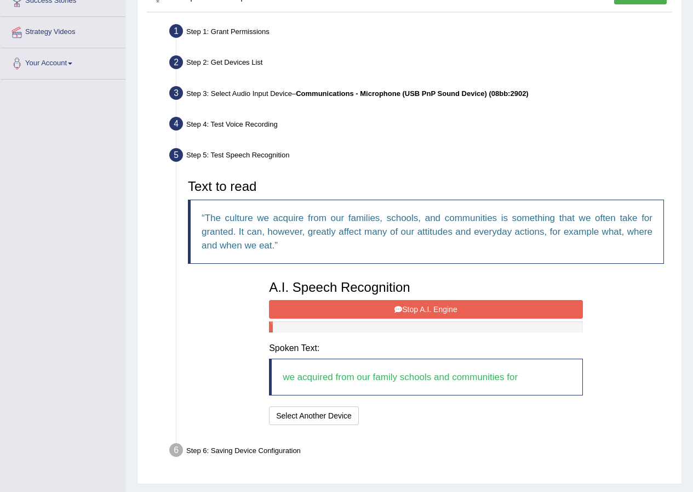
click at [424, 311] on button "Stop A.I. Engine" at bounding box center [426, 309] width 314 height 19
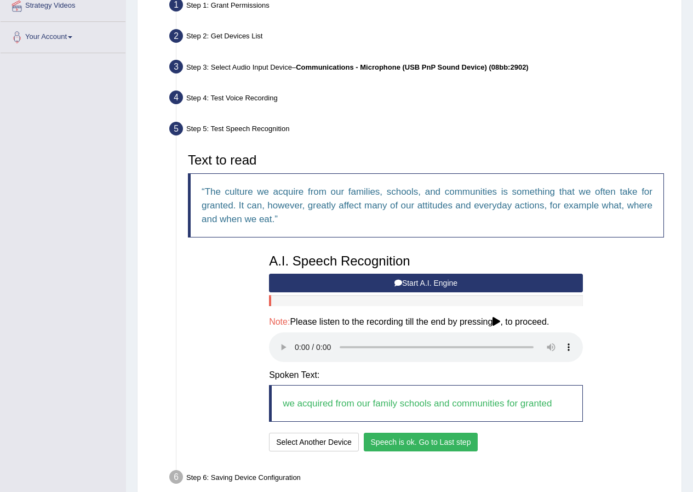
scroll to position [275, 0]
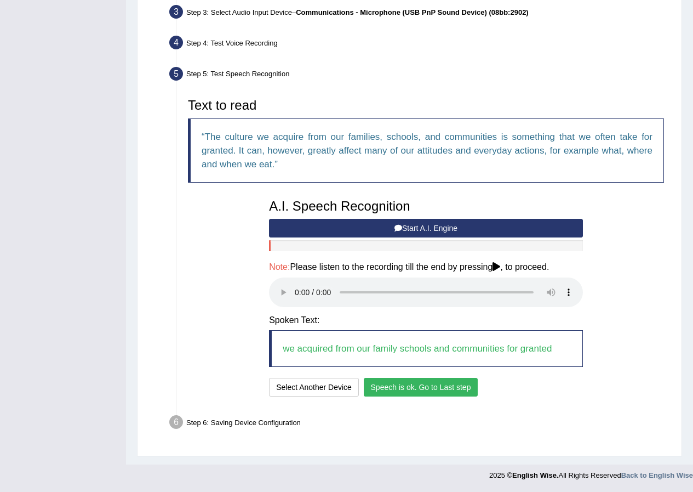
click at [423, 383] on button "Speech is ok. Go to Last step" at bounding box center [421, 387] width 115 height 19
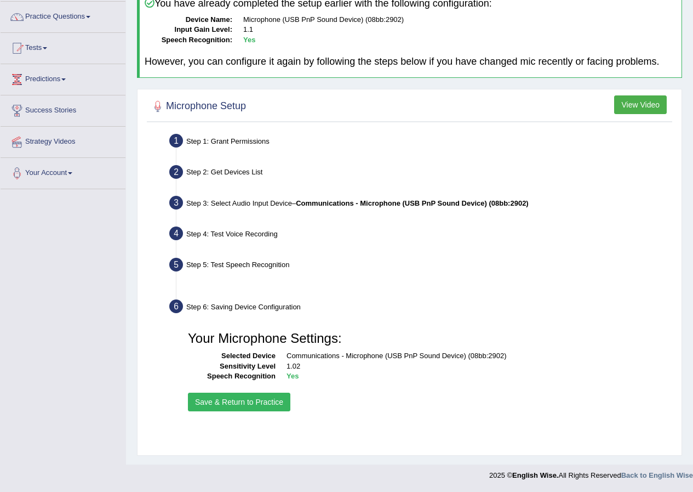
scroll to position [84, 0]
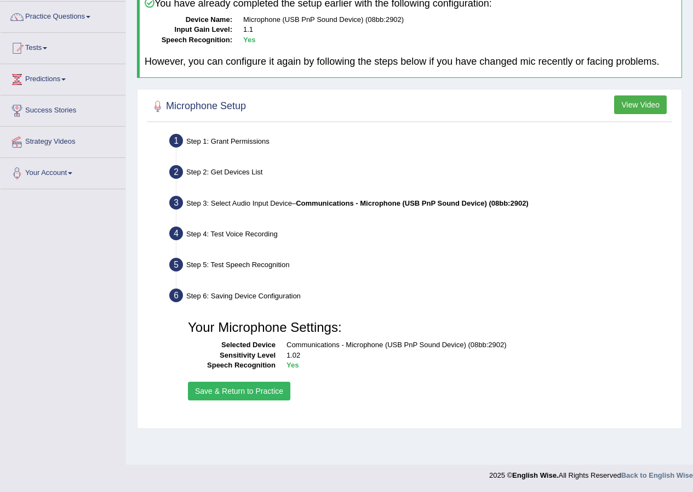
click at [263, 383] on button "Save & Return to Practice" at bounding box center [239, 390] width 102 height 19
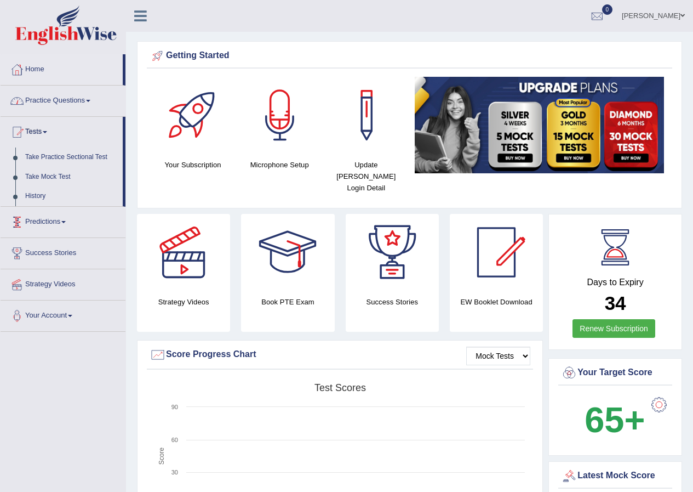
click at [35, 100] on link "Practice Questions" at bounding box center [63, 98] width 125 height 27
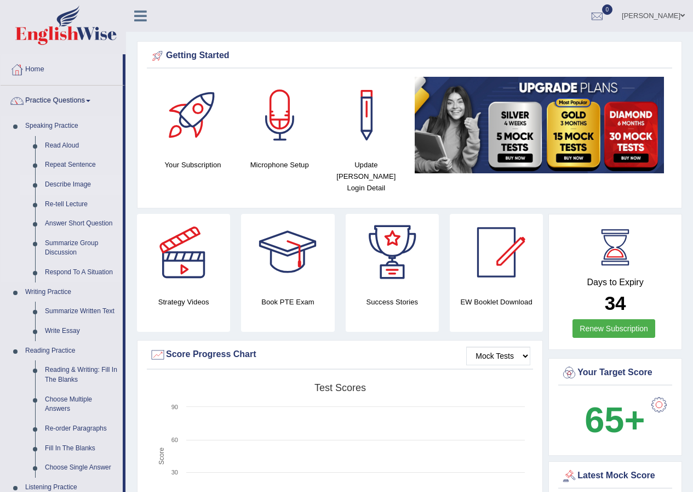
click at [67, 182] on link "Describe Image" at bounding box center [81, 185] width 83 height 20
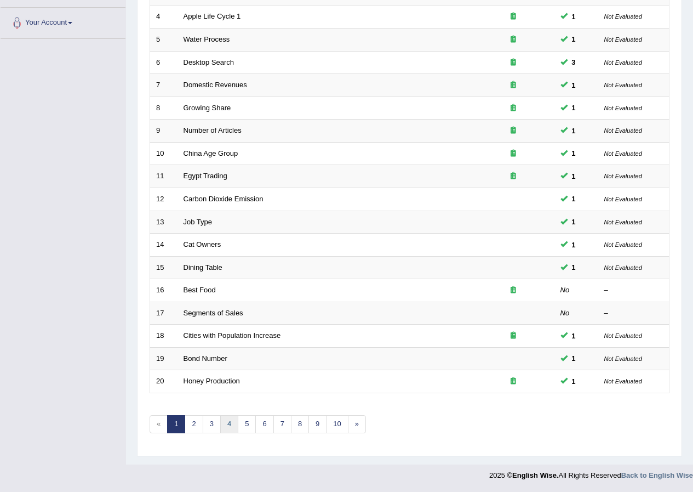
click at [232, 424] on link "4" at bounding box center [229, 424] width 18 height 18
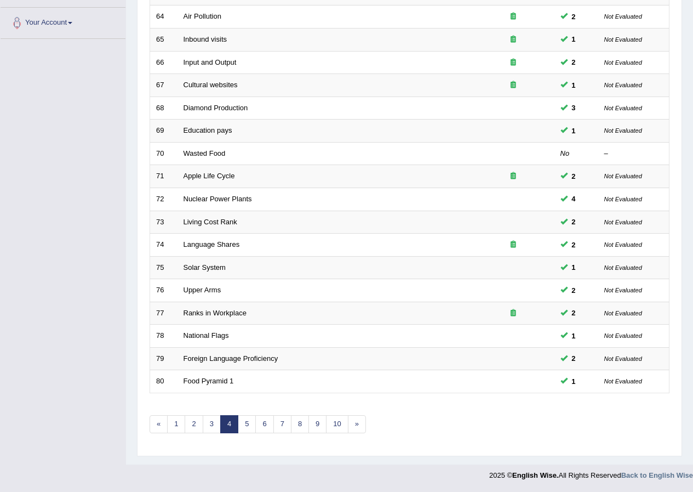
scroll to position [234, 0]
click at [238, 424] on link "4" at bounding box center [229, 424] width 18 height 18
click at [246, 423] on link "5" at bounding box center [247, 424] width 18 height 18
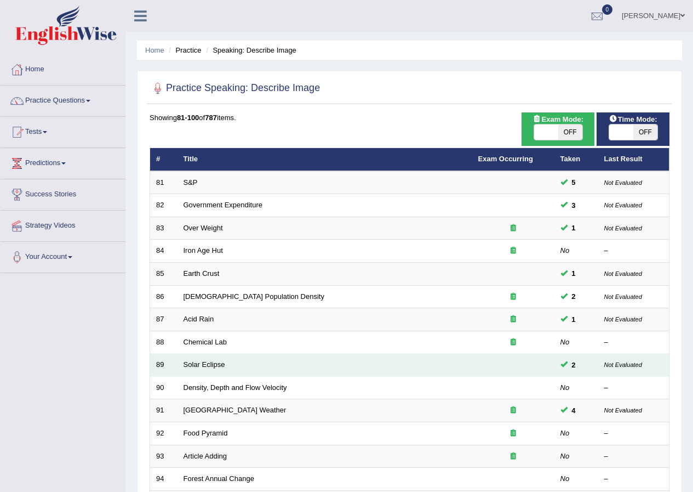
scroll to position [219, 0]
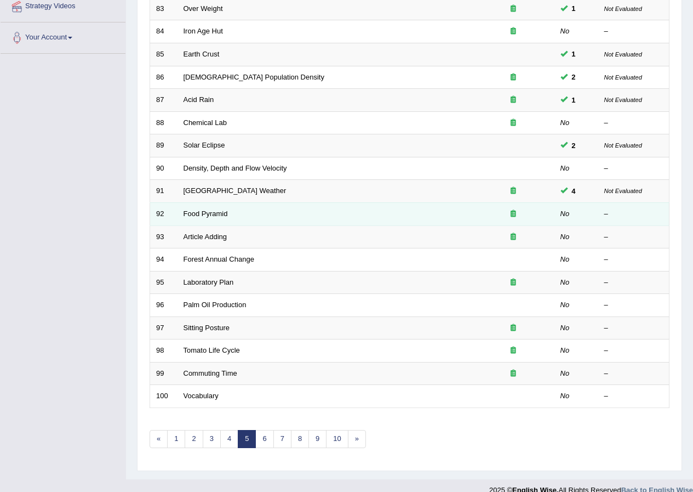
click at [209, 218] on td "Food Pyramid" at bounding box center [325, 213] width 295 height 23
click at [210, 211] on link "Food Pyramid" at bounding box center [206, 213] width 44 height 8
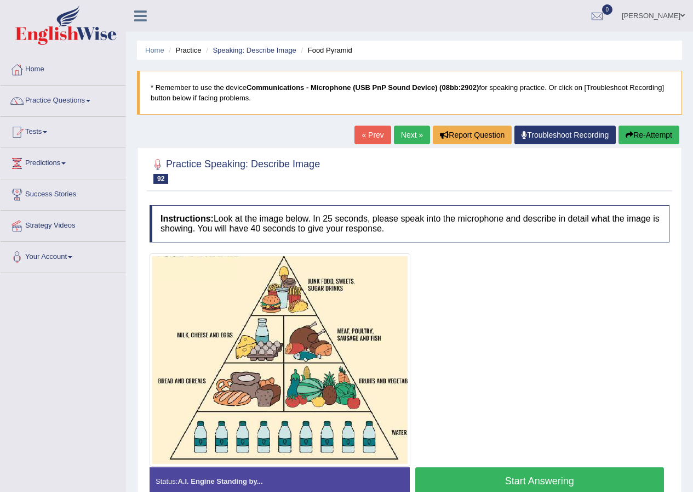
scroll to position [84, 0]
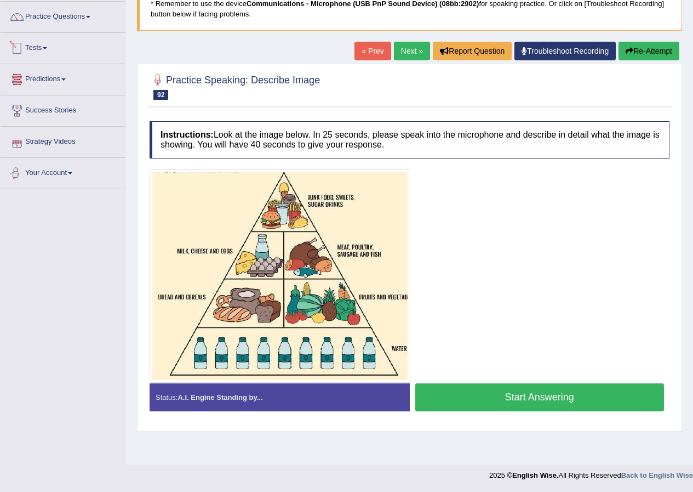
click at [407, 55] on link "Next »" at bounding box center [412, 51] width 36 height 19
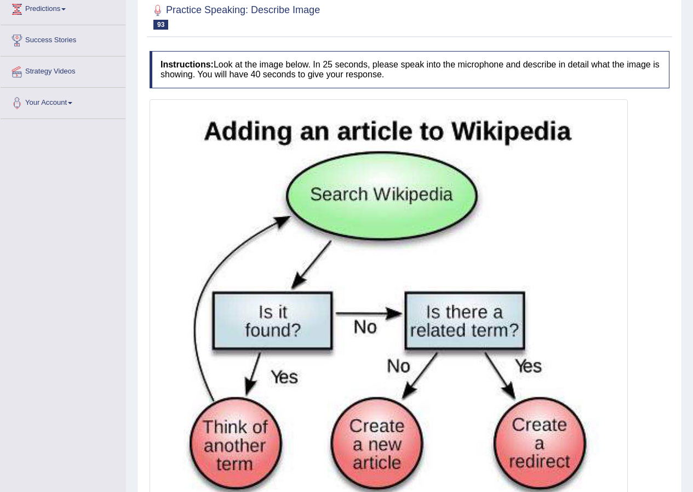
scroll to position [44, 0]
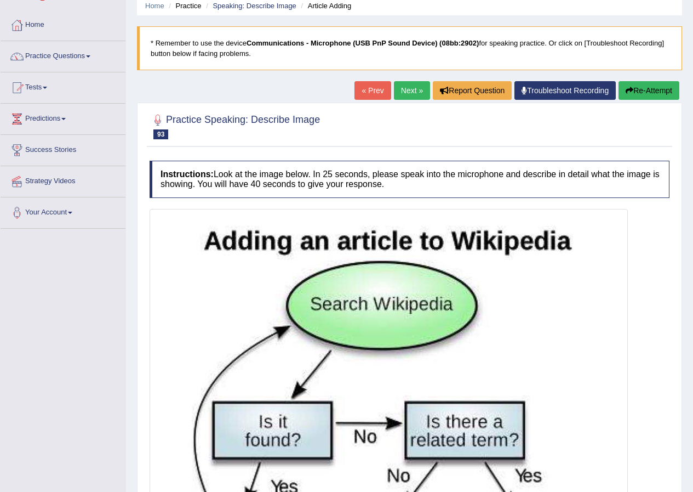
click at [400, 88] on link "Next »" at bounding box center [412, 90] width 36 height 19
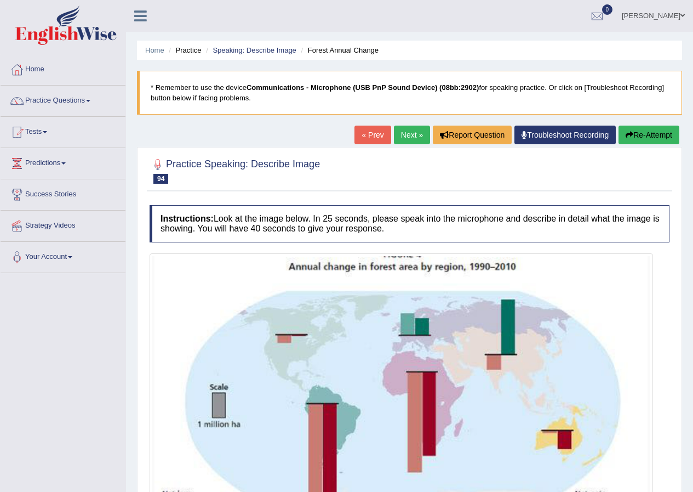
click at [417, 135] on link "Next »" at bounding box center [412, 135] width 36 height 19
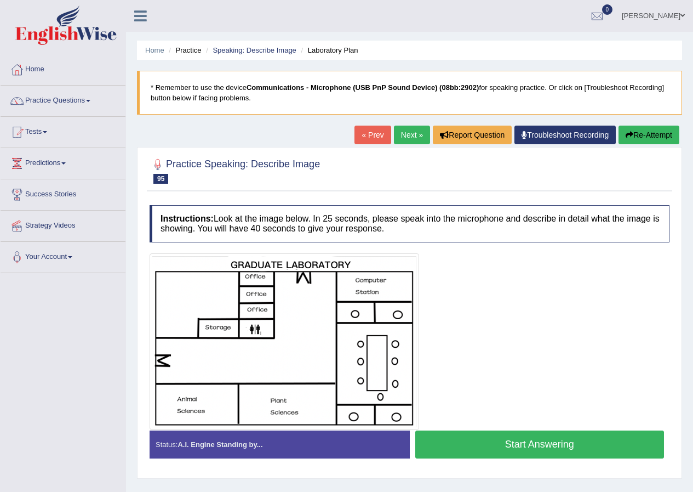
click at [495, 442] on button "Start Answering" at bounding box center [539, 444] width 249 height 28
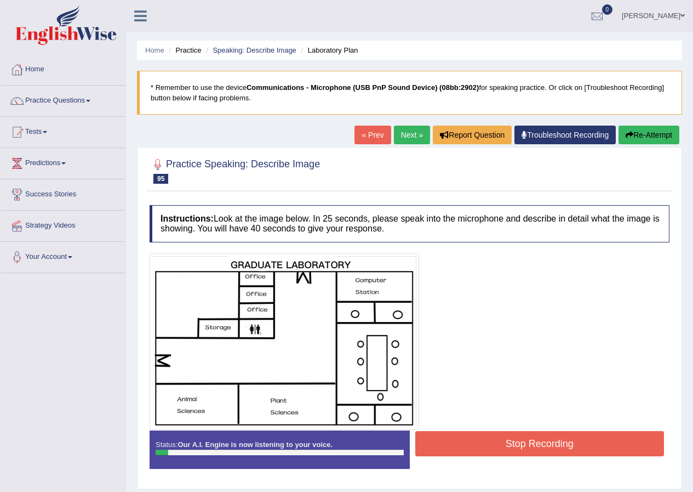
click at [528, 447] on button "Stop Recording" at bounding box center [539, 443] width 249 height 25
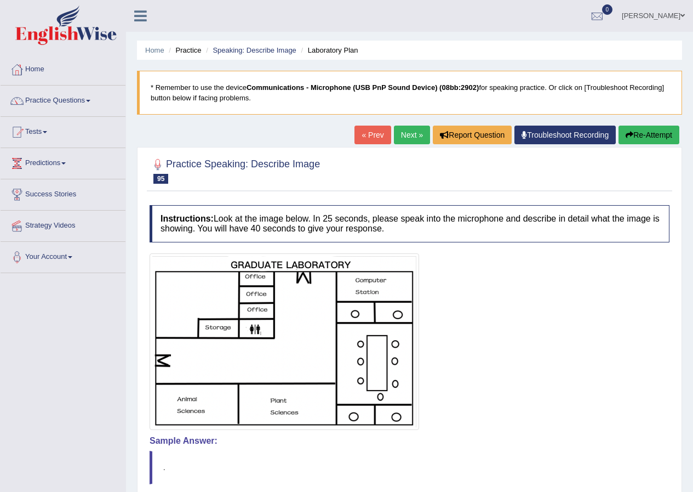
click at [652, 138] on button "Re-Attempt" at bounding box center [649, 135] width 61 height 19
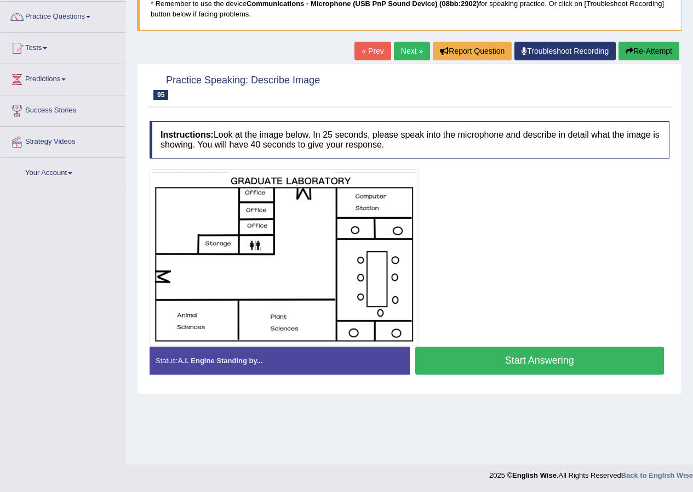
scroll to position [84, 0]
click at [514, 351] on button "Start Answering" at bounding box center [539, 360] width 249 height 28
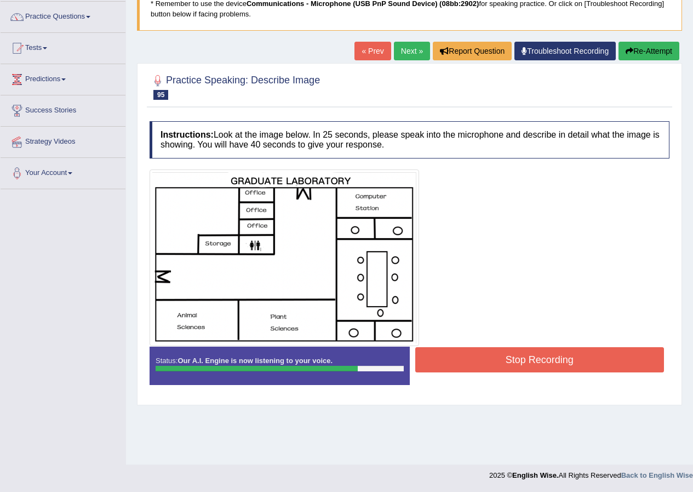
click at [495, 353] on button "Stop Recording" at bounding box center [539, 359] width 249 height 25
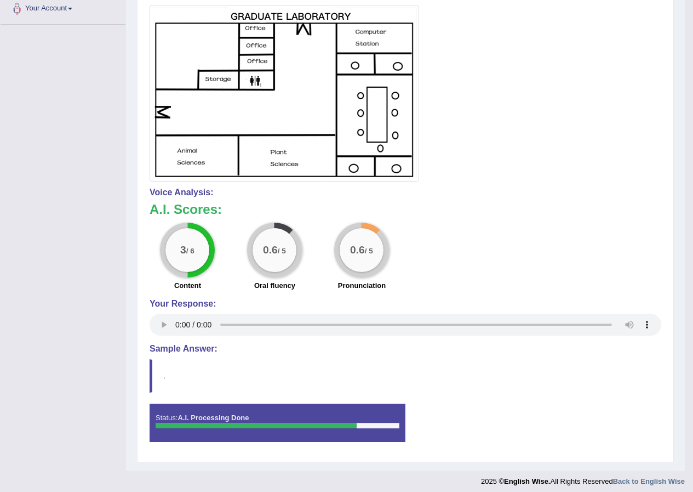
scroll to position [0, 0]
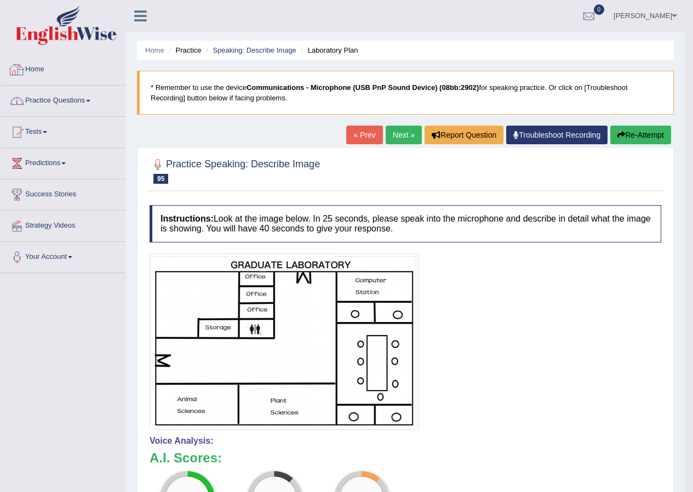
click at [30, 76] on link "Home" at bounding box center [63, 67] width 125 height 27
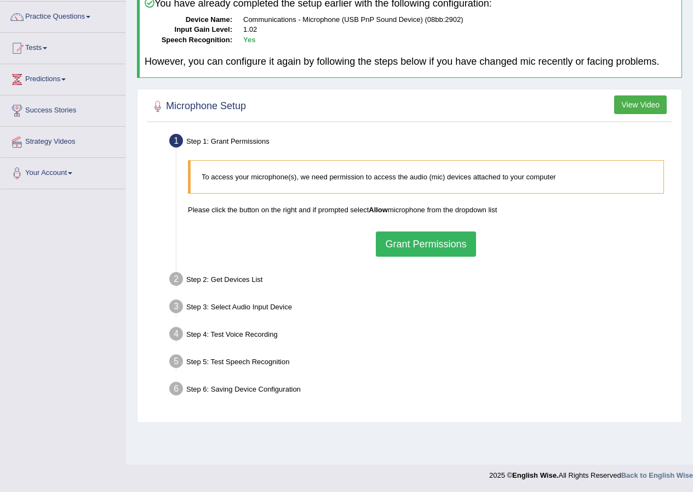
click at [431, 242] on button "Grant Permissions" at bounding box center [426, 243] width 100 height 25
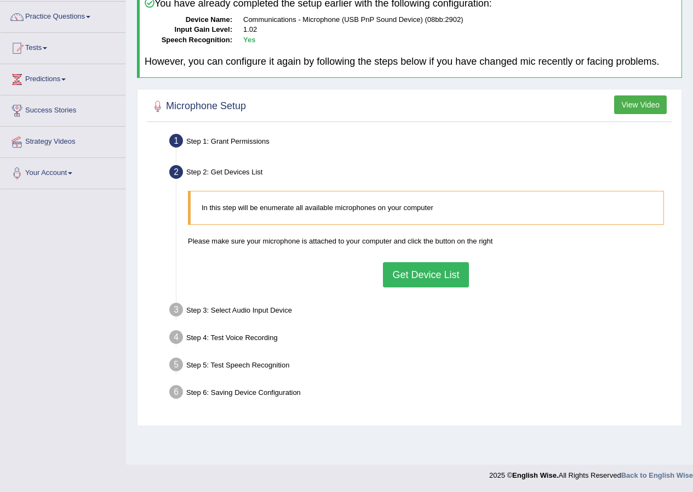
click at [407, 269] on button "Get Device List" at bounding box center [425, 274] width 85 height 25
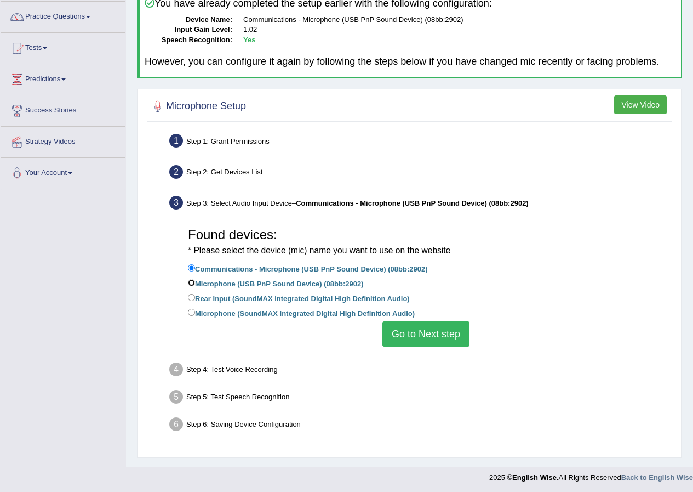
click at [191, 282] on input "Microphone (USB PnP Sound Device) (08bb:2902)" at bounding box center [191, 282] width 7 height 7
radio input "true"
click at [426, 339] on button "Go to Next step" at bounding box center [426, 333] width 87 height 25
